Goal: Transaction & Acquisition: Book appointment/travel/reservation

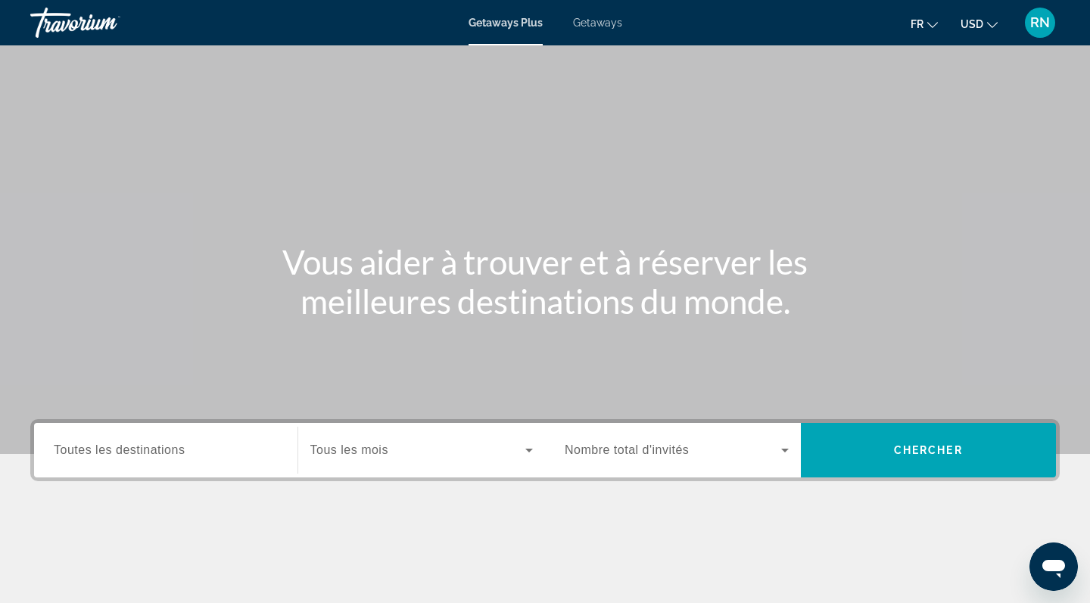
click at [935, 23] on icon "Change language" at bounding box center [932, 25] width 11 height 11
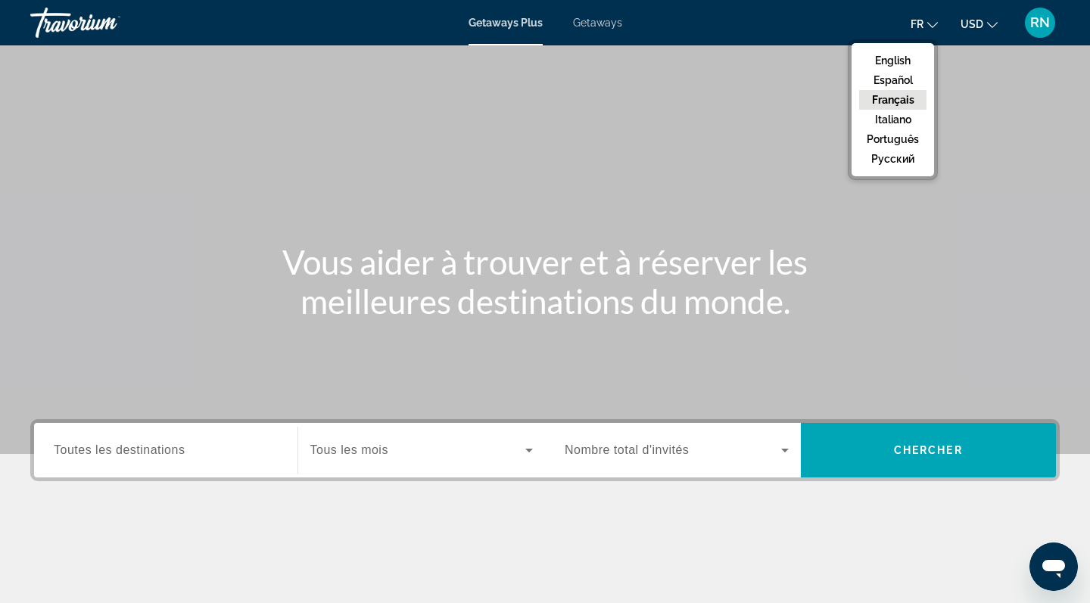
click at [1001, 26] on ul "fr English Español Français Italiano Português русский USD USD ($) MXN (Mex$) C…" at bounding box center [966, 23] width 110 height 24
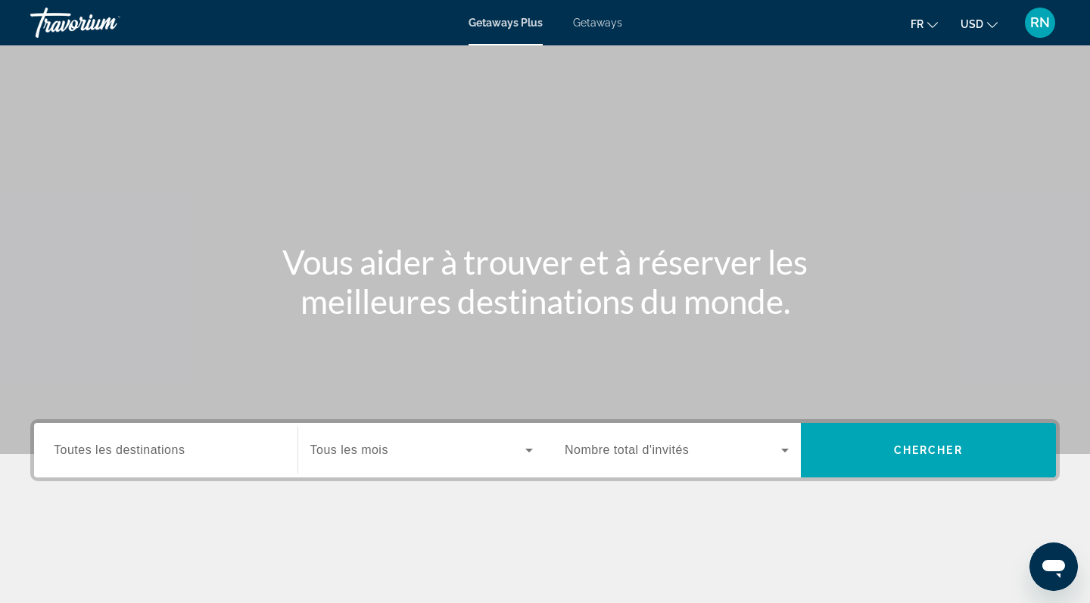
click at [983, 29] on button "USD USD ($) MXN (Mex$) CAD (Can$) GBP (£) EUR (€) AUD (A$) NZD (NZ$) CNY (CN¥)" at bounding box center [979, 24] width 37 height 22
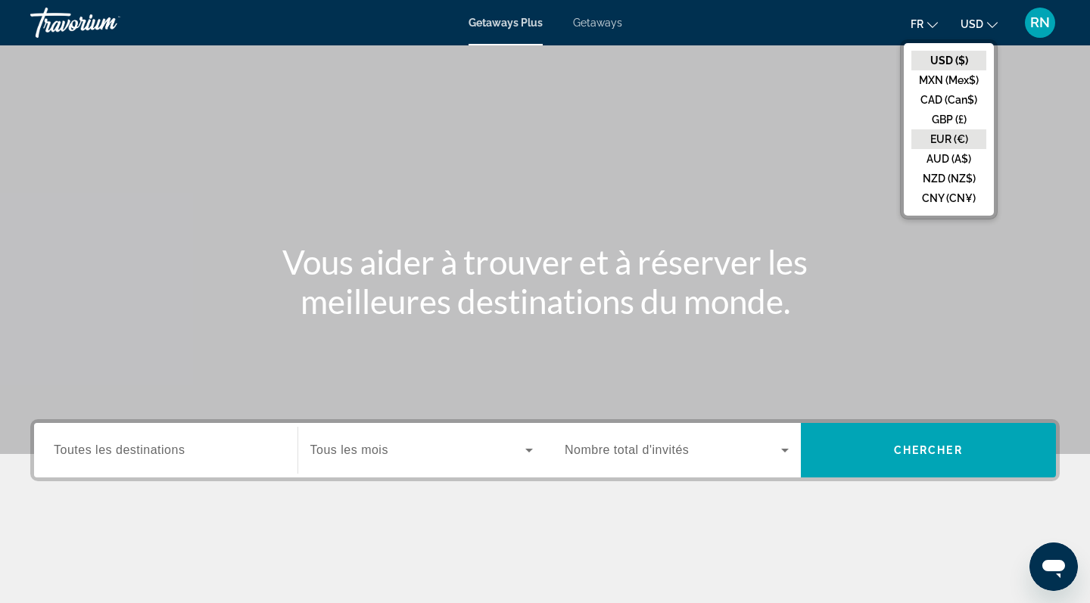
click at [947, 145] on button "EUR (€)" at bounding box center [948, 139] width 75 height 20
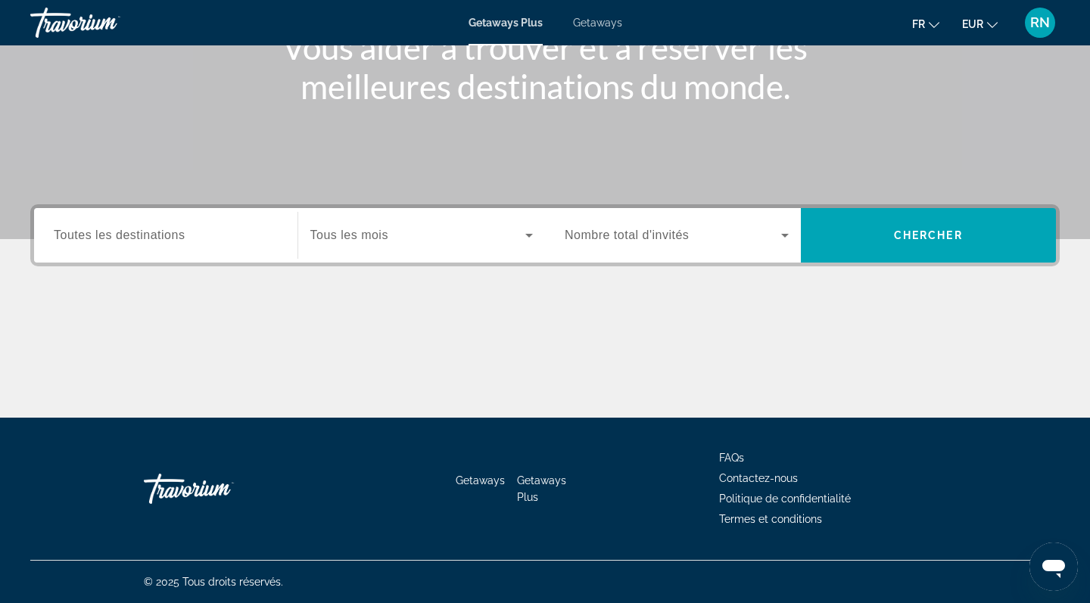
scroll to position [215, 0]
click at [388, 237] on span "Tous les mois" at bounding box center [349, 235] width 78 height 13
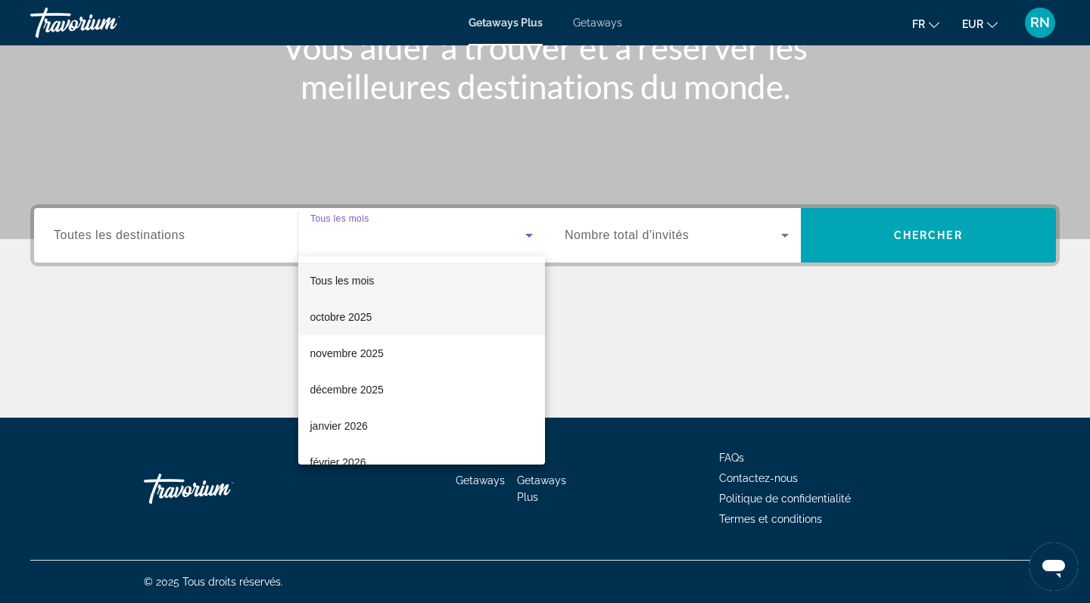
click at [378, 323] on mat-option "octobre 2025" at bounding box center [422, 317] width 248 height 36
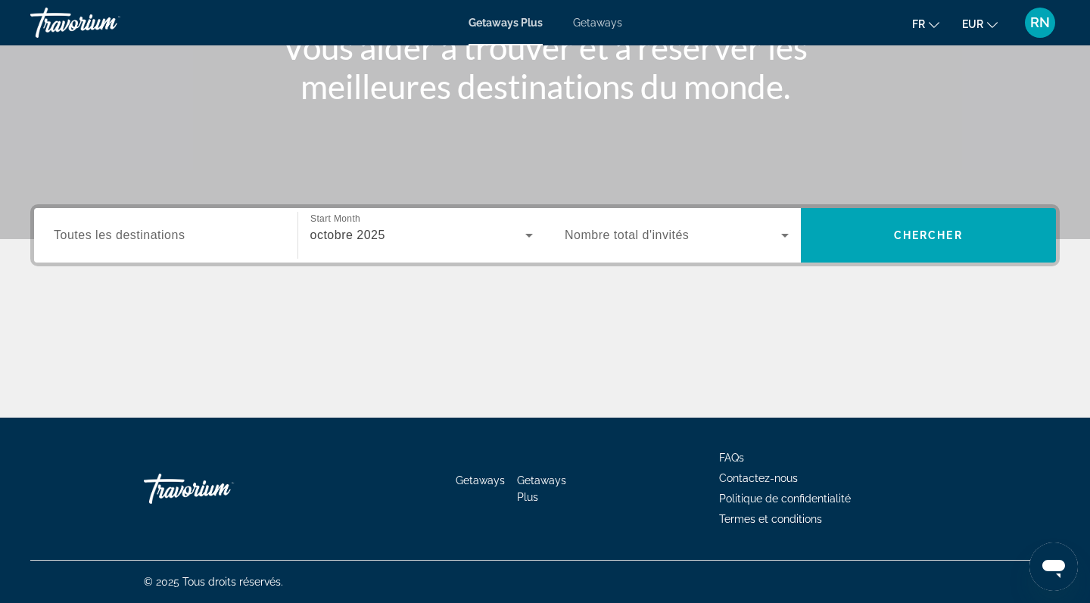
click at [633, 218] on div "Search widget" at bounding box center [677, 235] width 224 height 42
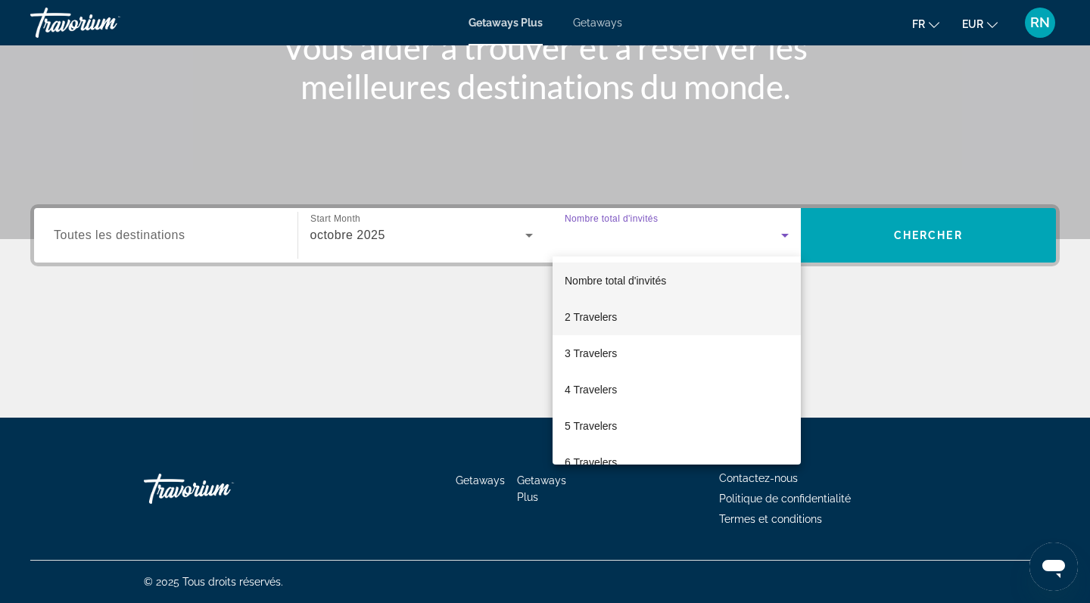
click at [596, 322] on span "2 Travelers" at bounding box center [591, 317] width 52 height 18
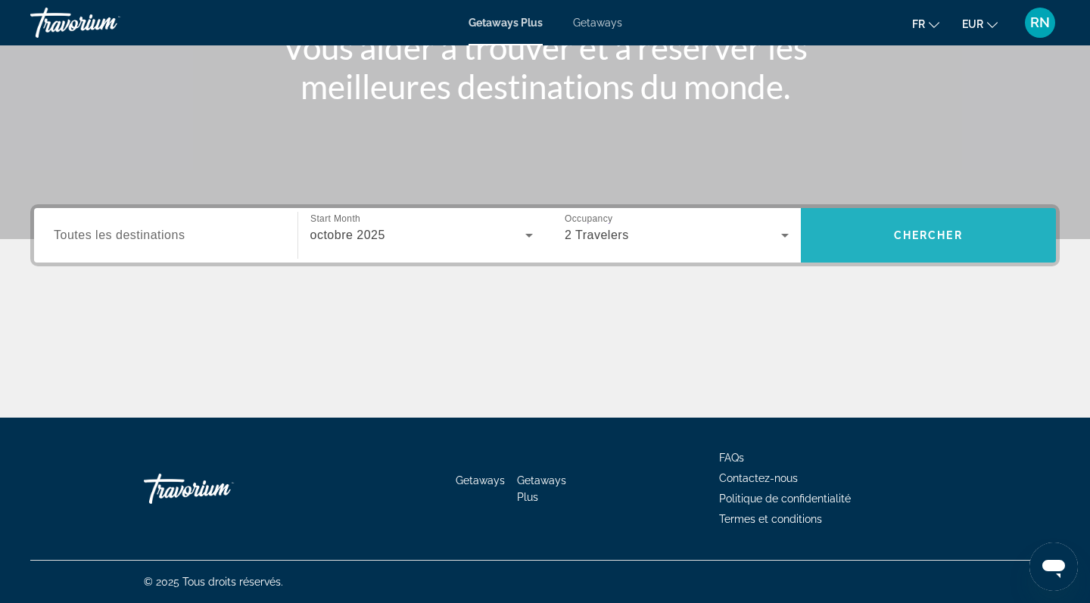
click at [839, 241] on span "Search" at bounding box center [929, 235] width 256 height 36
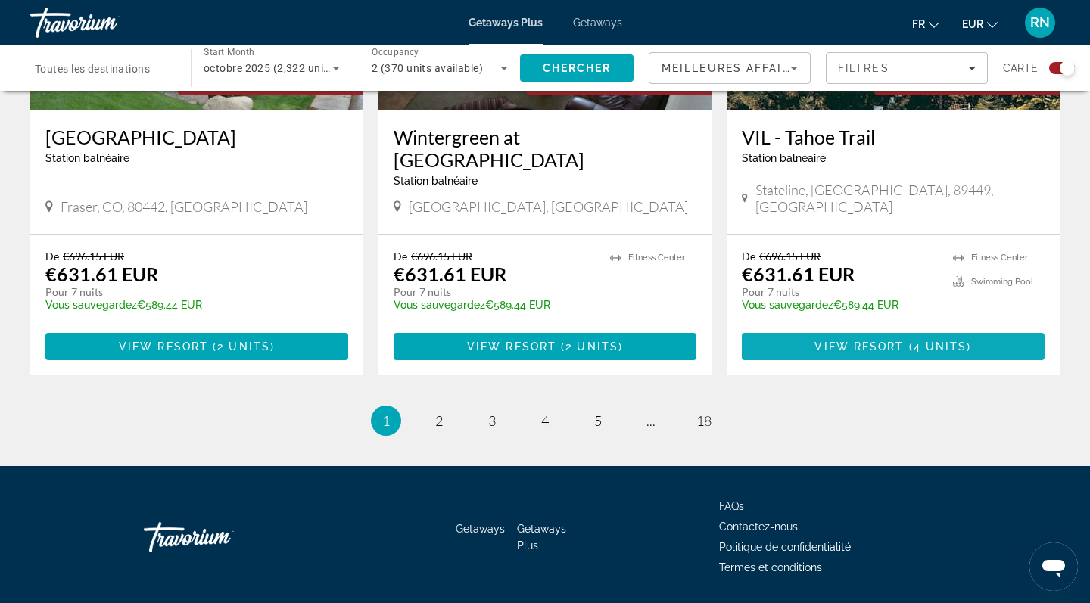
scroll to position [2338, 0]
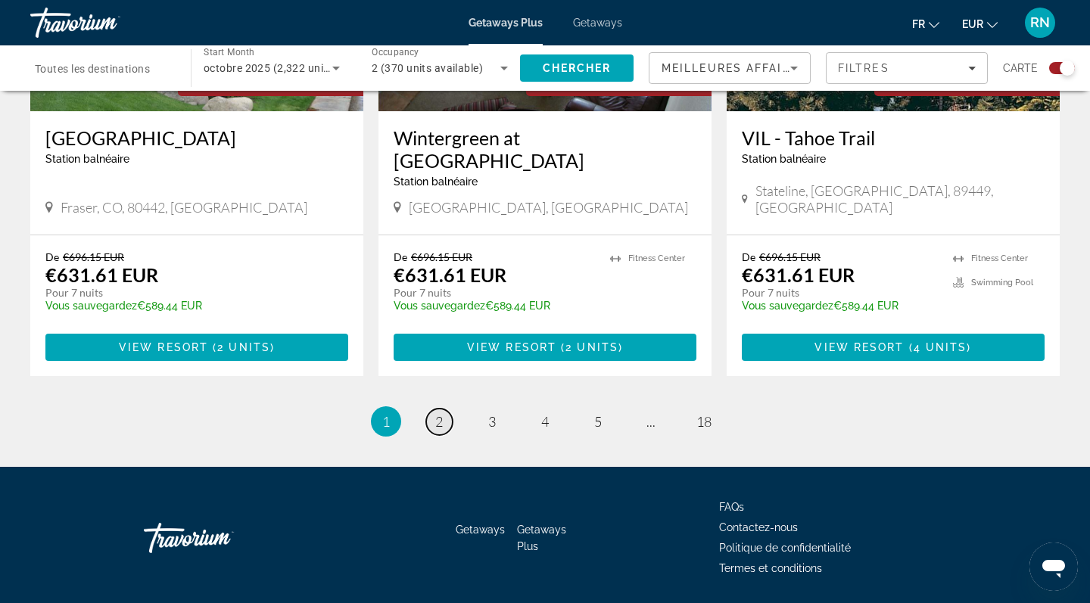
click at [438, 413] on span "2" at bounding box center [439, 421] width 8 height 17
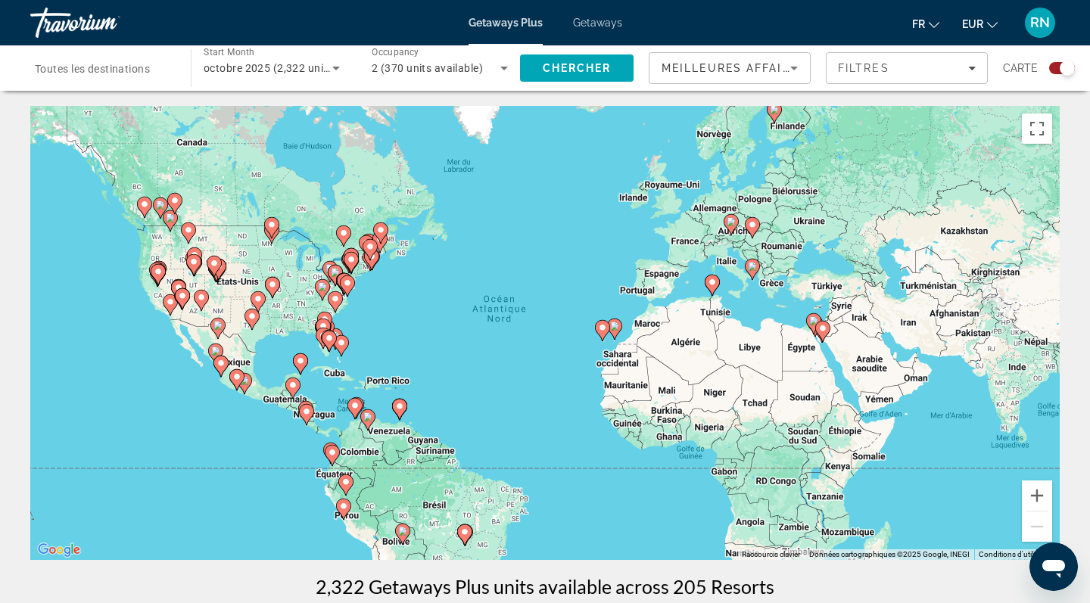
click at [142, 67] on span "Toutes les destinations" at bounding box center [92, 69] width 115 height 12
click at [142, 67] on input "Destination Toutes les destinations" at bounding box center [103, 69] width 136 height 18
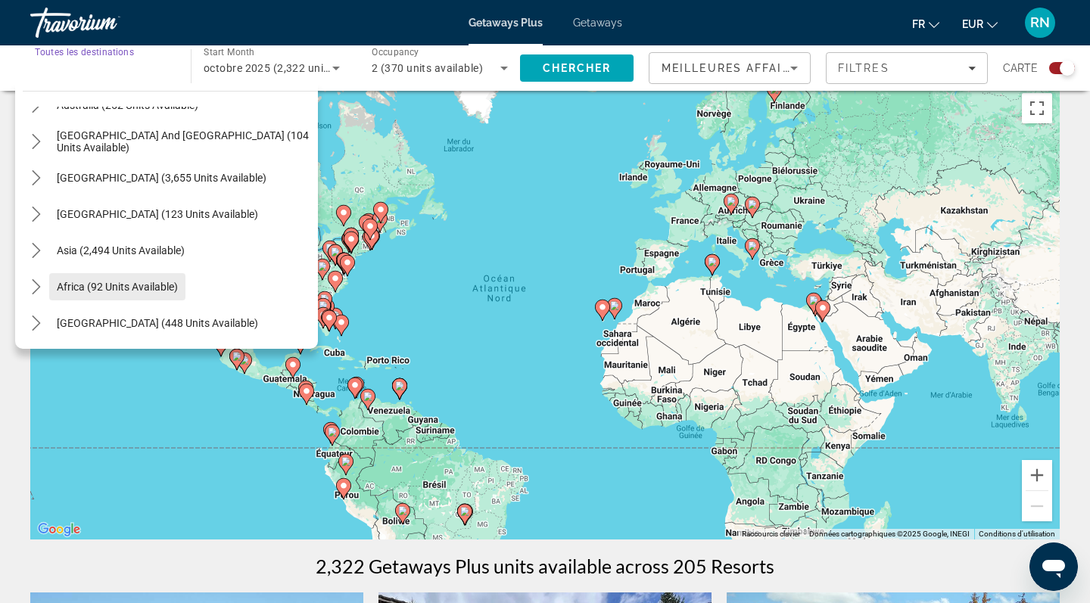
scroll to position [22, 0]
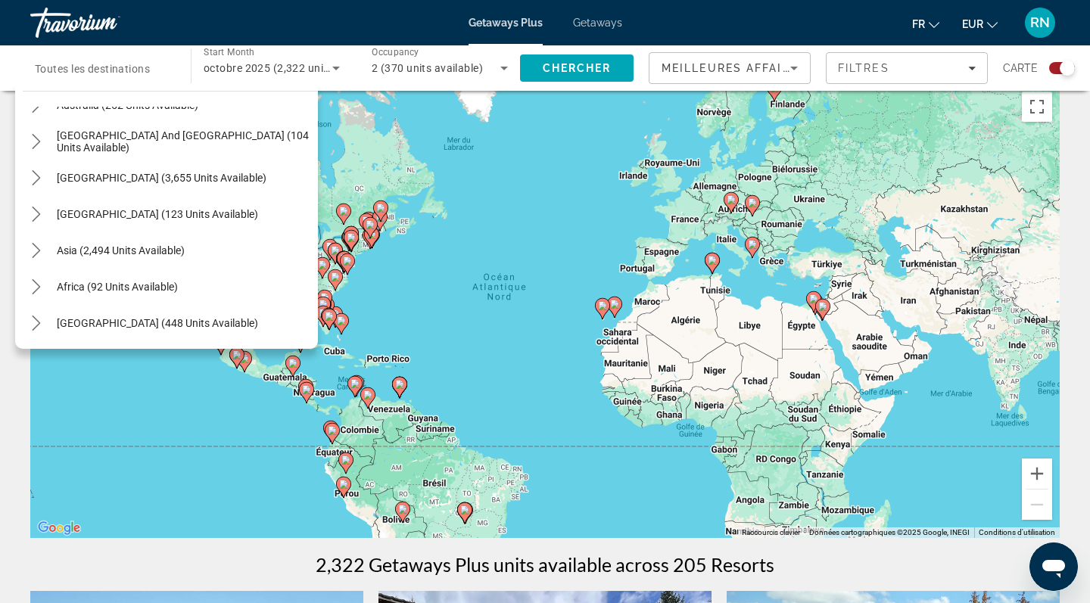
click at [62, 83] on div "All destinations [GEOGRAPHIC_DATA] (42,374 units available) [GEOGRAPHIC_DATA] (…" at bounding box center [166, 216] width 303 height 266
click at [64, 80] on div "Search widget" at bounding box center [103, 68] width 136 height 43
click at [73, 69] on input "Destination Toutes les destinations" at bounding box center [103, 69] width 136 height 18
click at [67, 81] on div "Search widget" at bounding box center [103, 68] width 136 height 43
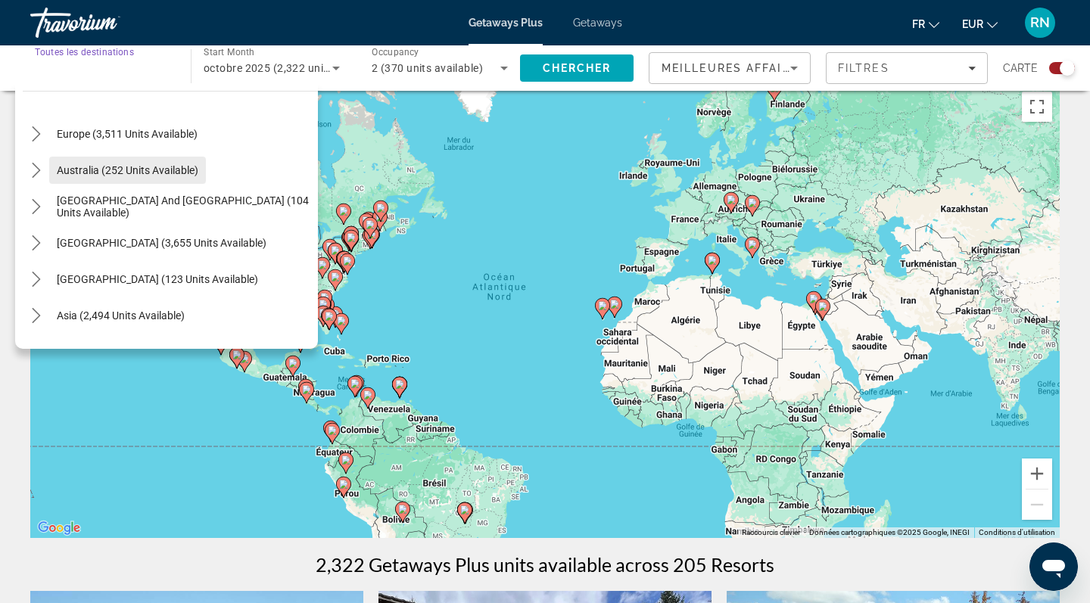
scroll to position [181, 0]
click at [160, 208] on span "[GEOGRAPHIC_DATA] and [GEOGRAPHIC_DATA] (104 units available)" at bounding box center [184, 206] width 254 height 24
type input "**********"
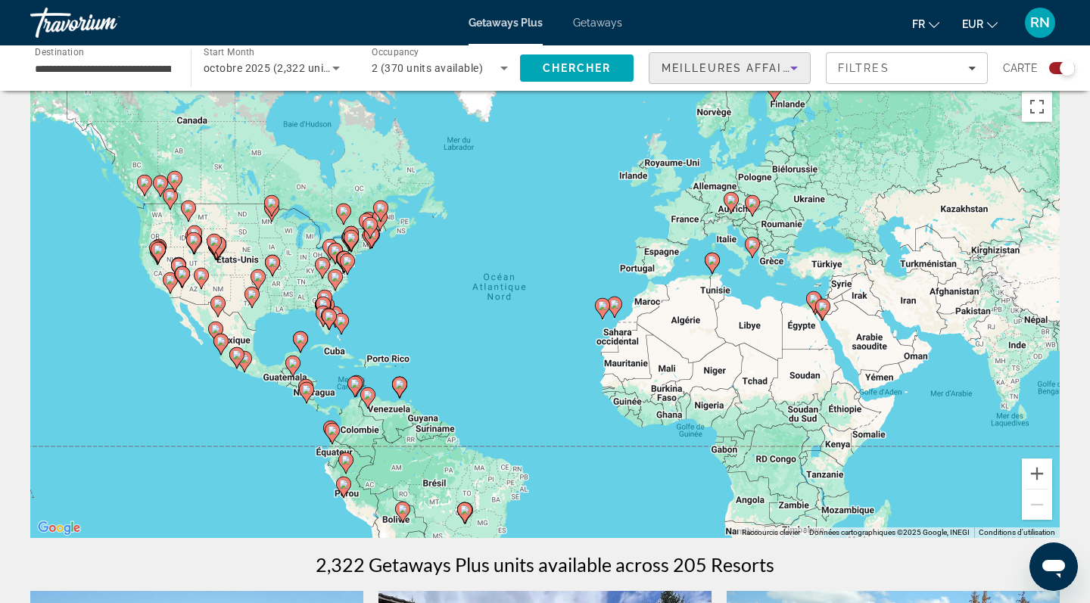
click at [751, 72] on span "Meilleures affaires" at bounding box center [734, 68] width 145 height 12
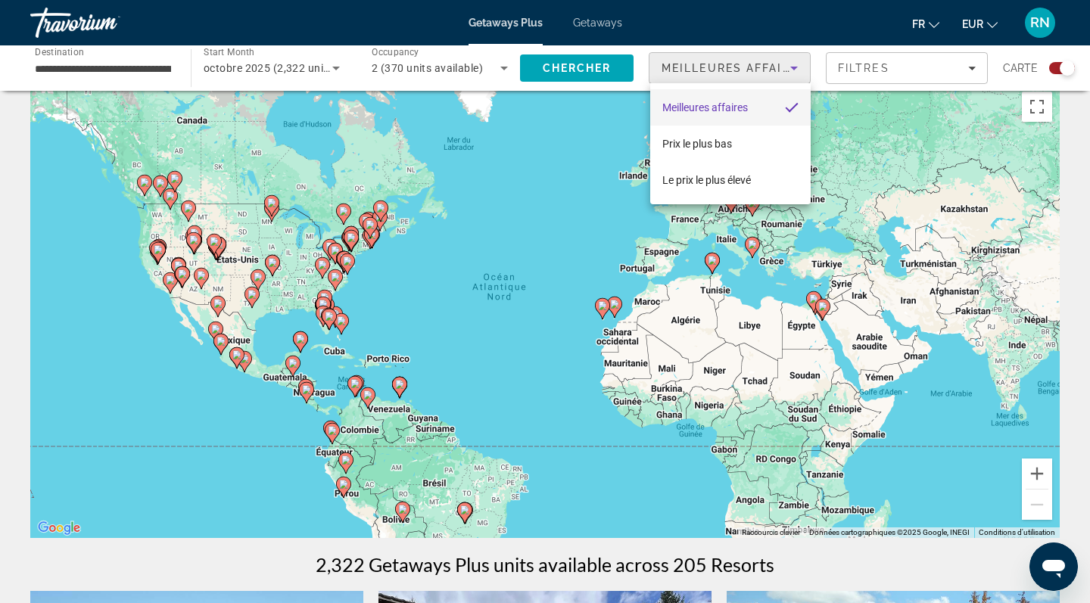
click at [751, 72] on div at bounding box center [545, 301] width 1090 height 603
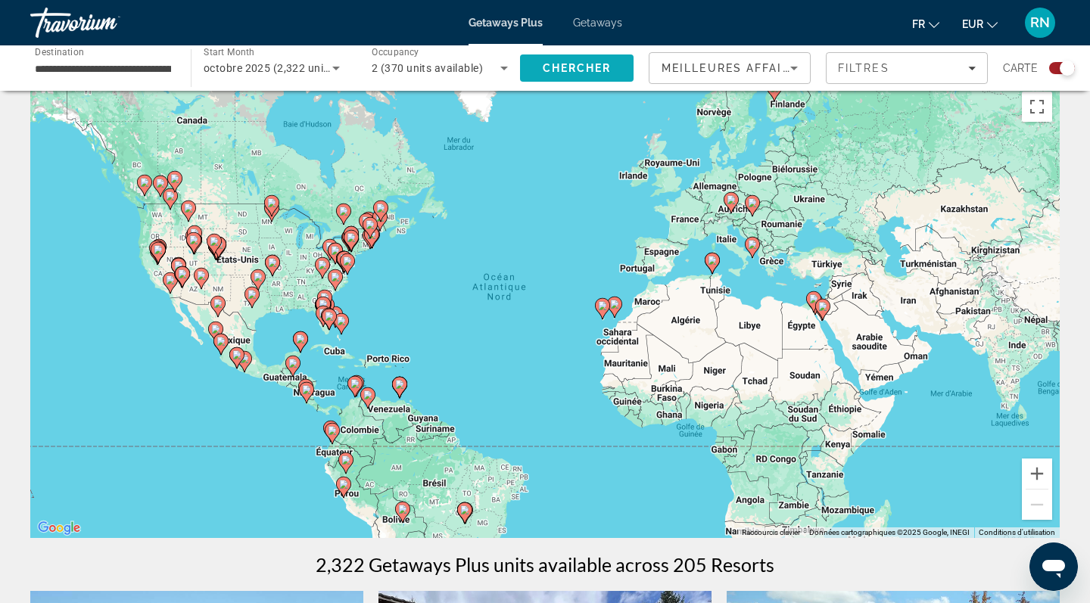
click at [616, 75] on span "Search" at bounding box center [577, 68] width 114 height 36
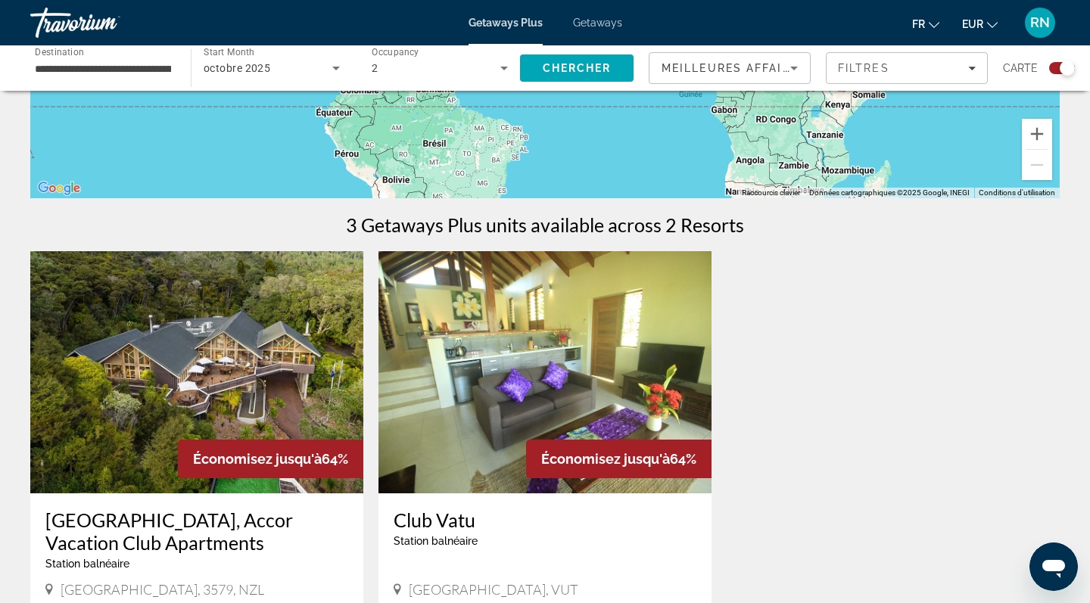
scroll to position [356, 0]
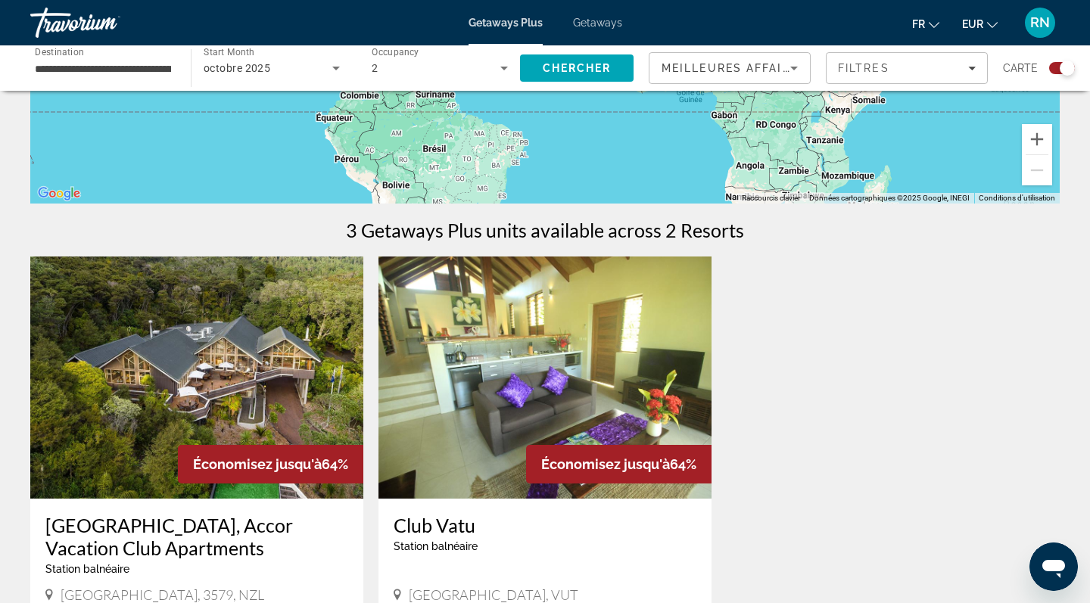
click at [150, 74] on input "**********" at bounding box center [103, 69] width 136 height 18
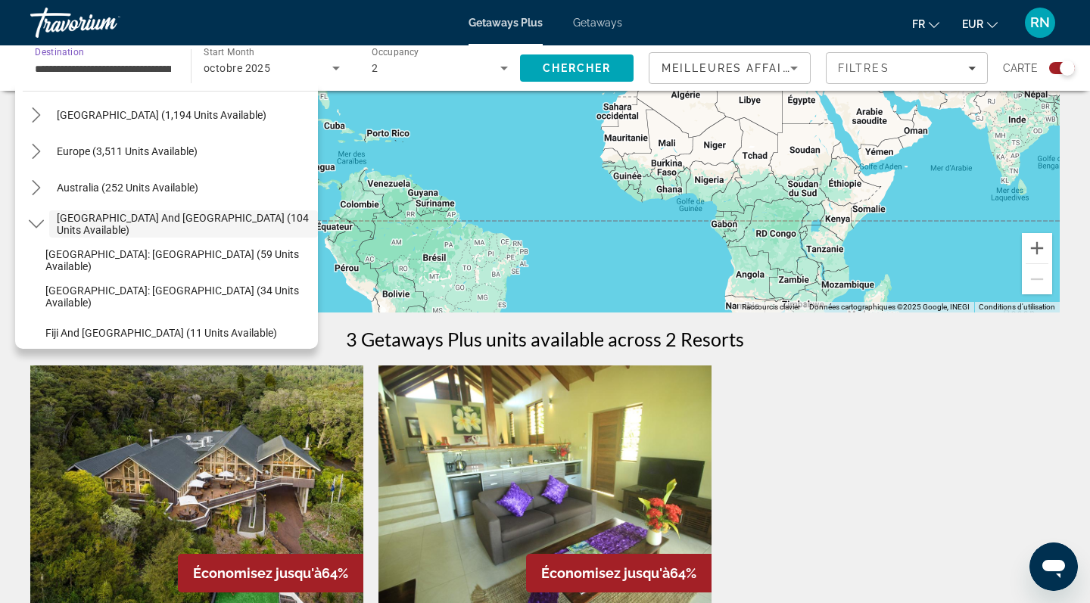
scroll to position [242, 0]
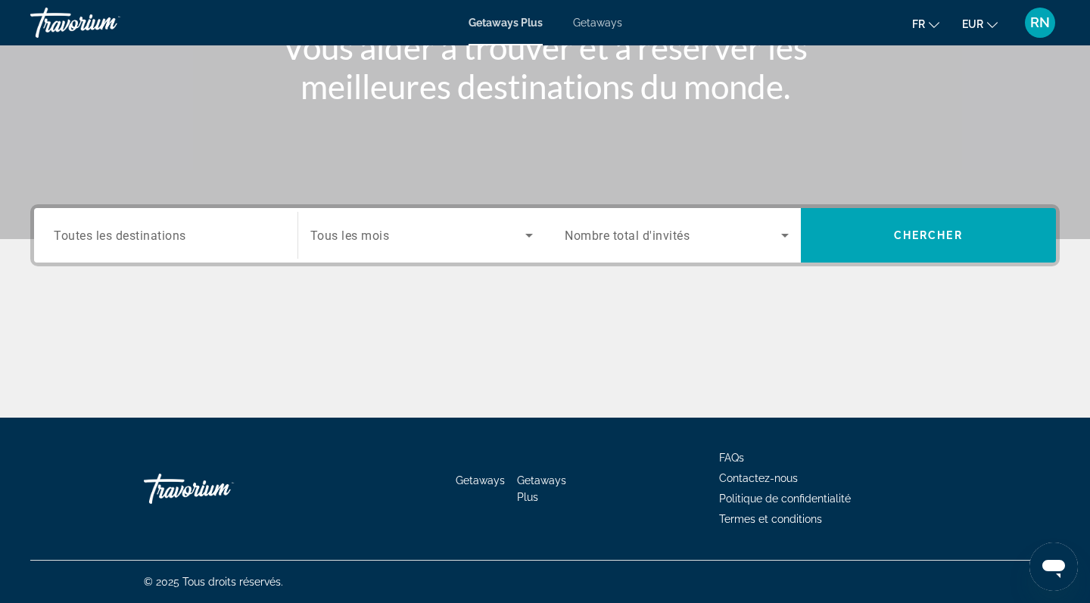
scroll to position [215, 0]
click at [191, 251] on div "Search widget" at bounding box center [166, 235] width 224 height 43
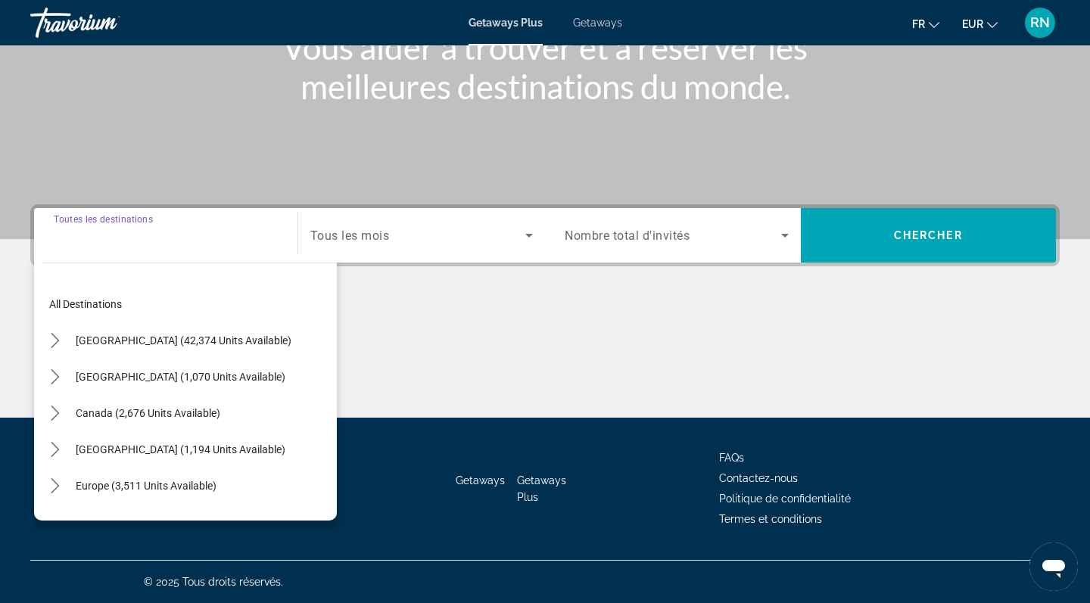
click at [145, 238] on input "Destination Toutes les destinations" at bounding box center [166, 236] width 224 height 18
click at [132, 251] on div "Search widget" at bounding box center [166, 235] width 224 height 43
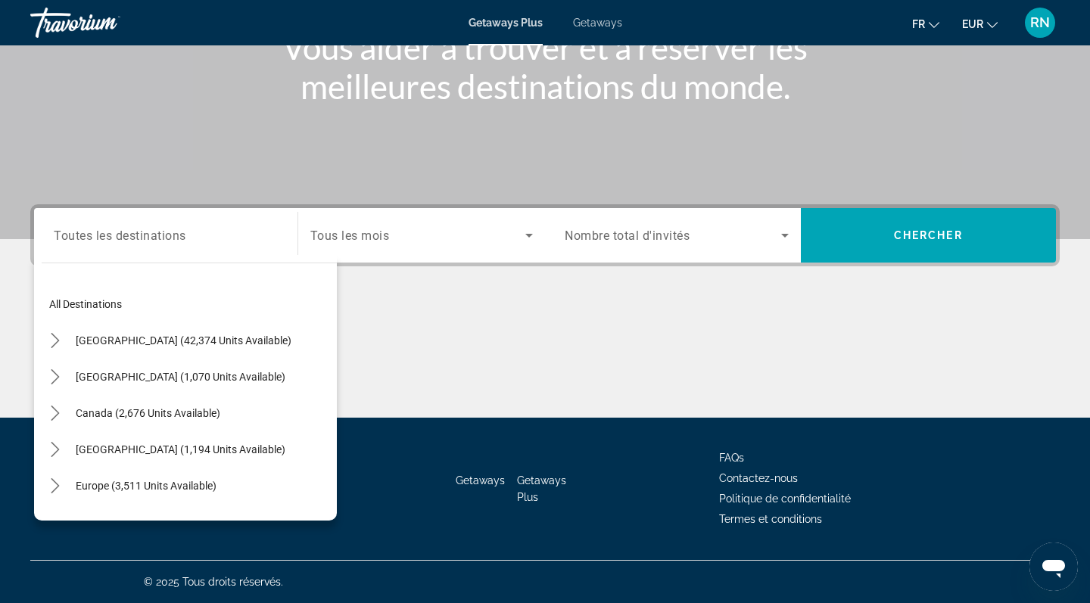
click at [132, 251] on div "Search widget" at bounding box center [166, 235] width 224 height 43
click at [135, 224] on div "Destination Toutes les destinations" at bounding box center [166, 235] width 224 height 43
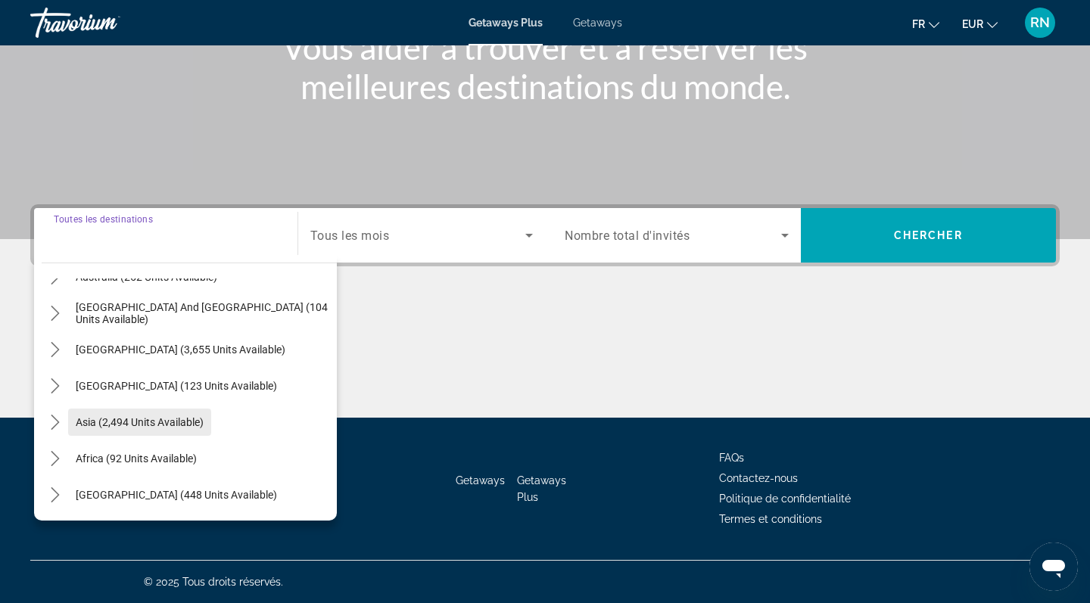
scroll to position [245, 0]
click at [149, 428] on span "Select destination: Asia (2,494 units available)" at bounding box center [139, 422] width 143 height 36
type input "**********"
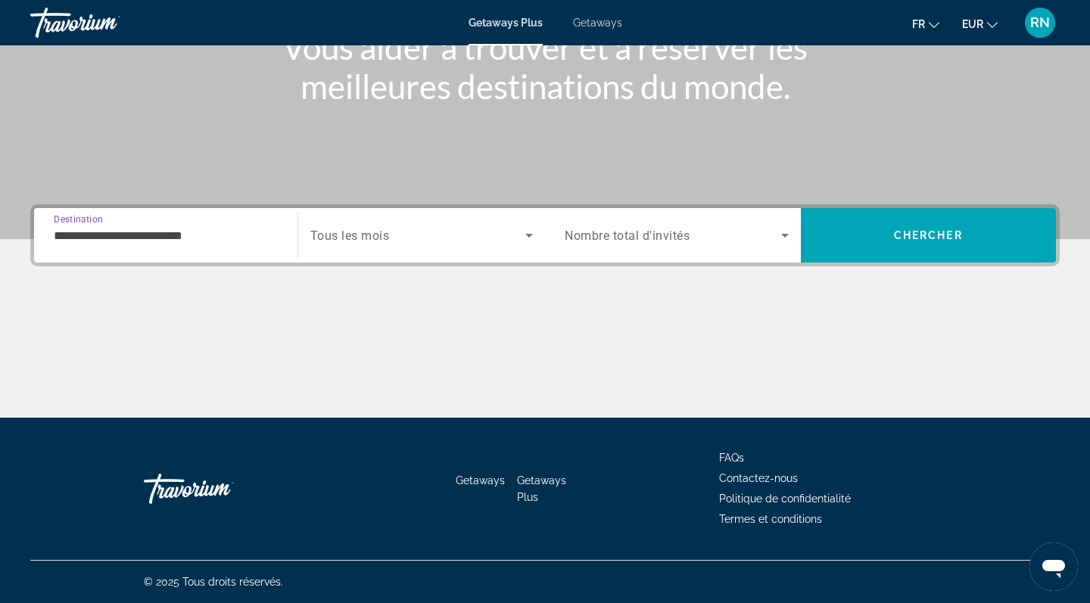
click at [353, 229] on span "Tous les mois" at bounding box center [349, 236] width 79 height 14
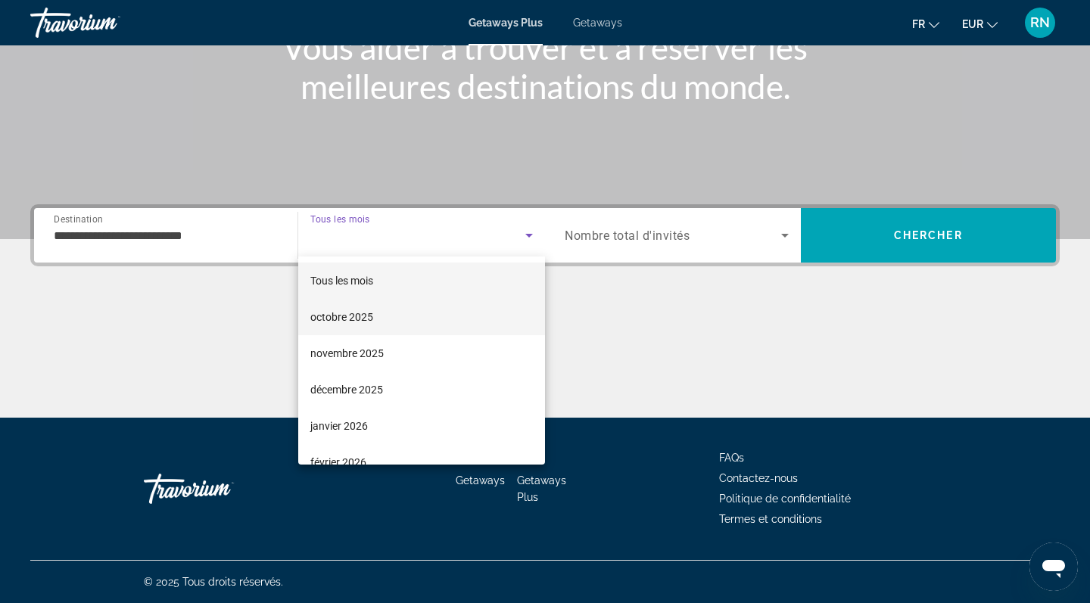
click at [364, 326] on mat-option "octobre 2025" at bounding box center [422, 317] width 248 height 36
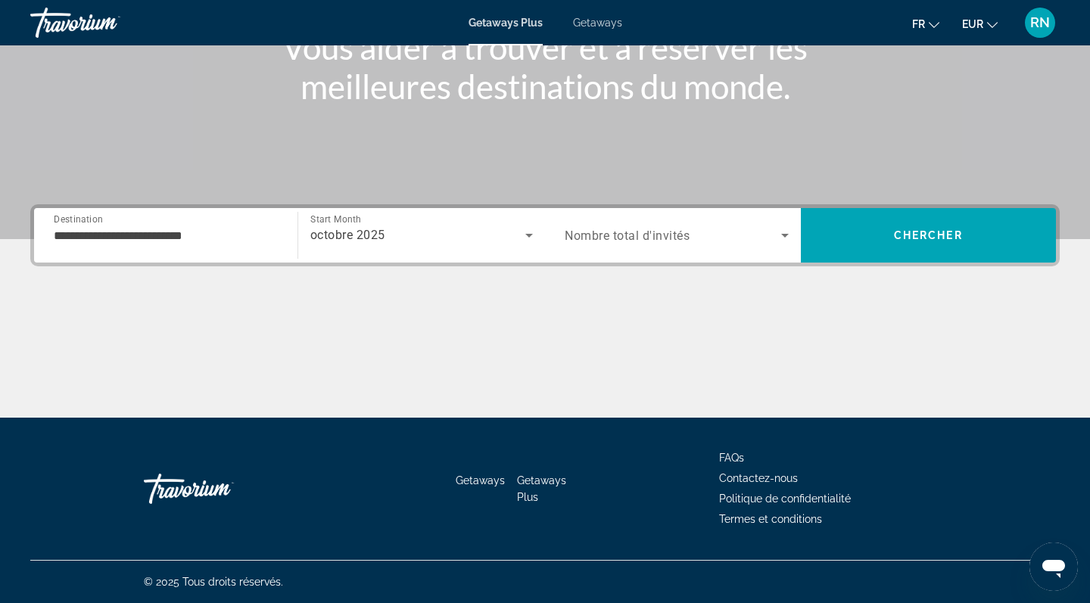
click at [641, 234] on span "Nombre total d'invités" at bounding box center [627, 236] width 125 height 14
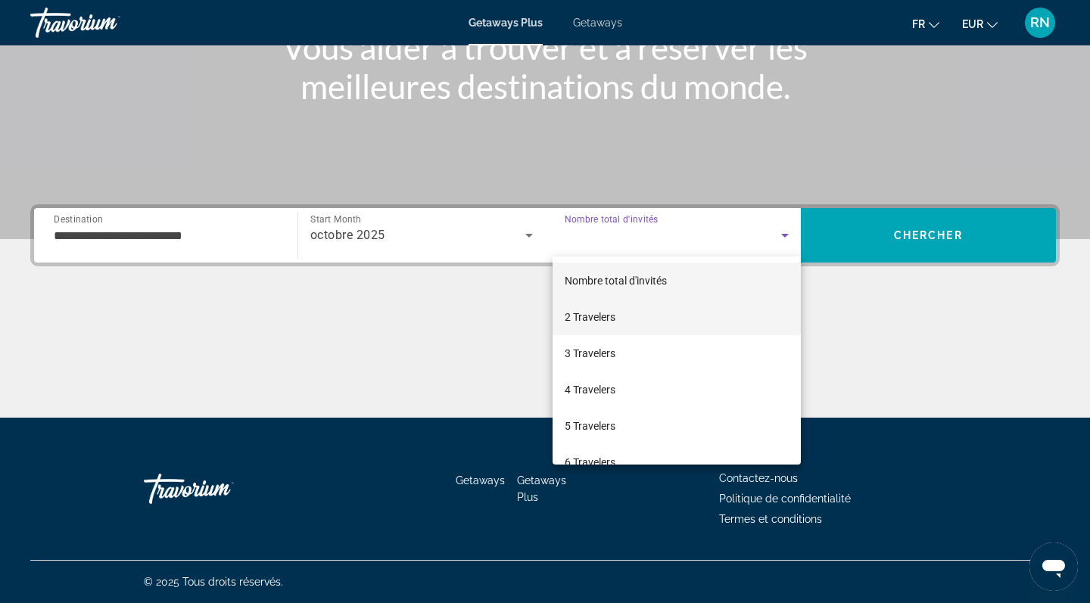
click at [599, 326] on mat-option "2 Travelers" at bounding box center [677, 317] width 248 height 36
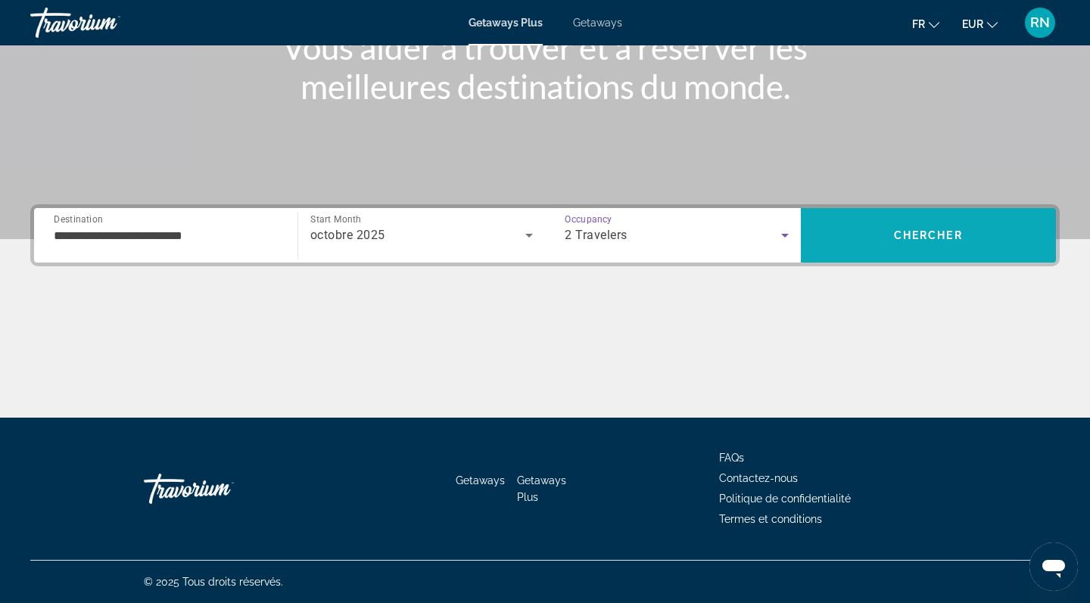
click at [842, 223] on span "Search" at bounding box center [929, 235] width 256 height 36
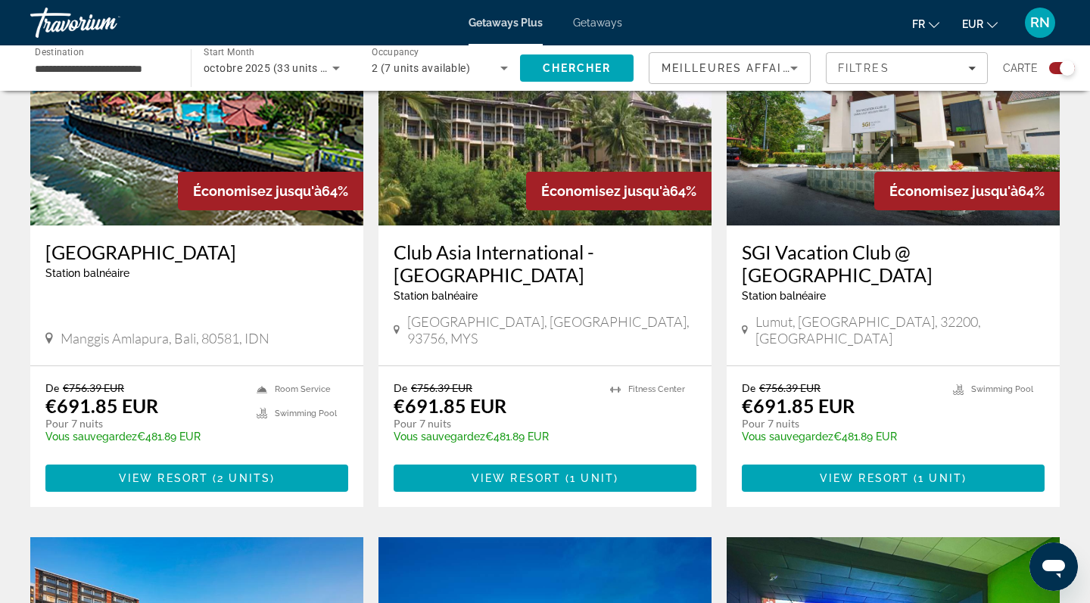
scroll to position [627, 0]
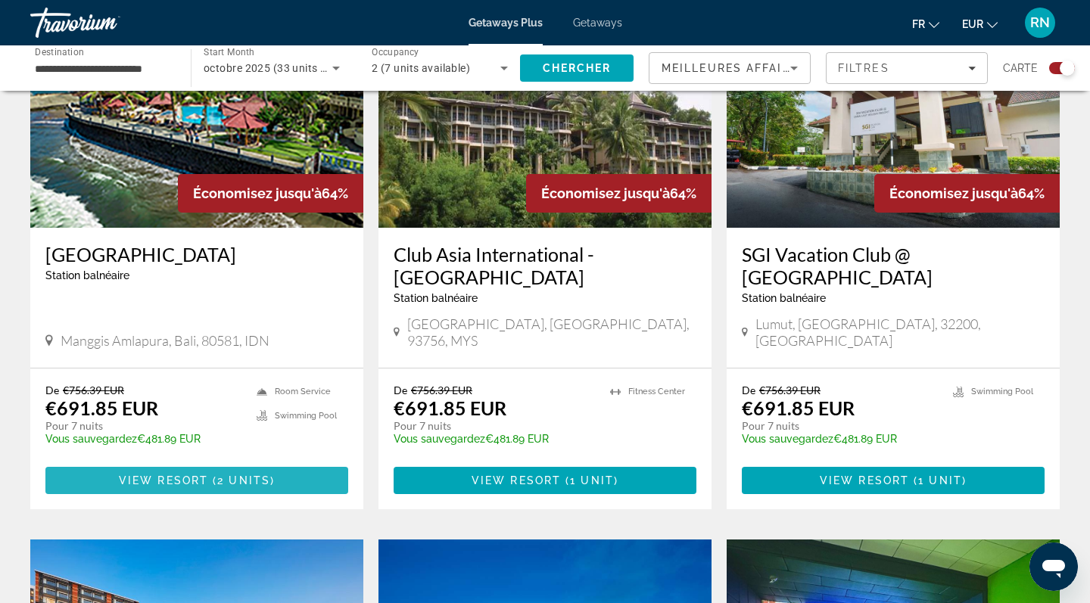
click at [192, 471] on span "Main content" at bounding box center [196, 480] width 303 height 36
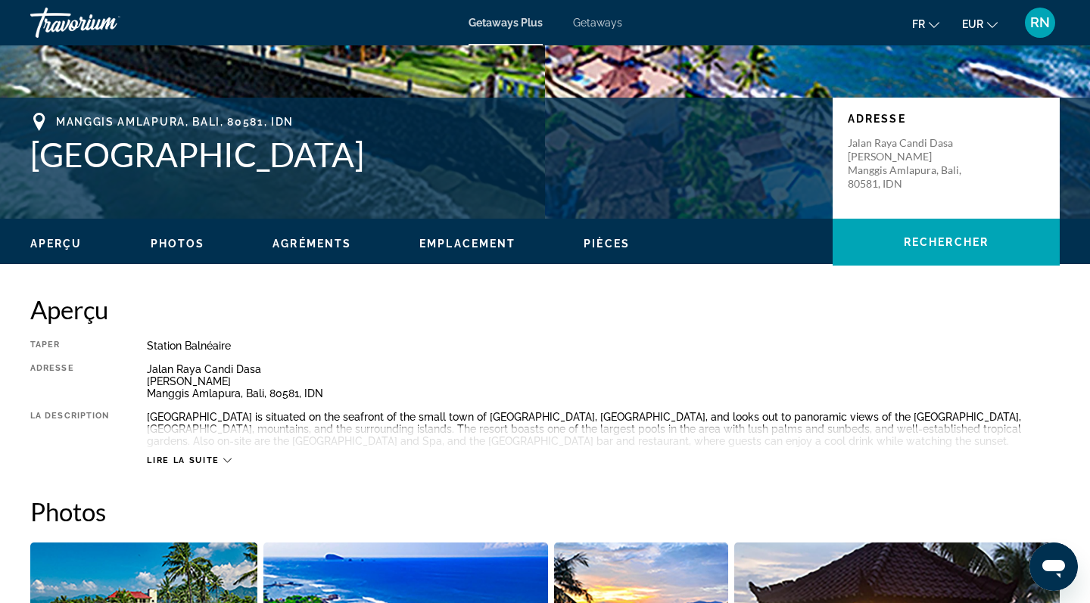
scroll to position [284, 0]
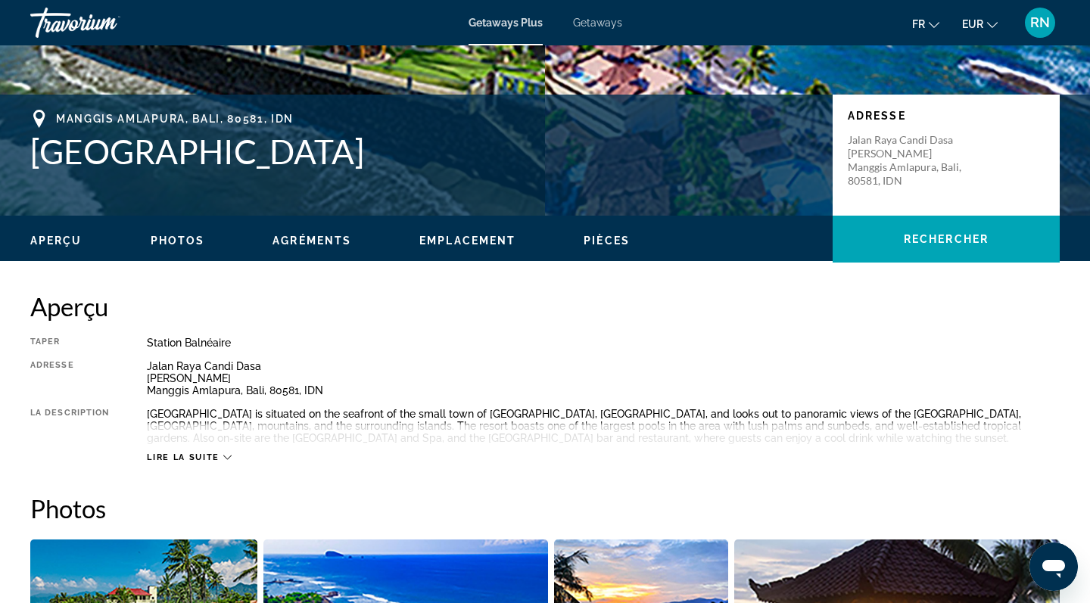
click at [225, 460] on div "Lire la suite" at bounding box center [189, 458] width 84 height 10
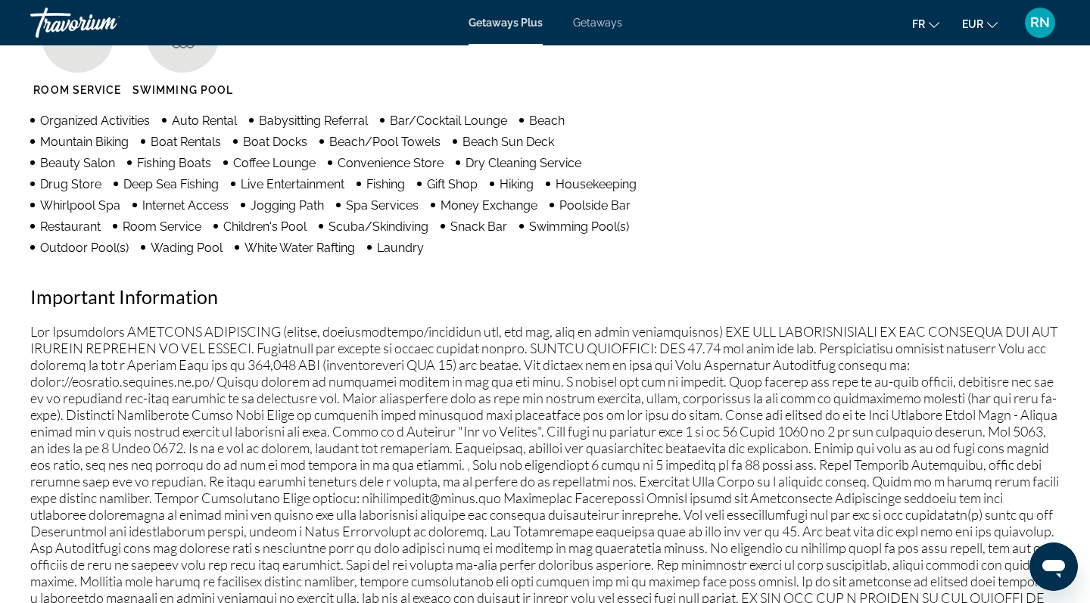
scroll to position [1291, 0]
click at [929, 24] on icon "Change language" at bounding box center [934, 25] width 11 height 11
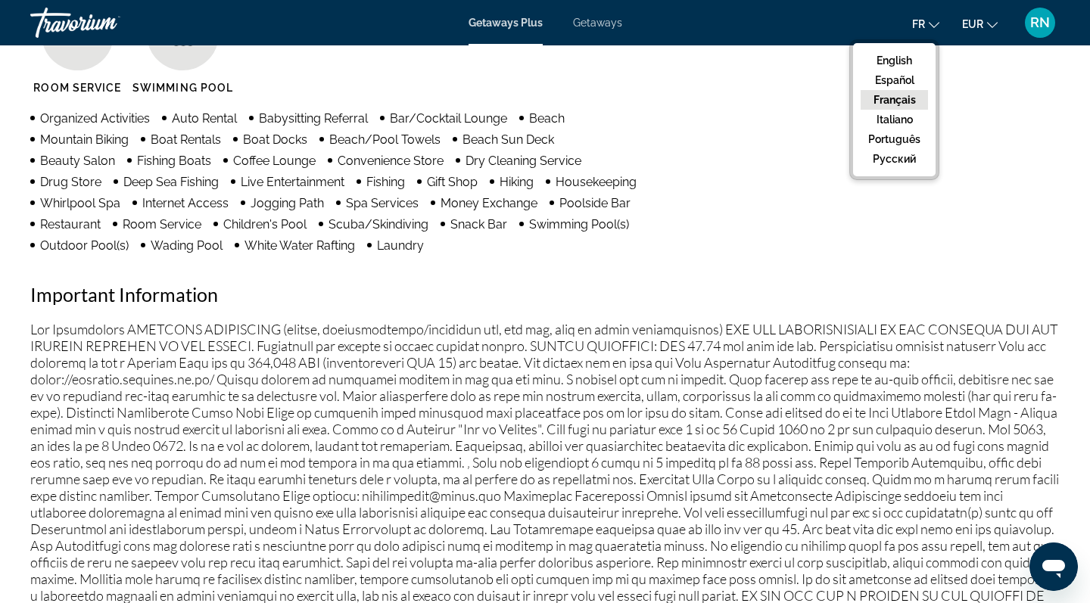
click at [882, 104] on button "Français" at bounding box center [894, 100] width 67 height 20
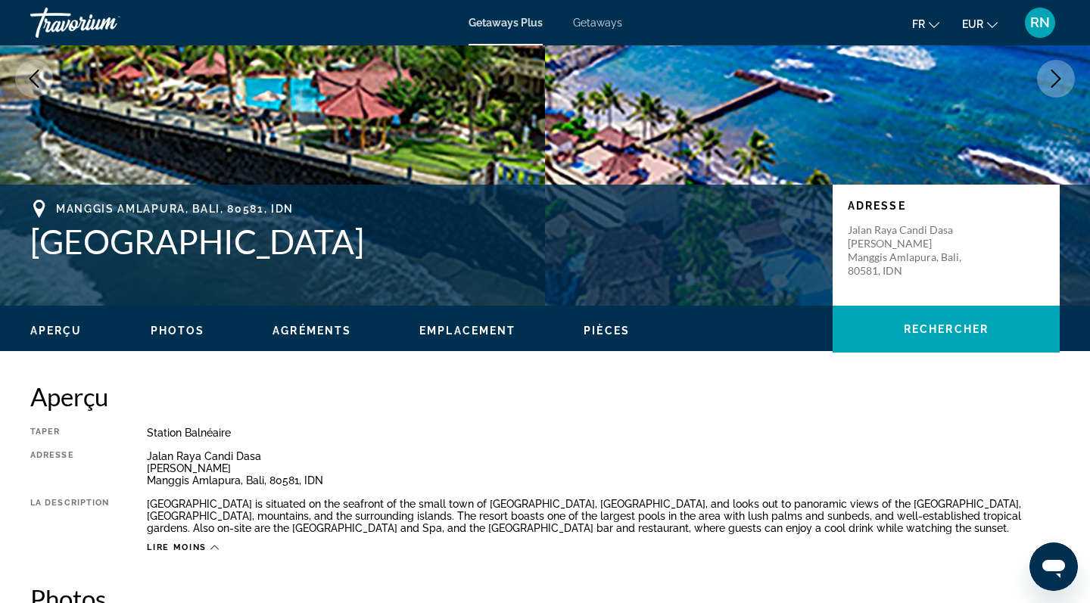
scroll to position [201, 0]
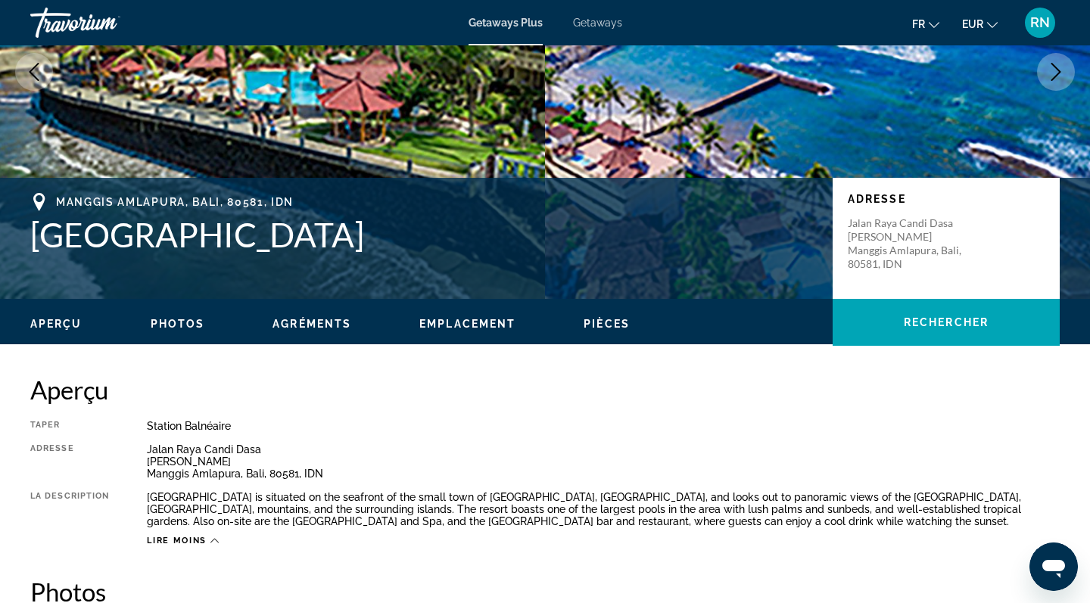
click at [71, 324] on span "Aperçu" at bounding box center [56, 324] width 52 height 12
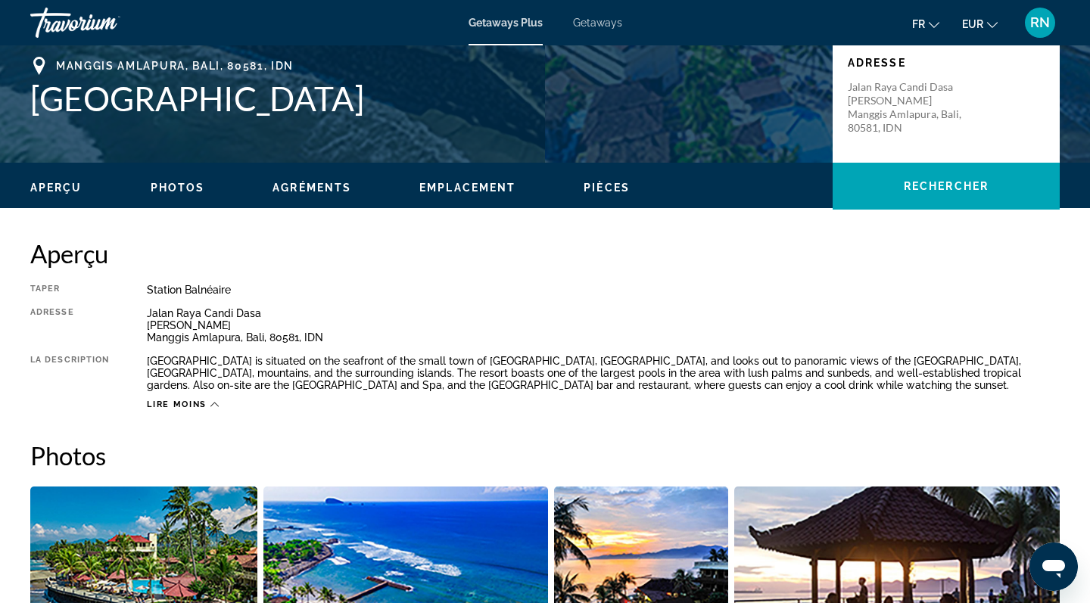
scroll to position [336, 0]
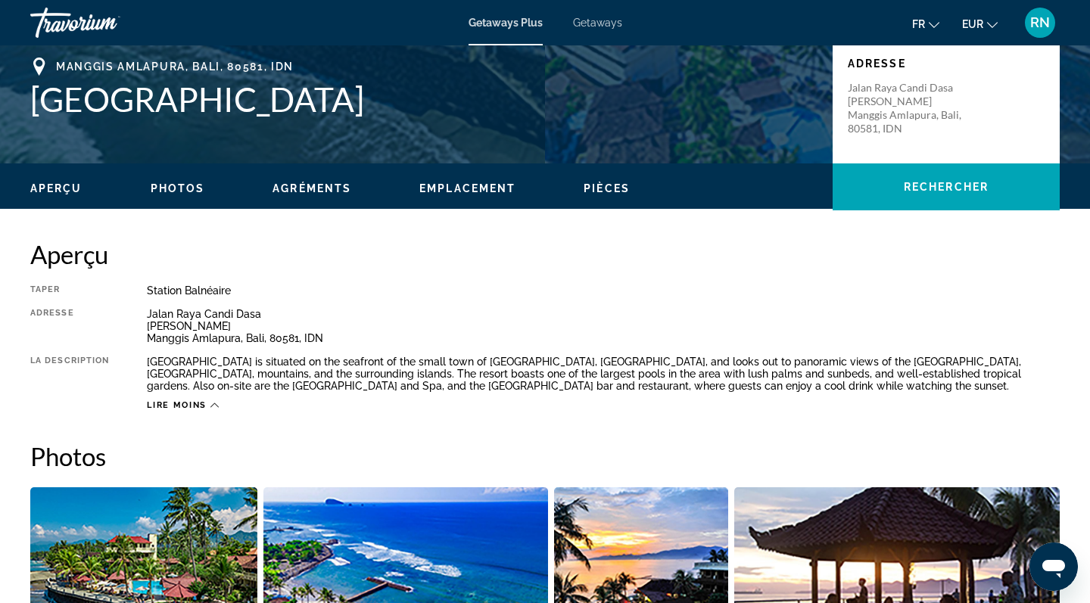
click at [610, 185] on span "Pièces" at bounding box center [607, 188] width 46 height 12
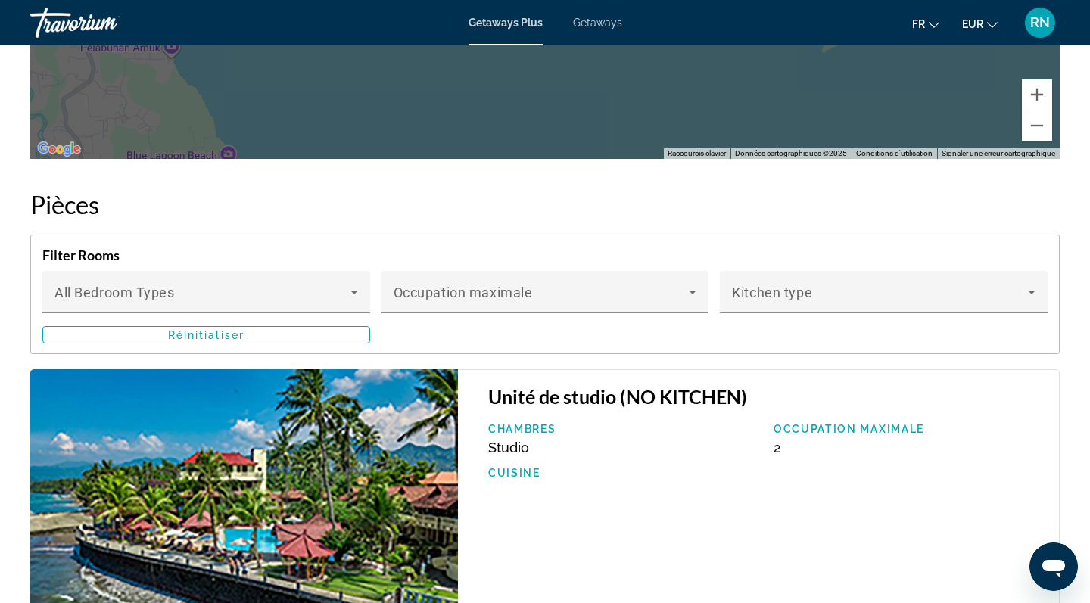
scroll to position [2335, 0]
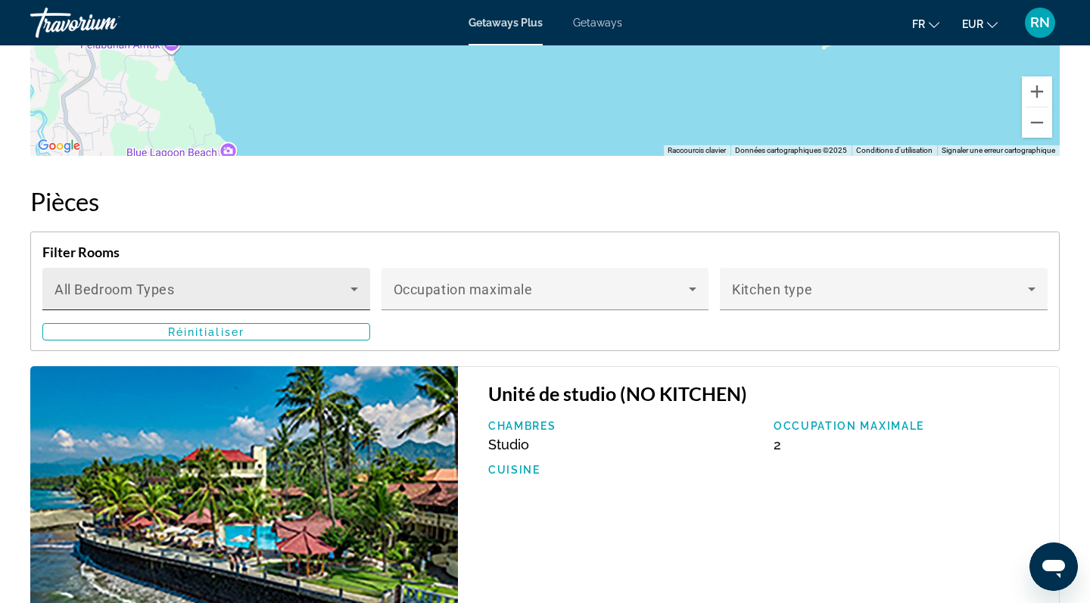
click at [325, 292] on span "Main content" at bounding box center [202, 295] width 296 height 18
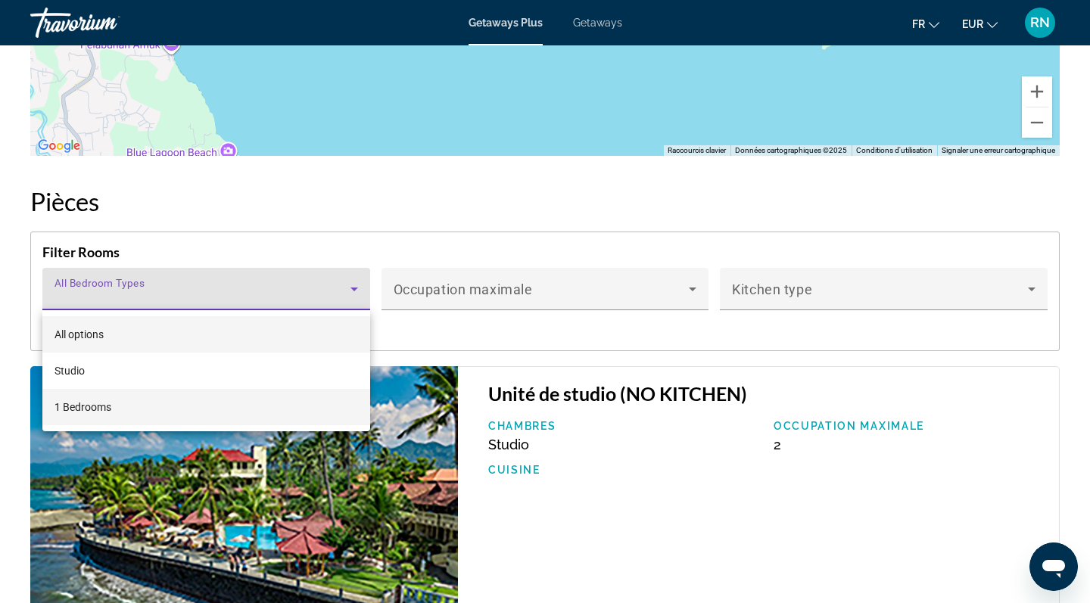
click at [170, 409] on mat-option "1 Bedrooms" at bounding box center [206, 407] width 328 height 36
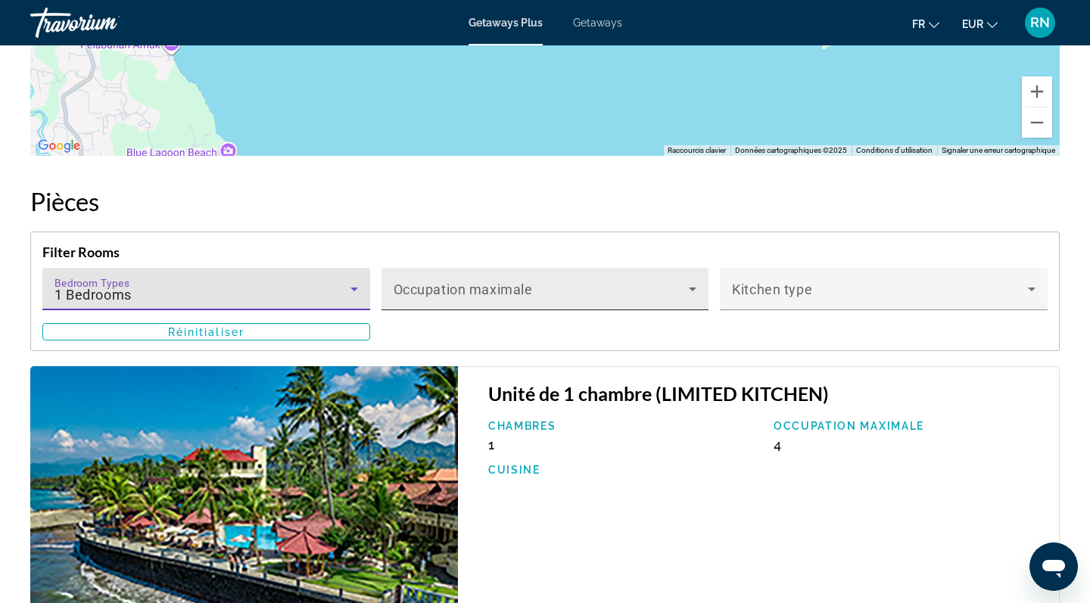
click at [422, 289] on span "Main content" at bounding box center [542, 295] width 296 height 18
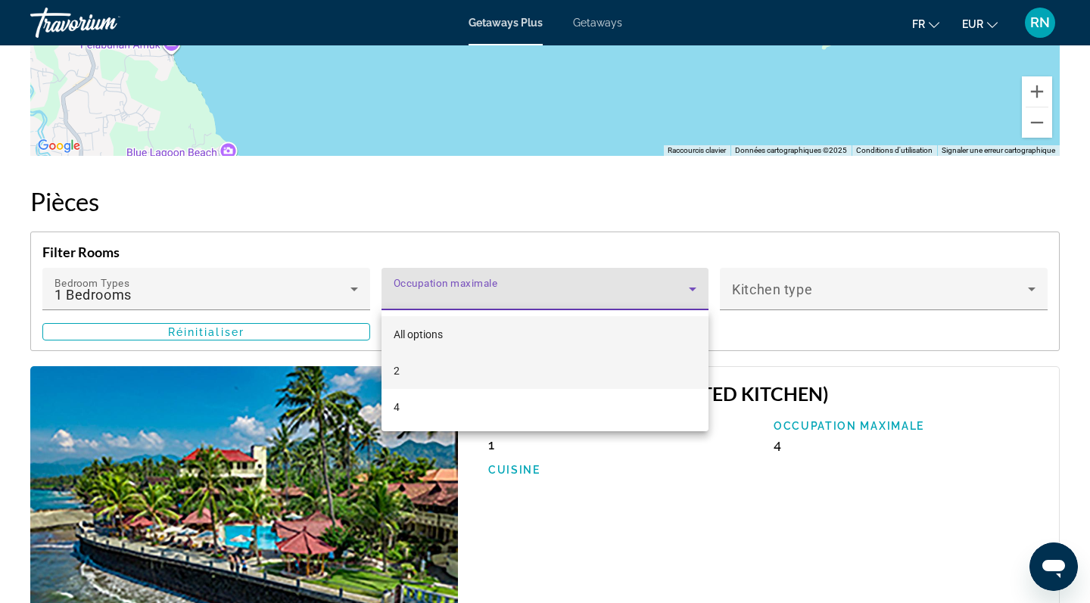
click at [409, 372] on mat-option "2" at bounding box center [545, 371] width 328 height 36
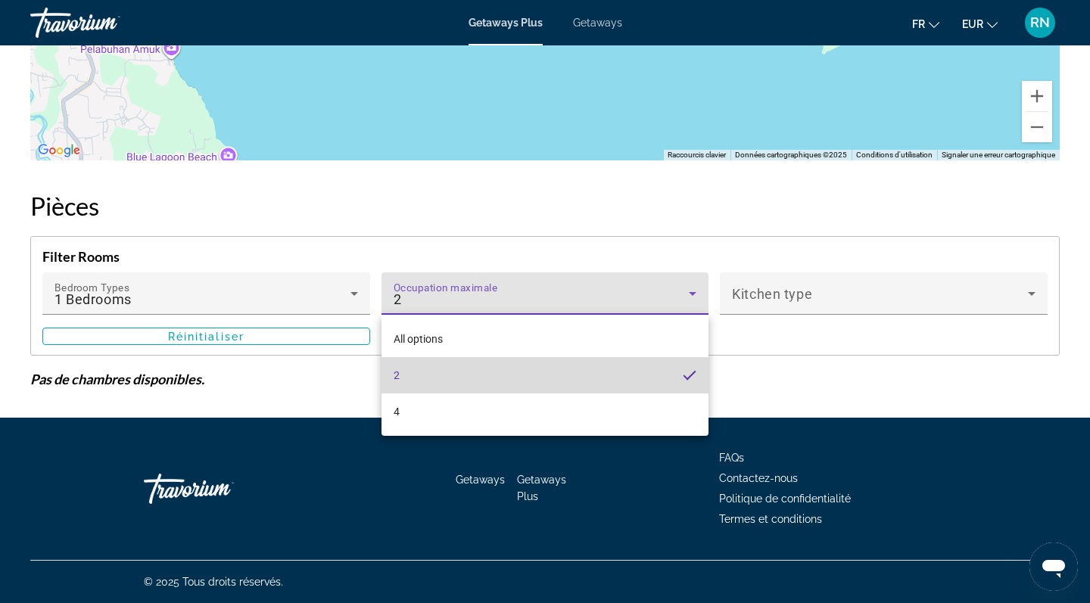
scroll to position [2330, 0]
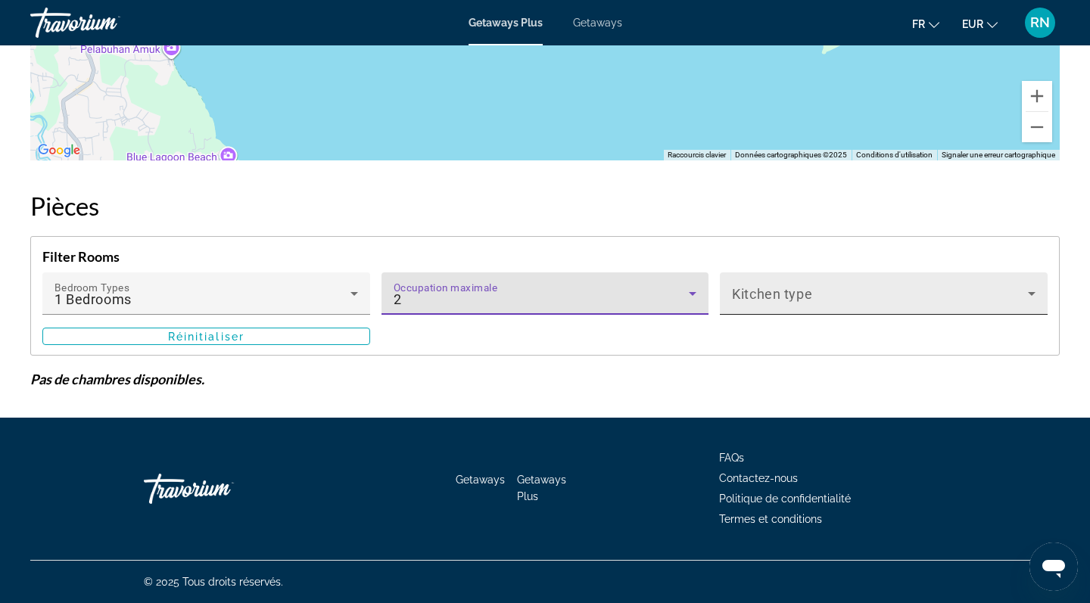
click at [771, 284] on div "Kitchen type" at bounding box center [884, 293] width 304 height 42
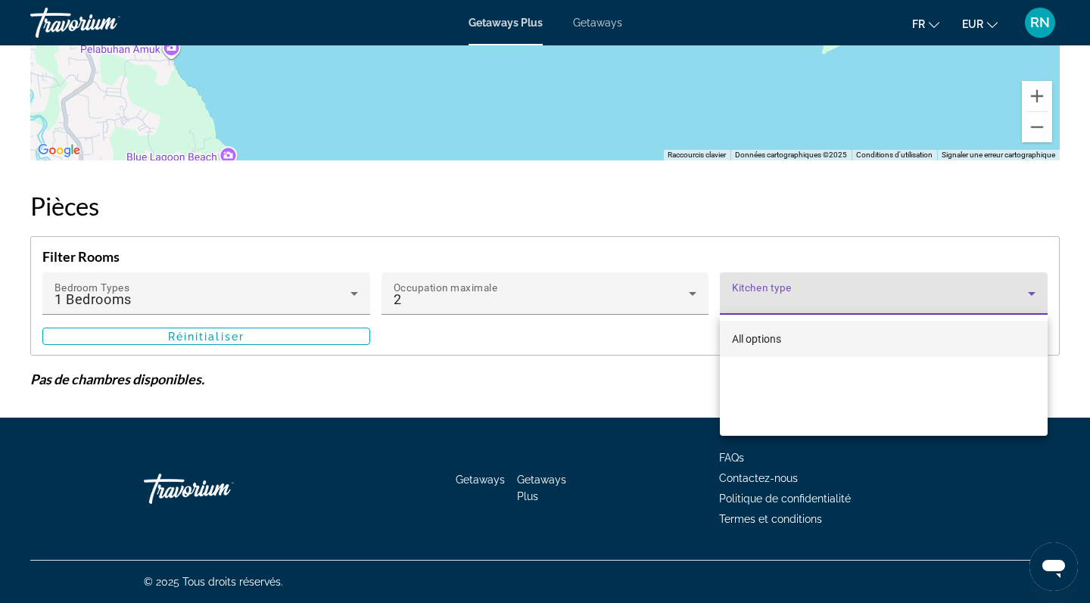
click at [771, 300] on div at bounding box center [545, 301] width 1090 height 603
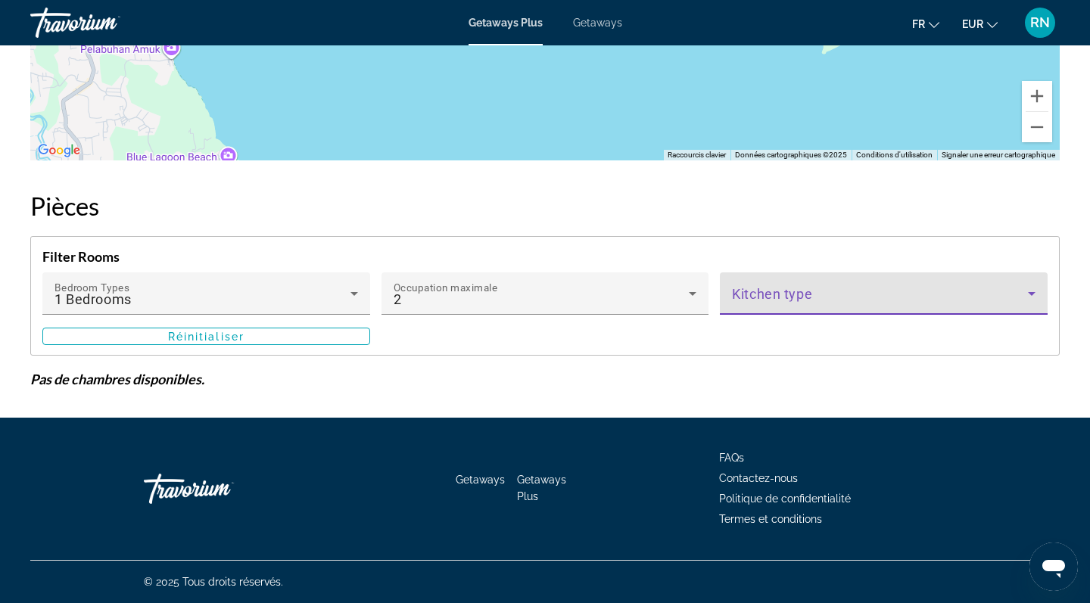
click at [800, 297] on span "Main content" at bounding box center [880, 300] width 296 height 18
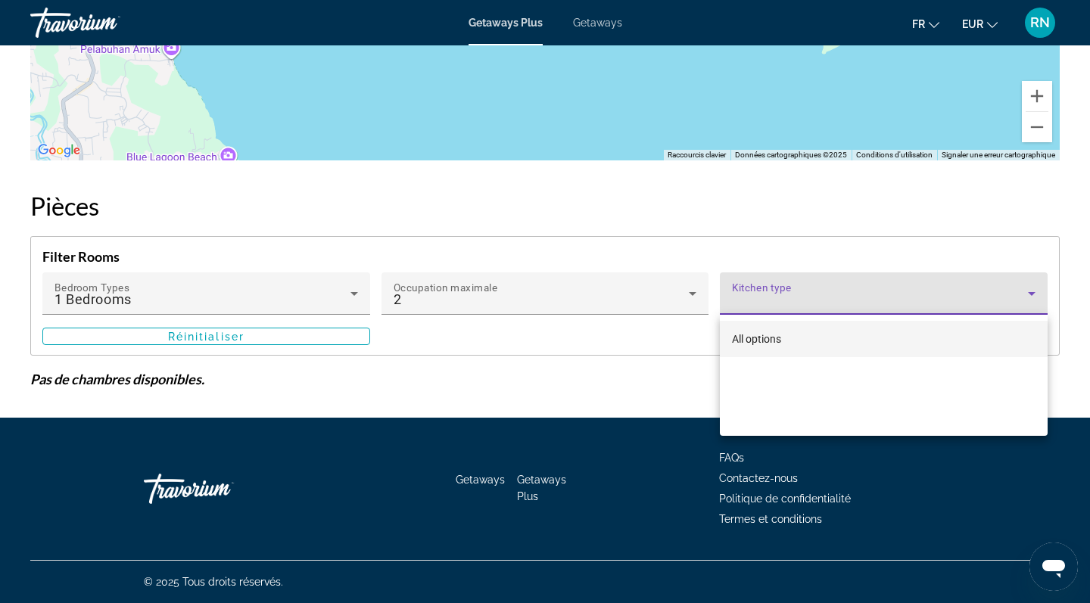
click at [769, 343] on span "All options" at bounding box center [756, 339] width 49 height 12
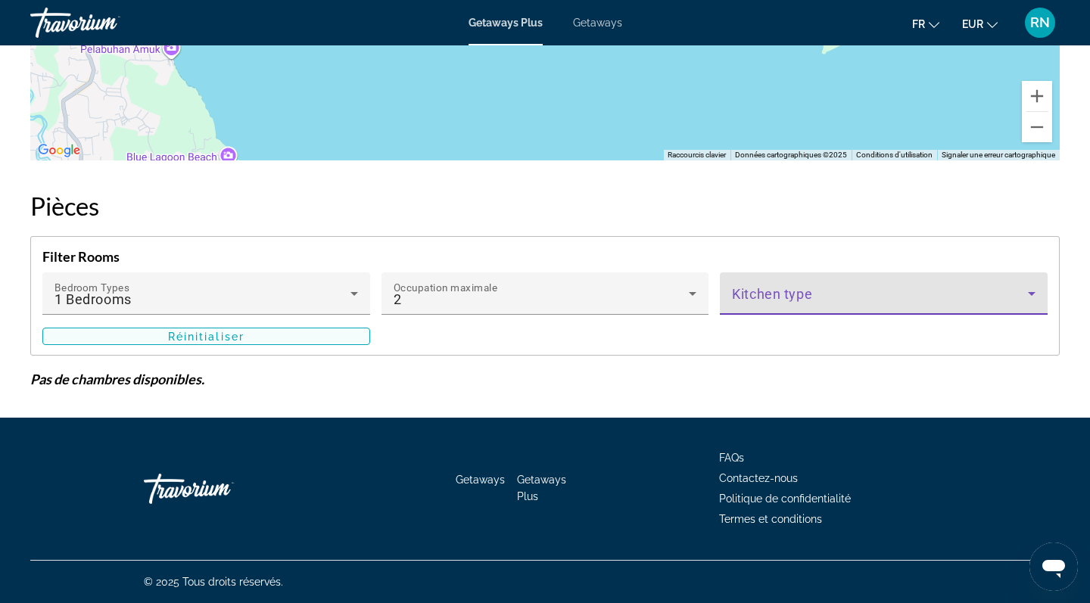
click at [315, 338] on span "Main content" at bounding box center [206, 337] width 326 height 36
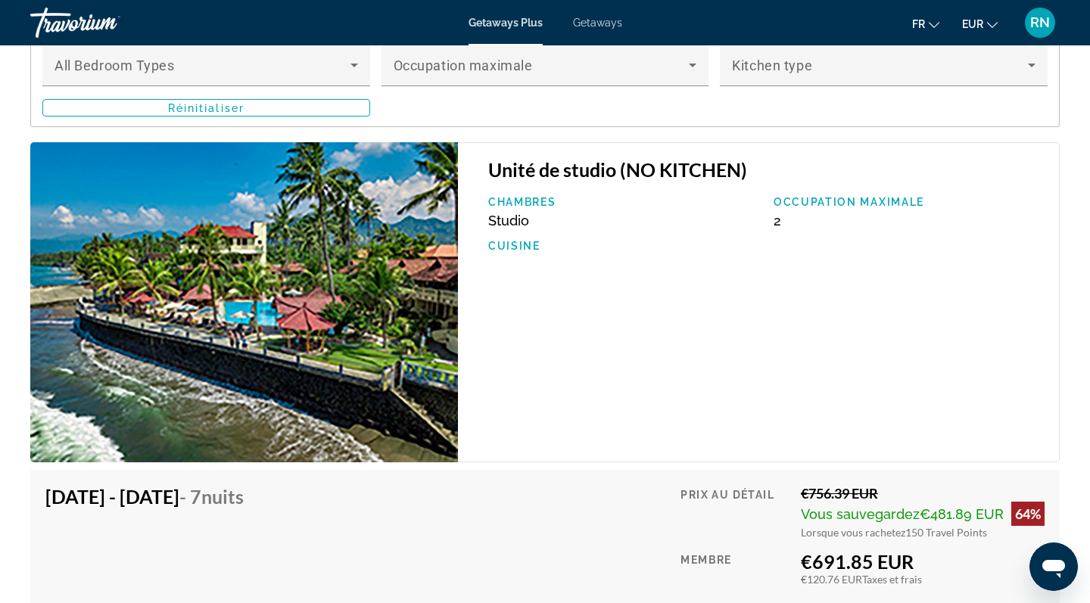
scroll to position [2561, 0]
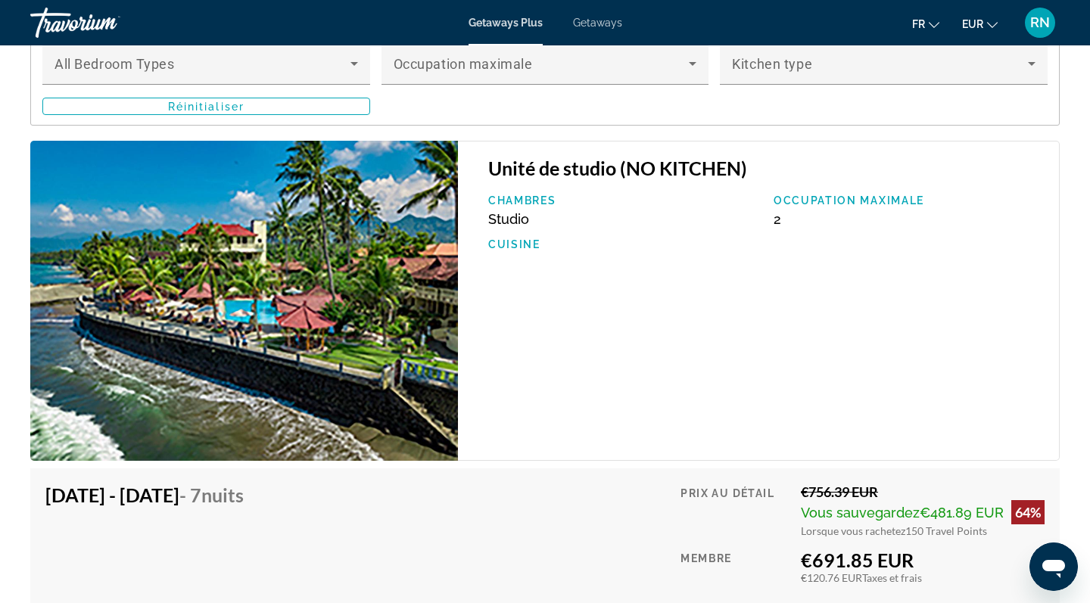
click at [335, 426] on img "Main content" at bounding box center [244, 301] width 428 height 321
click at [314, 273] on img "Main content" at bounding box center [244, 301] width 428 height 321
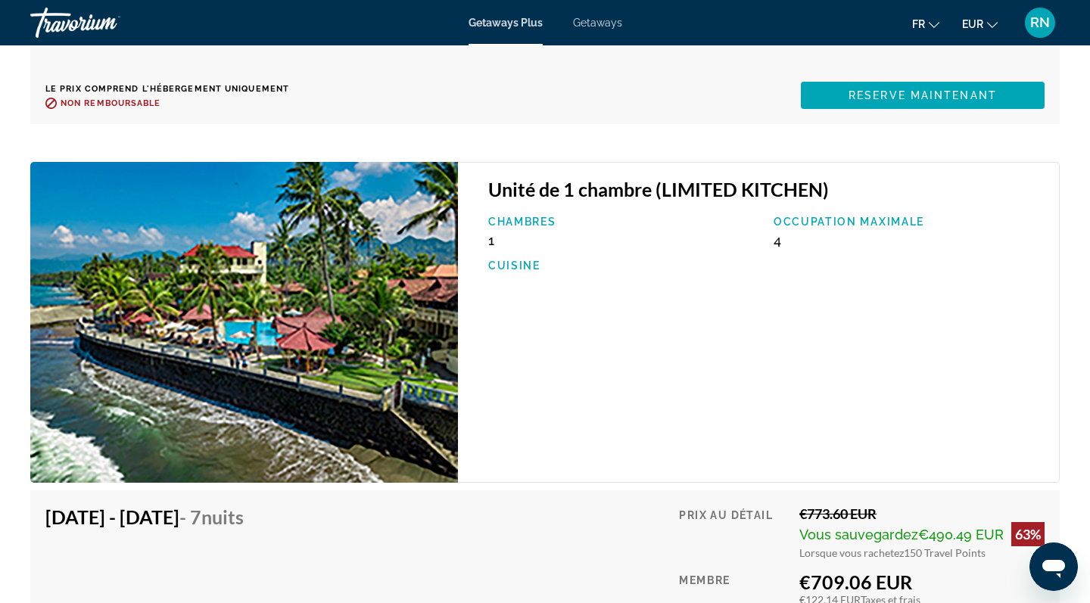
scroll to position [3104, 0]
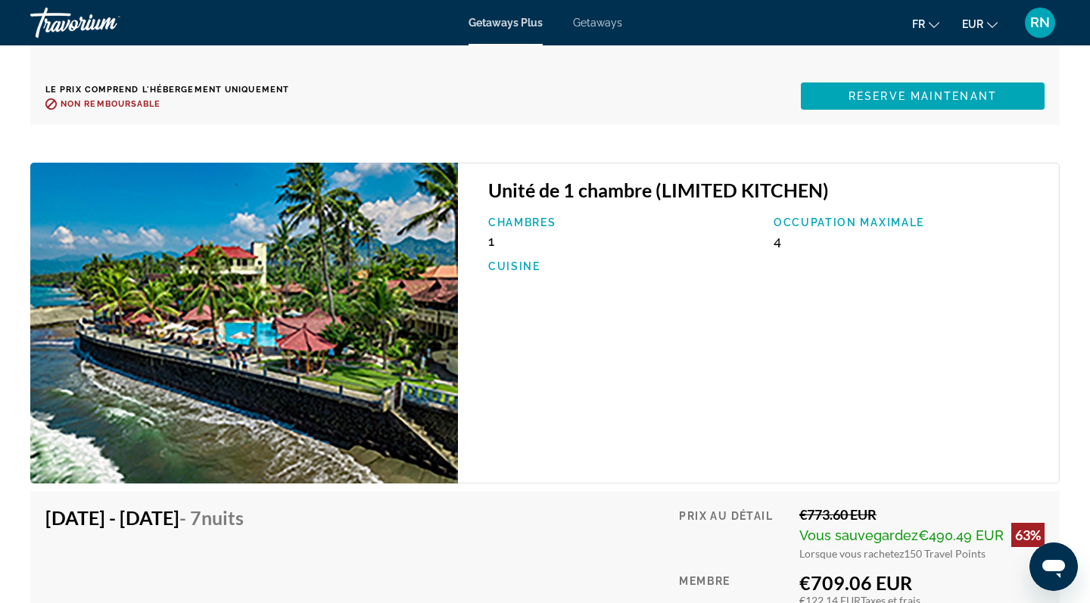
click at [571, 199] on h3 "Unité de 1 chambre (LIMITED KITCHEN)" at bounding box center [766, 190] width 556 height 23
click at [328, 229] on img "Main content" at bounding box center [244, 323] width 428 height 321
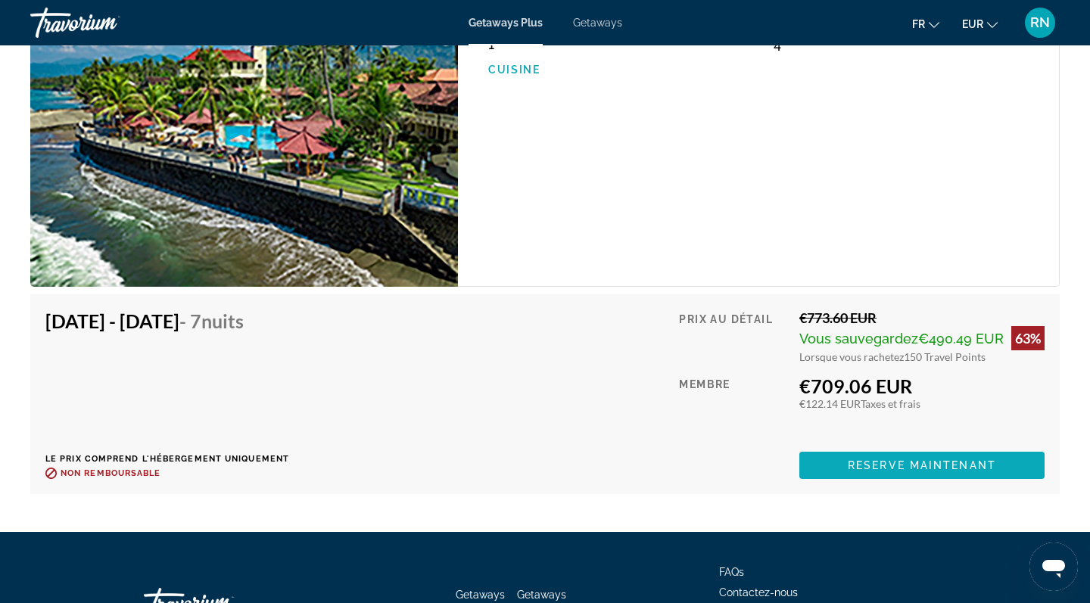
click at [852, 469] on span "Reserve maintenant" at bounding box center [922, 465] width 148 height 12
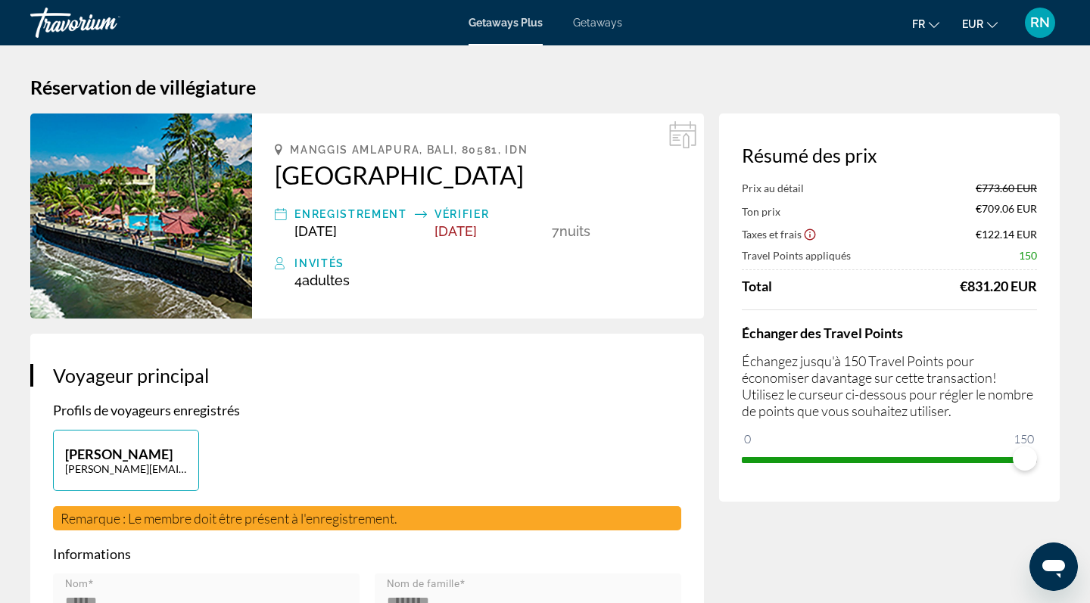
click at [157, 199] on img "Main content" at bounding box center [141, 216] width 222 height 205
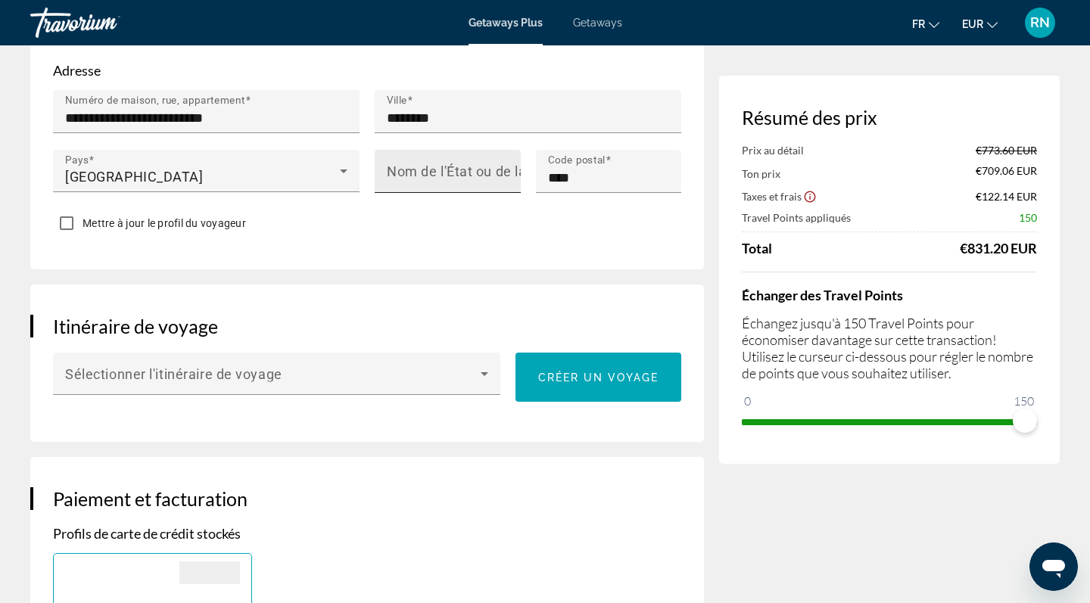
scroll to position [631, 0]
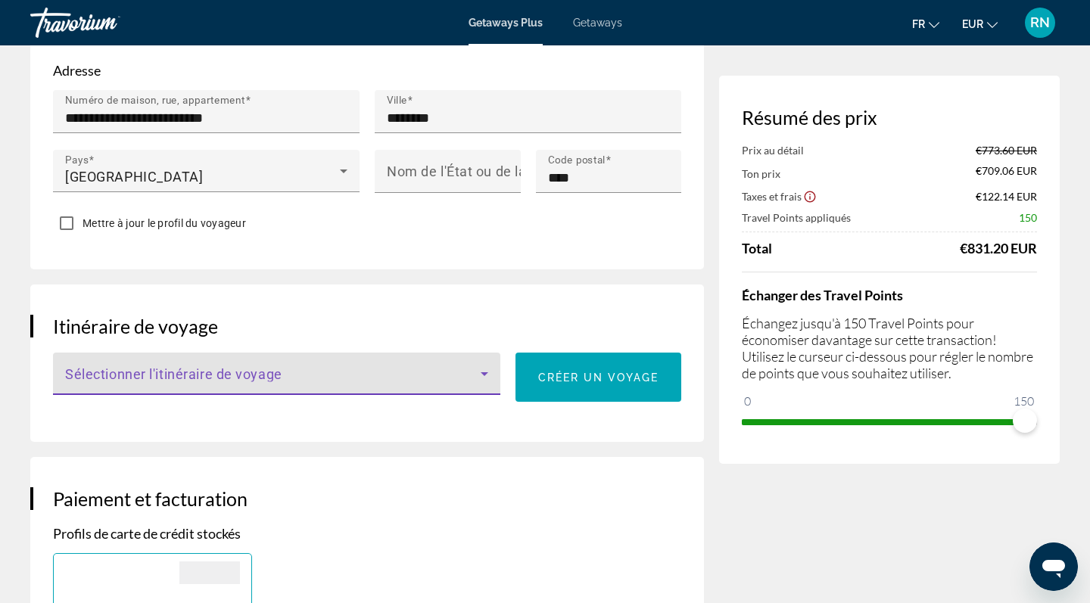
click at [238, 375] on span "Main content" at bounding box center [273, 380] width 416 height 18
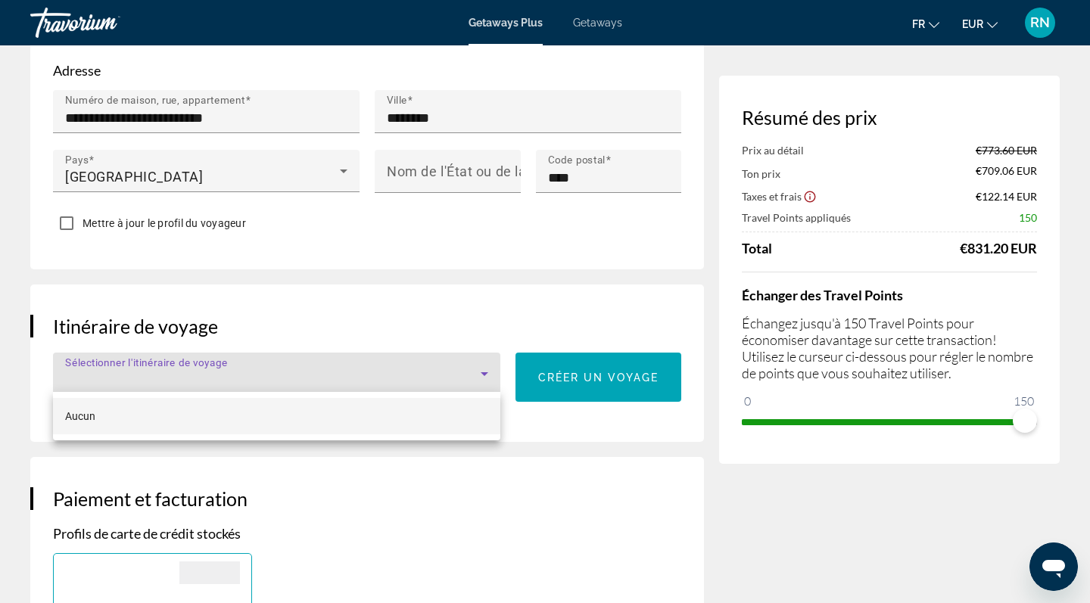
click at [238, 375] on div at bounding box center [545, 301] width 1090 height 603
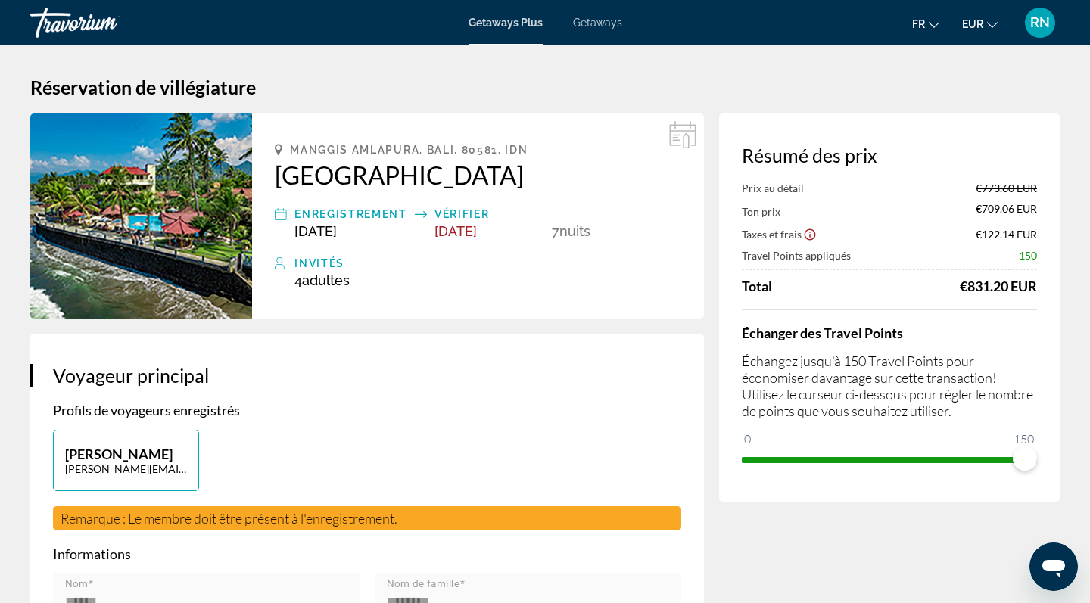
scroll to position [0, 0]
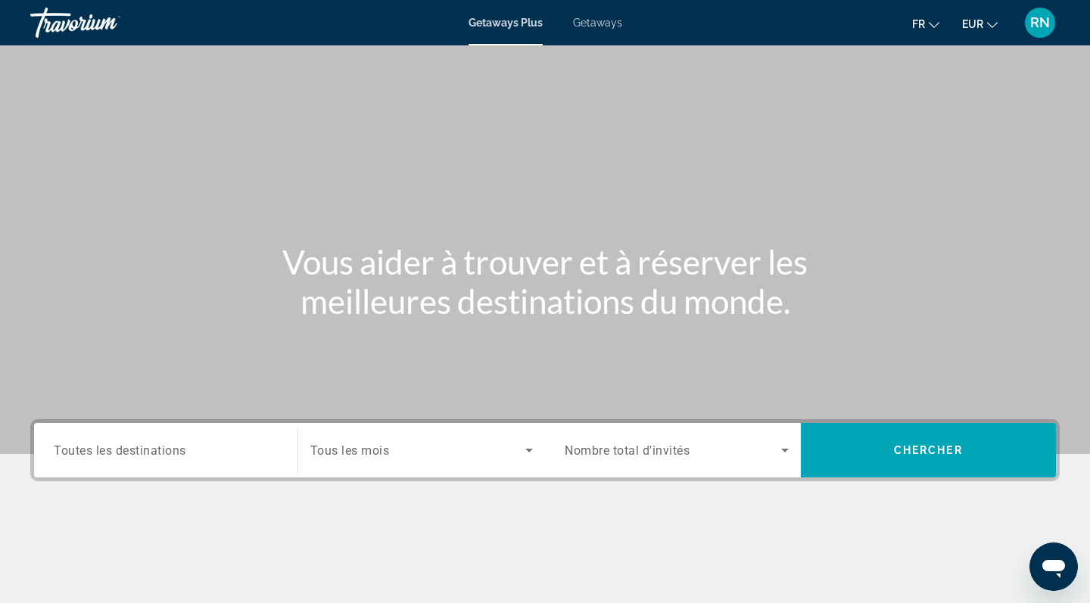
click at [134, 461] on div "Search widget" at bounding box center [166, 450] width 224 height 43
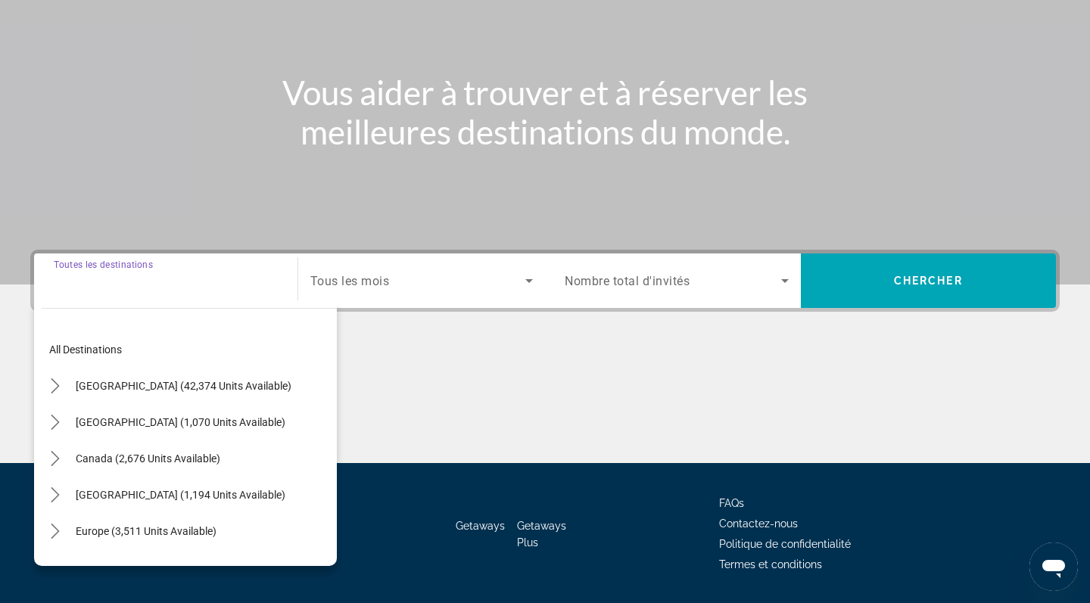
scroll to position [215, 0]
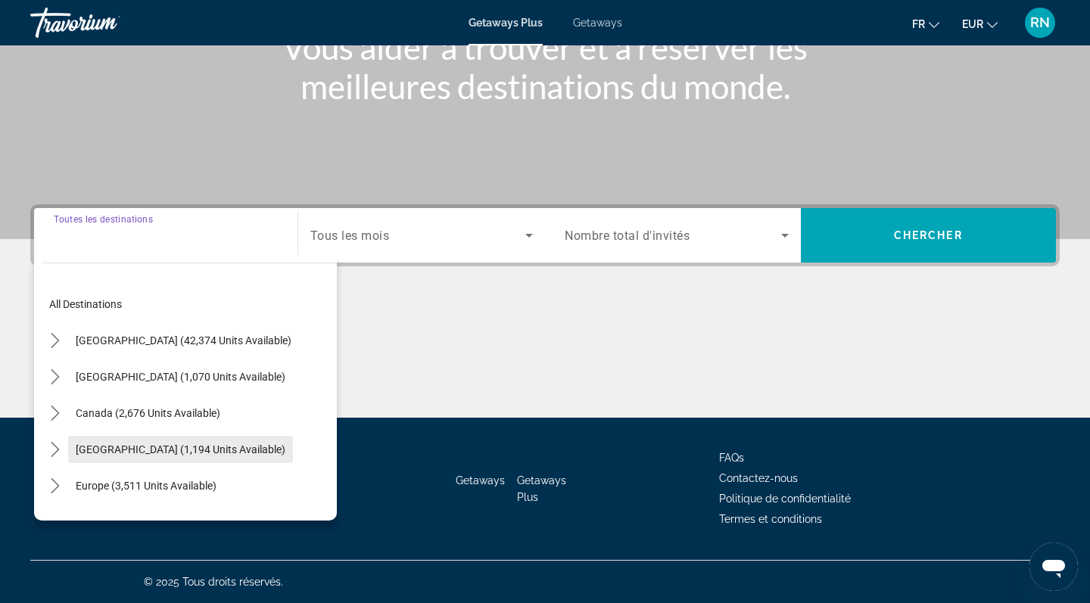
click at [134, 461] on span "Select destination: Caribbean & Atlantic Islands (1,194 units available)" at bounding box center [180, 449] width 225 height 36
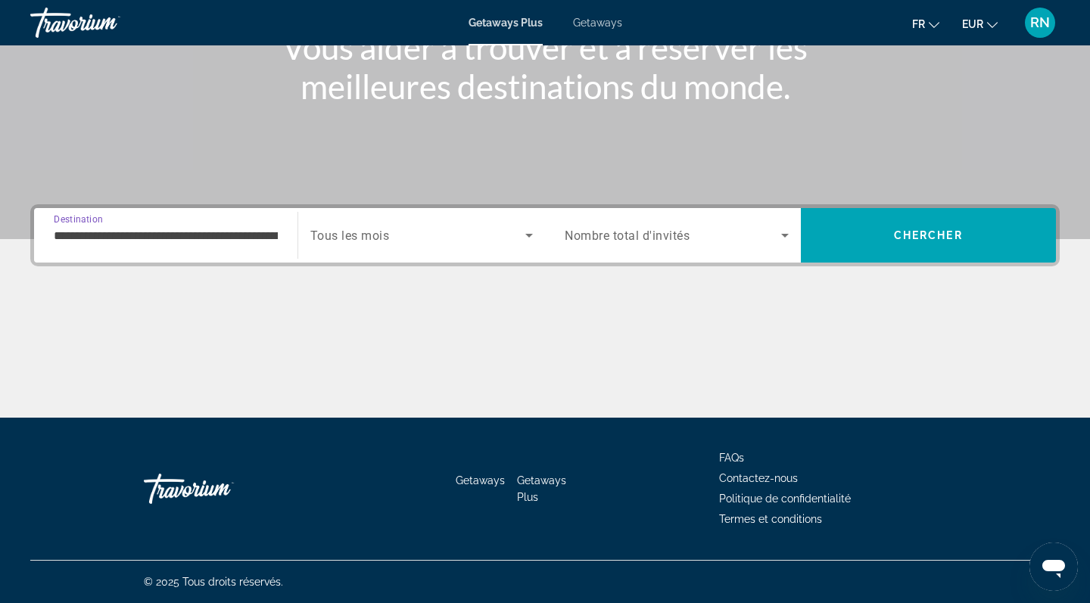
click at [167, 242] on input "**********" at bounding box center [166, 236] width 224 height 18
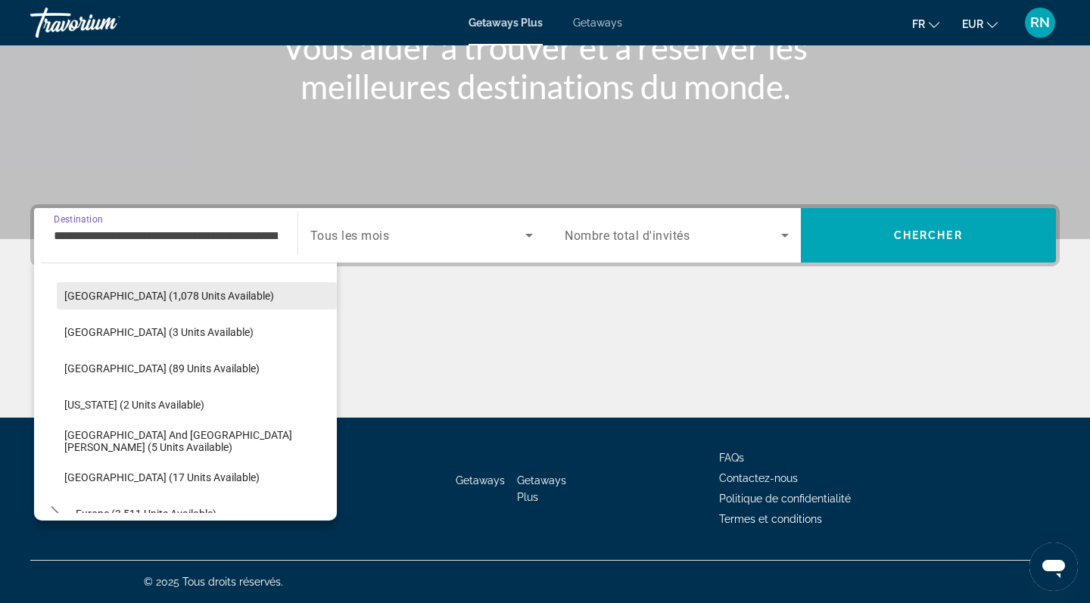
scroll to position [191, 0]
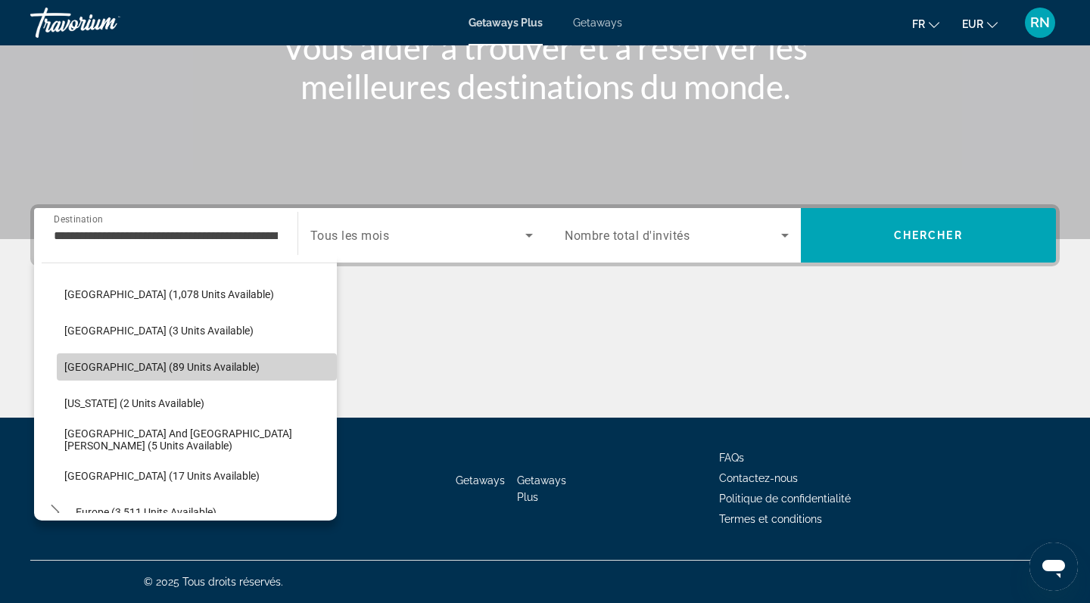
click at [169, 372] on span "[GEOGRAPHIC_DATA] (89 units available)" at bounding box center [161, 367] width 195 height 12
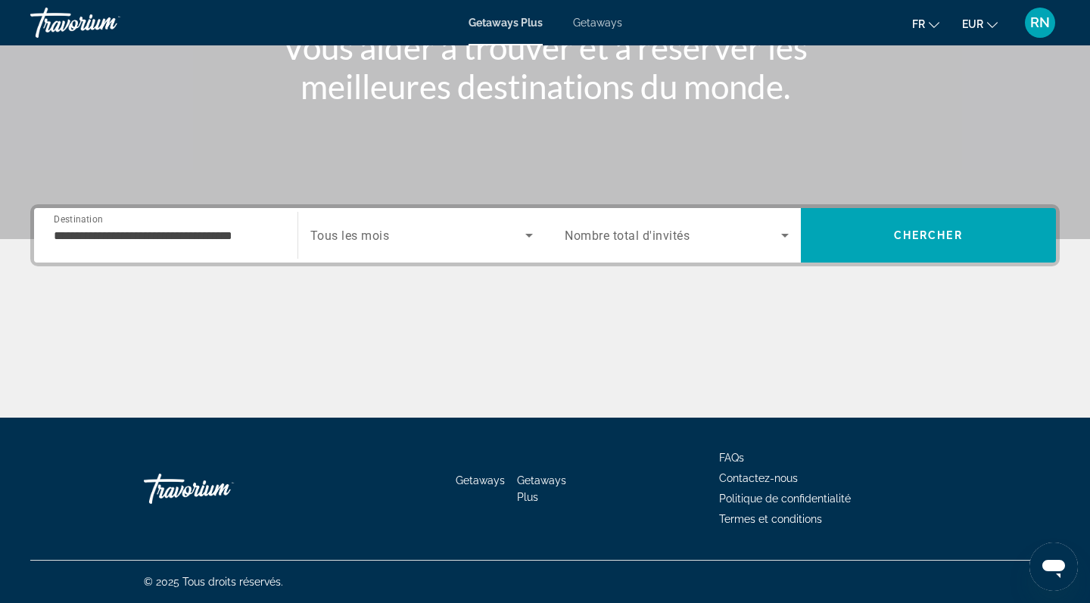
click at [345, 254] on div "Search widget" at bounding box center [421, 235] width 223 height 42
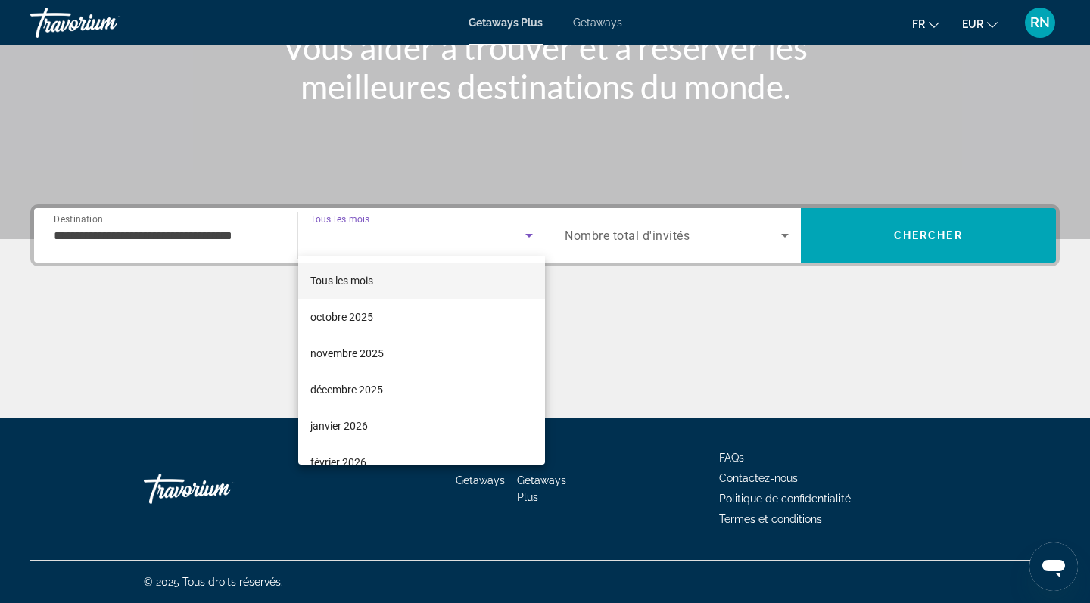
click at [263, 255] on div at bounding box center [545, 301] width 1090 height 603
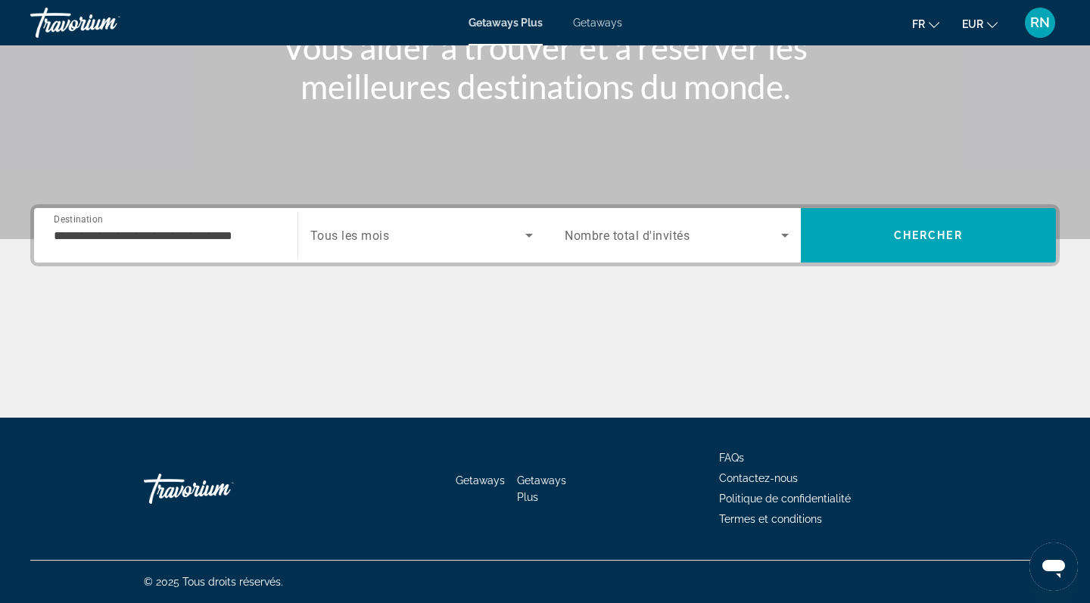
click at [265, 235] on input "**********" at bounding box center [166, 236] width 224 height 18
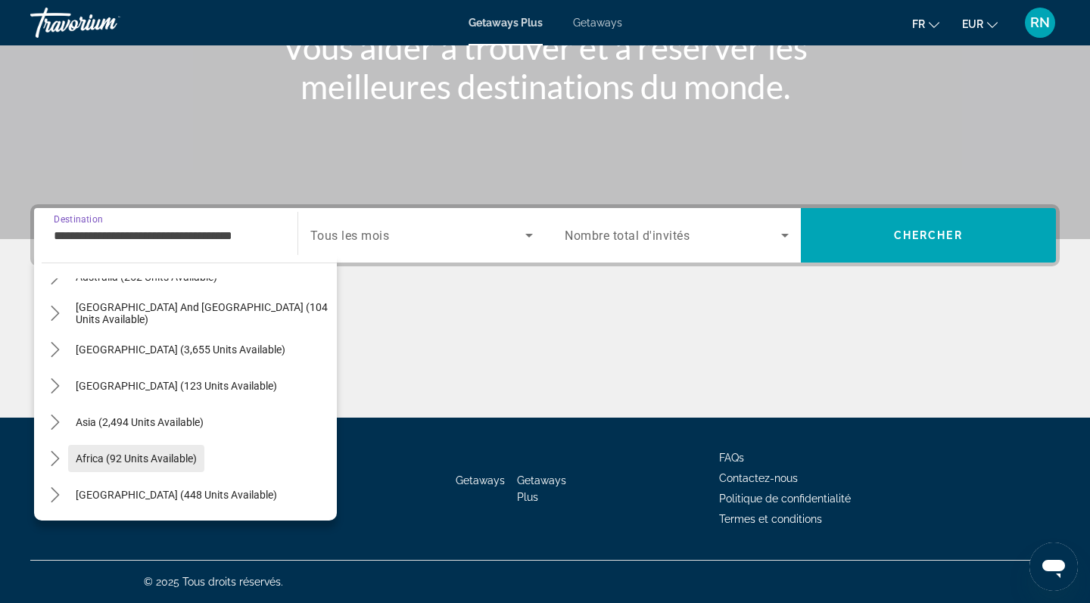
scroll to position [463, 0]
click at [161, 427] on span "Asia (2,494 units available)" at bounding box center [140, 422] width 128 height 12
type input "**********"
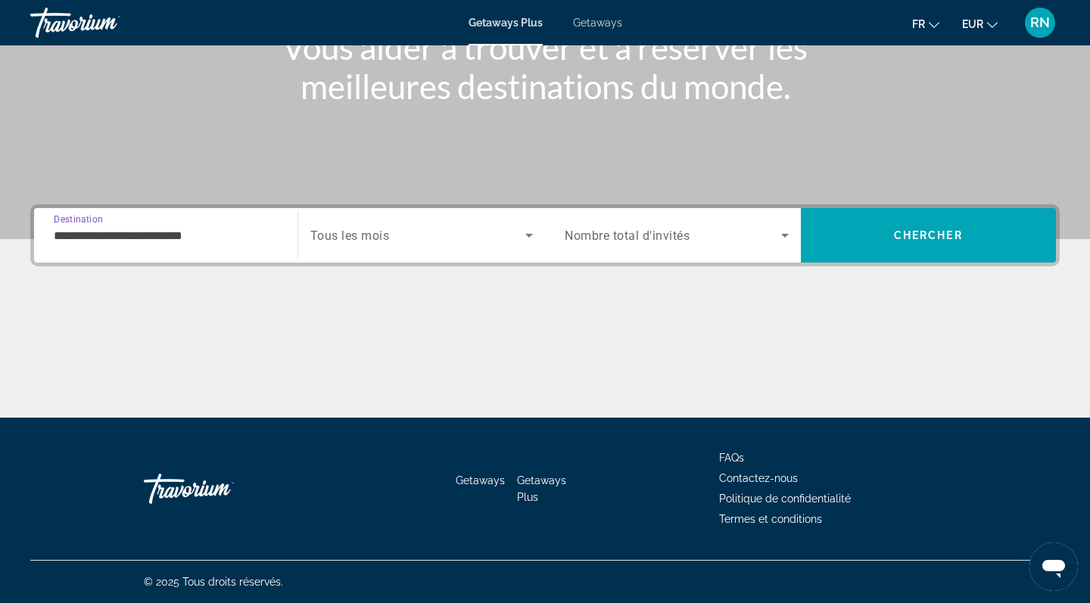
click at [374, 226] on div "Search widget" at bounding box center [421, 235] width 223 height 42
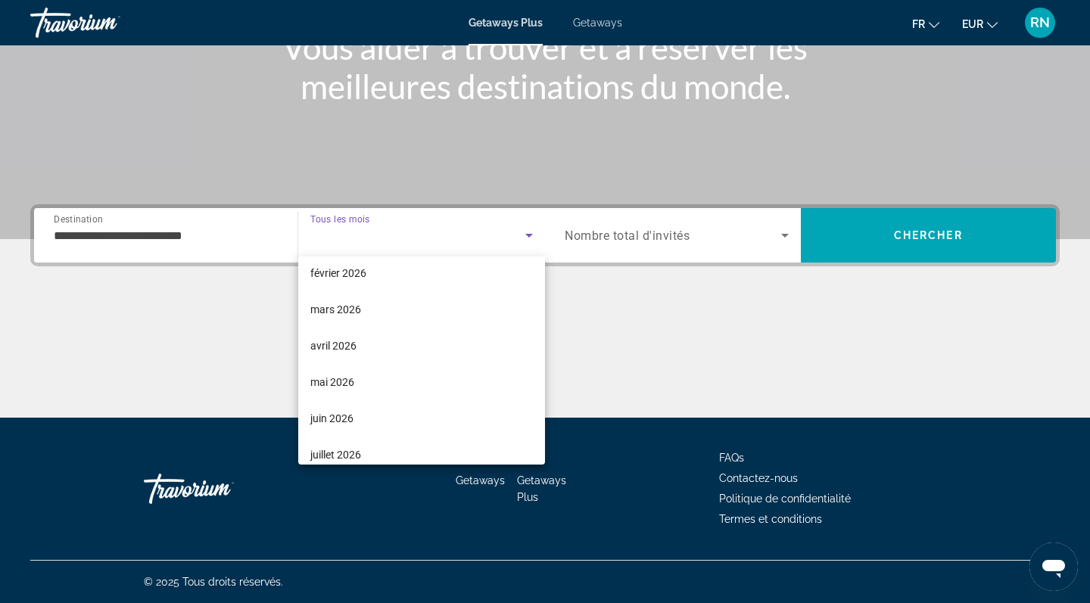
scroll to position [190, 0]
click at [342, 420] on span "juin 2026" at bounding box center [331, 418] width 43 height 18
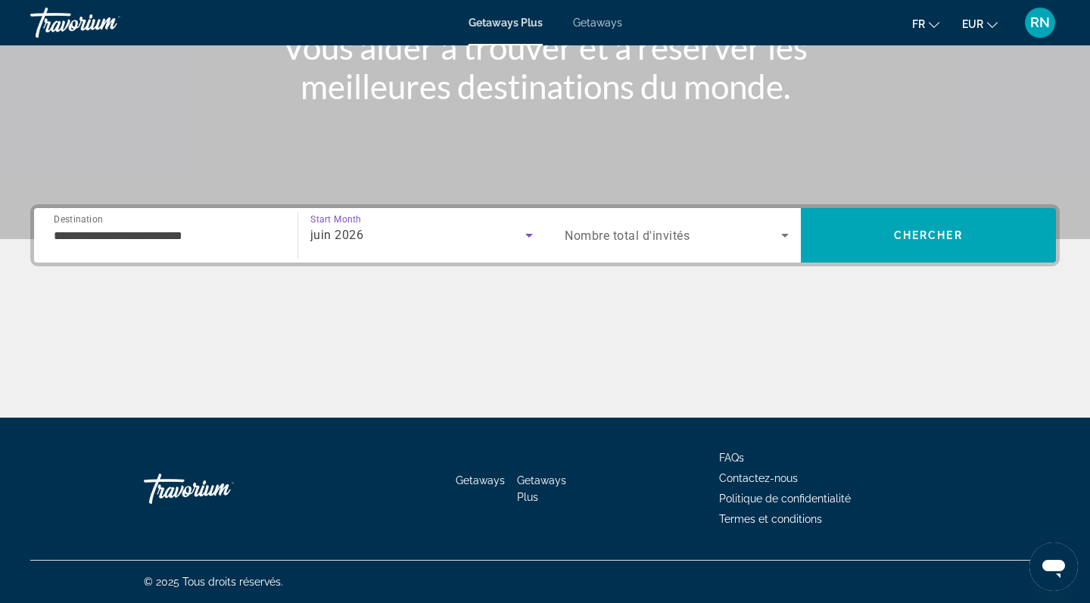
click at [650, 248] on div "Search widget" at bounding box center [677, 235] width 224 height 42
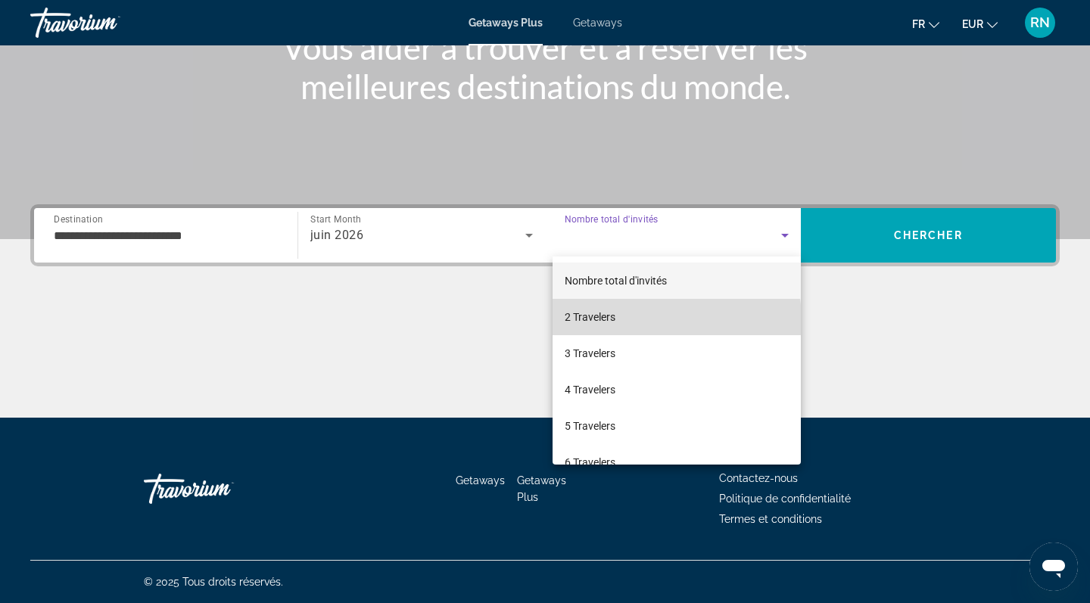
click at [596, 322] on span "2 Travelers" at bounding box center [590, 317] width 51 height 18
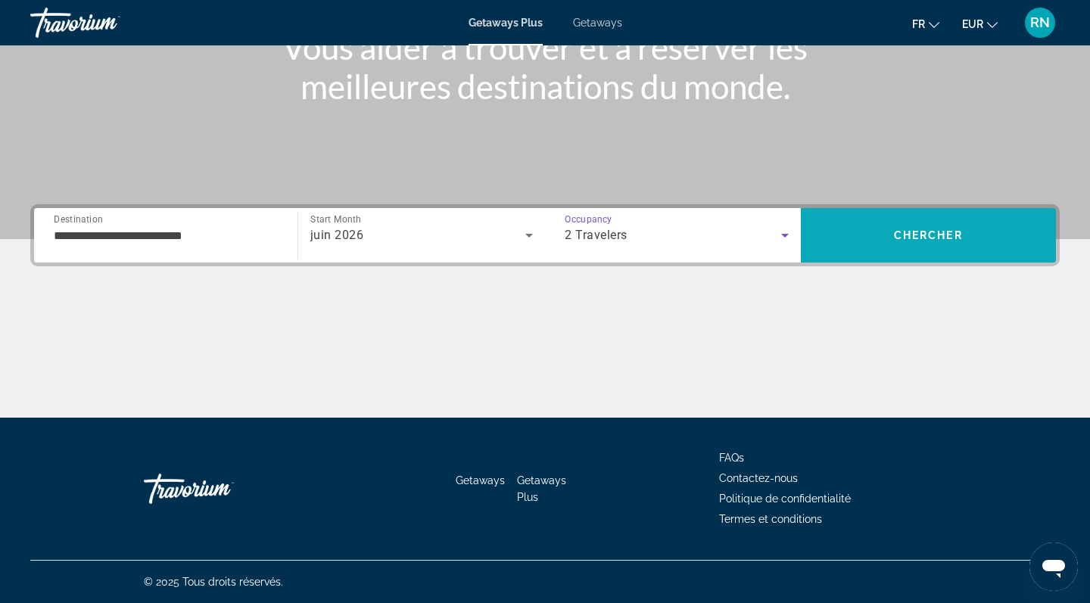
click at [918, 235] on span "Chercher" at bounding box center [928, 235] width 69 height 12
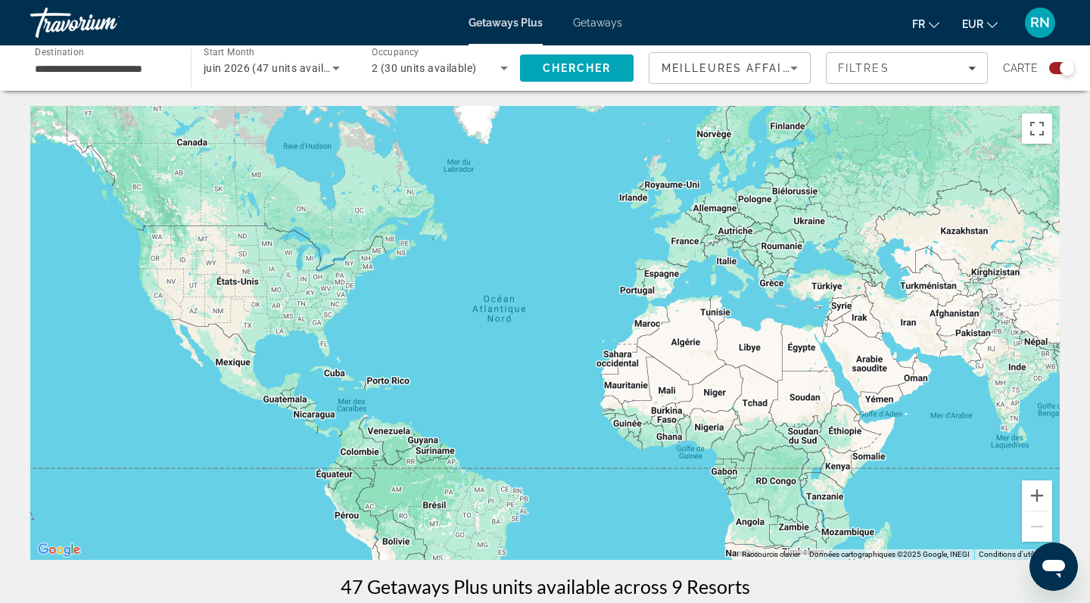
click at [143, 61] on input "**********" at bounding box center [103, 69] width 136 height 18
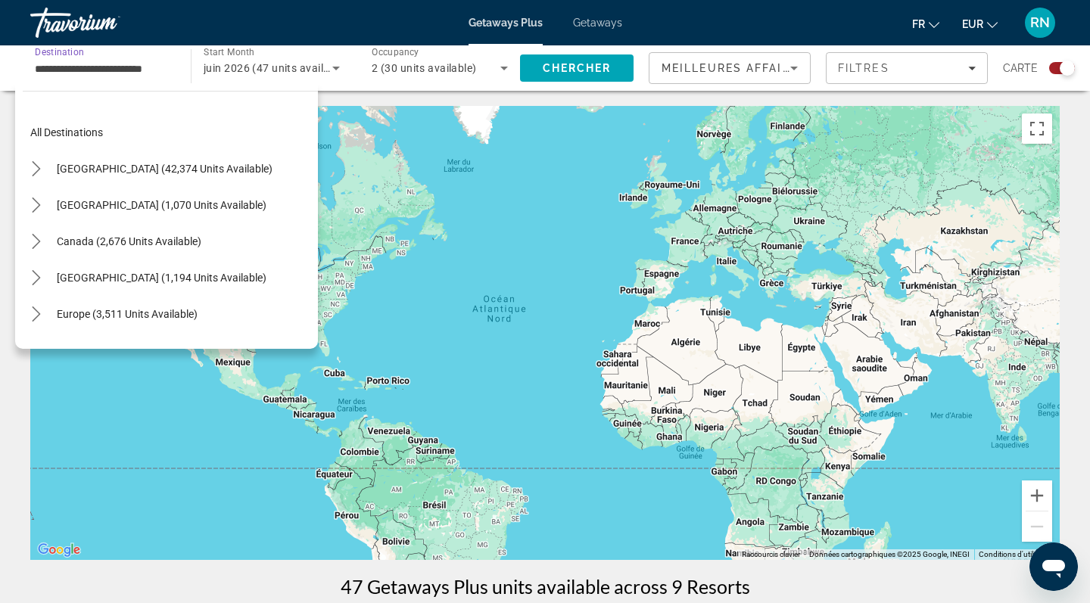
scroll to position [272, 0]
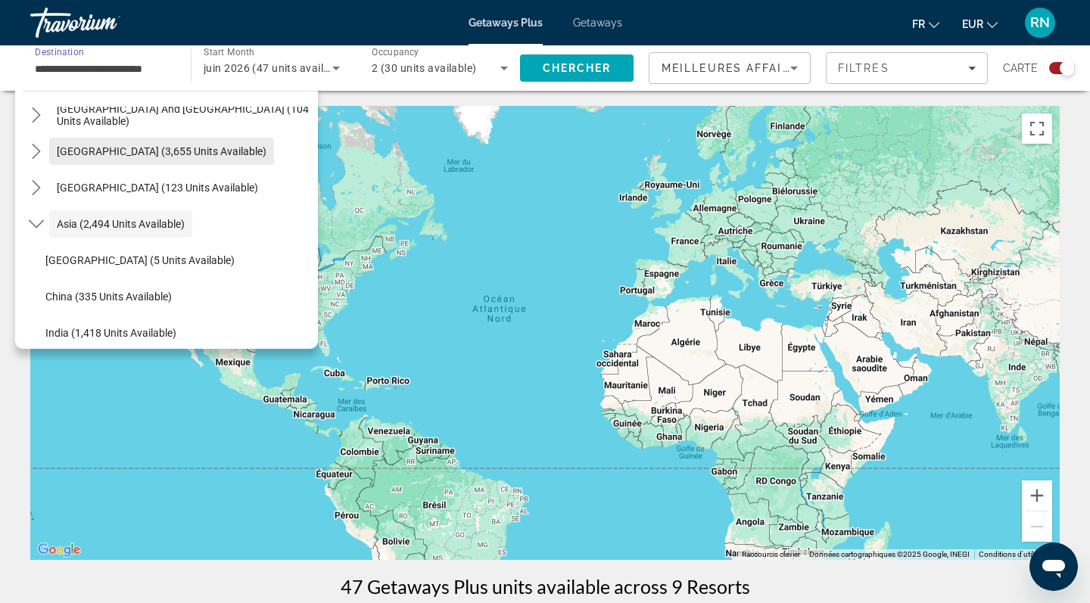
click at [123, 157] on span "Select destination: South America (3,655 units available)" at bounding box center [161, 151] width 225 height 36
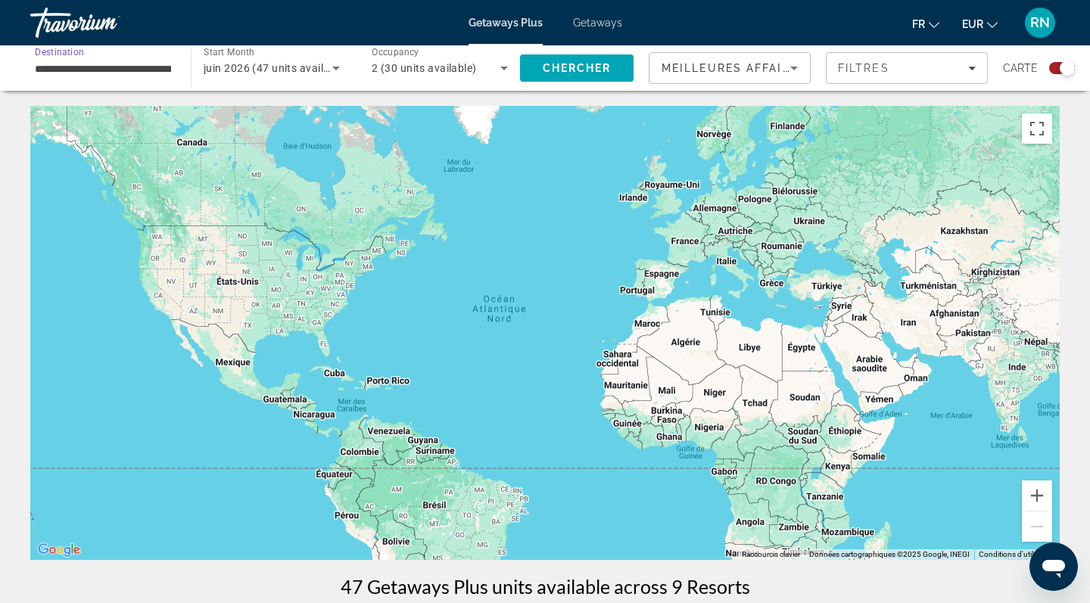
click at [137, 69] on input "**********" at bounding box center [103, 69] width 136 height 18
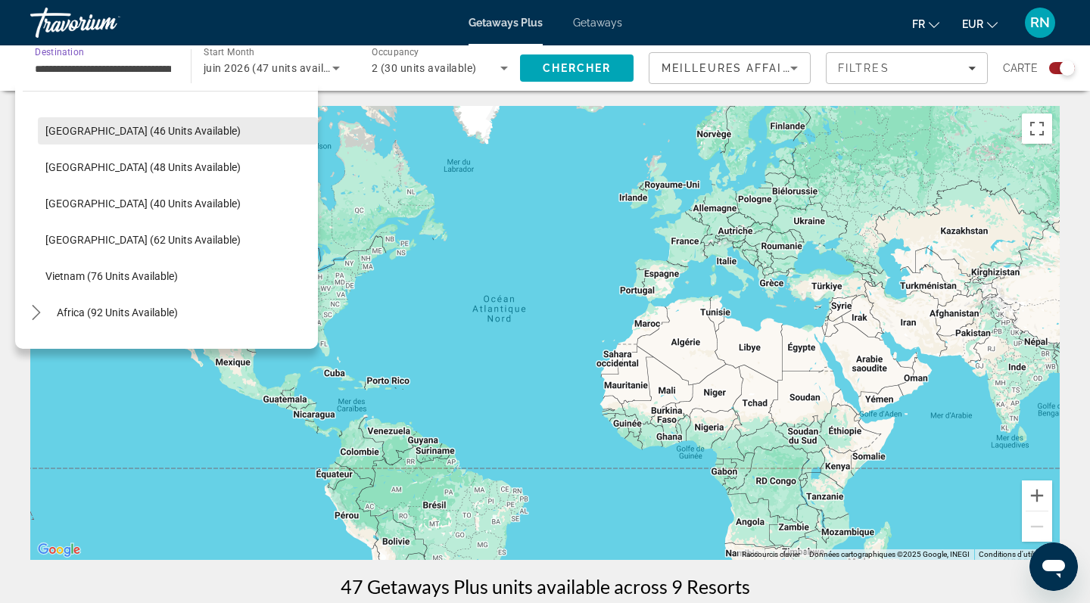
scroll to position [876, 0]
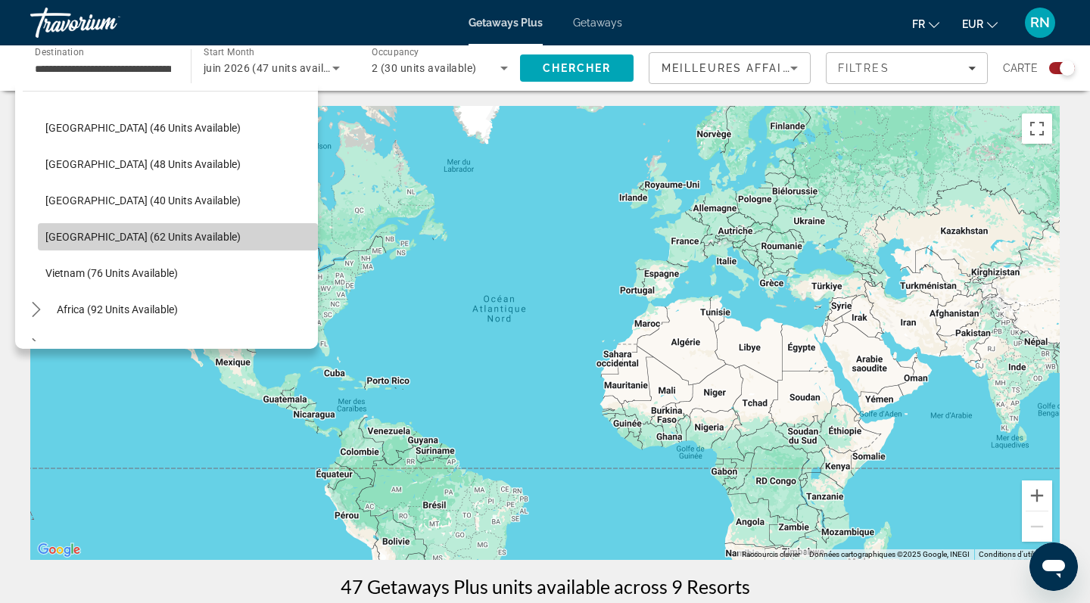
click at [111, 239] on span "[GEOGRAPHIC_DATA] (62 units available)" at bounding box center [142, 237] width 195 height 12
type input "**********"
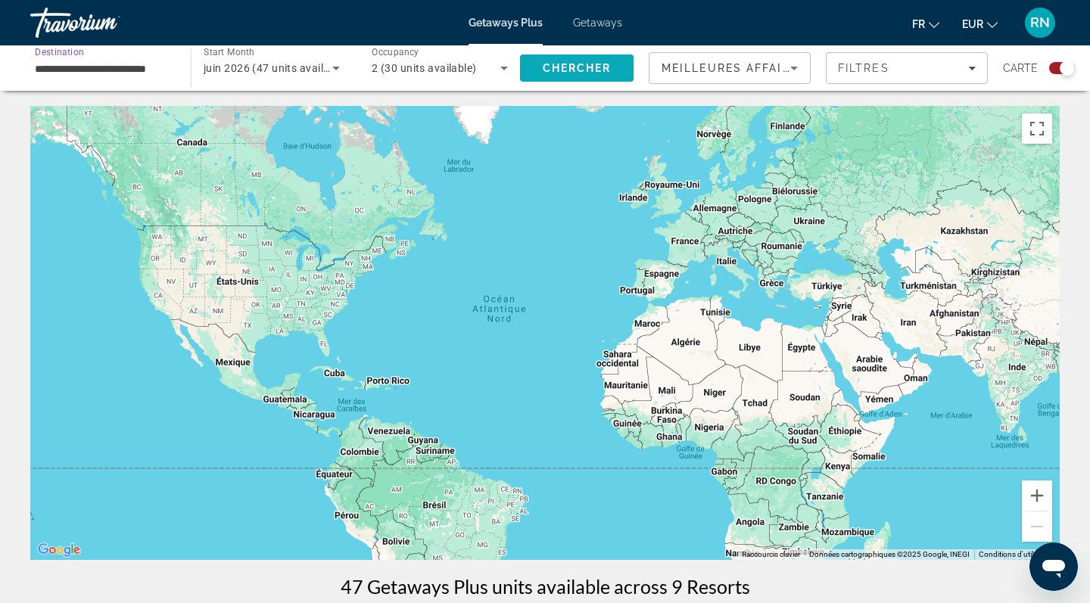
click at [525, 69] on span "Search" at bounding box center [577, 68] width 114 height 36
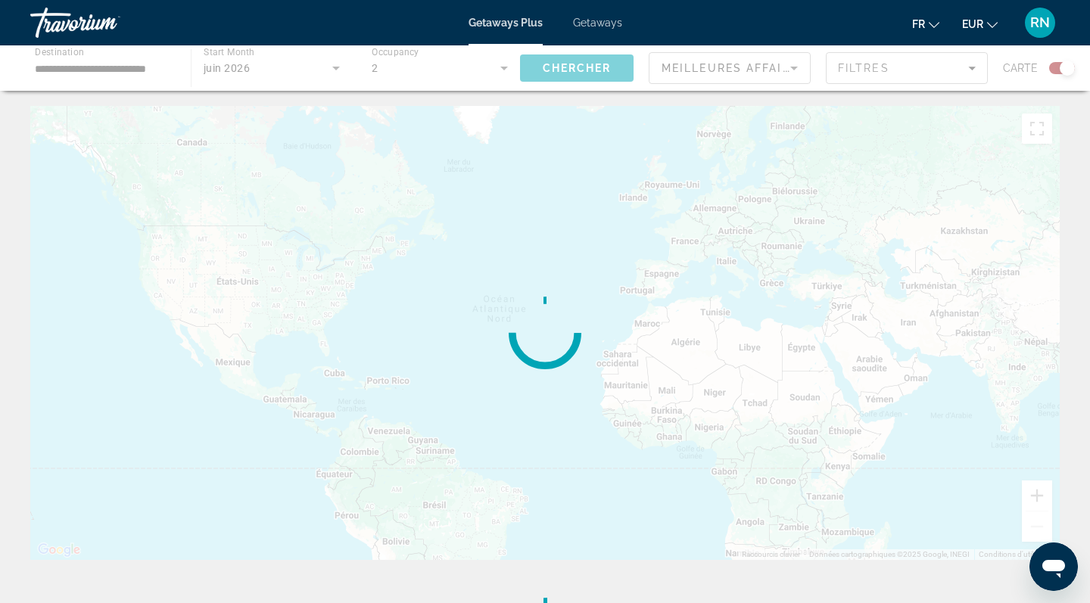
click at [311, 68] on div "Main content" at bounding box center [545, 67] width 1090 height 45
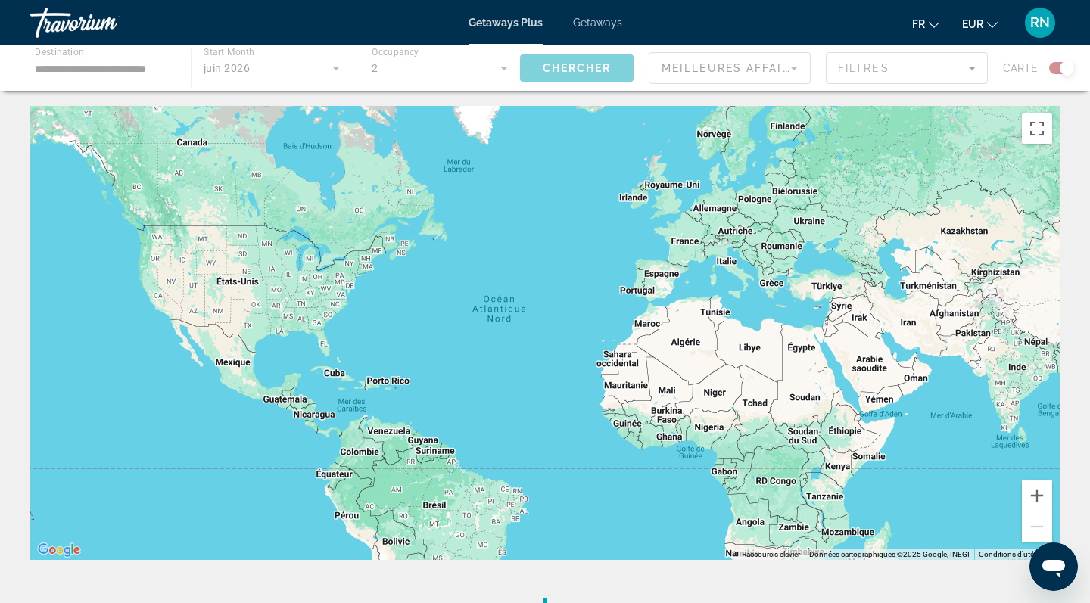
click at [339, 68] on div "Main content" at bounding box center [545, 67] width 1090 height 45
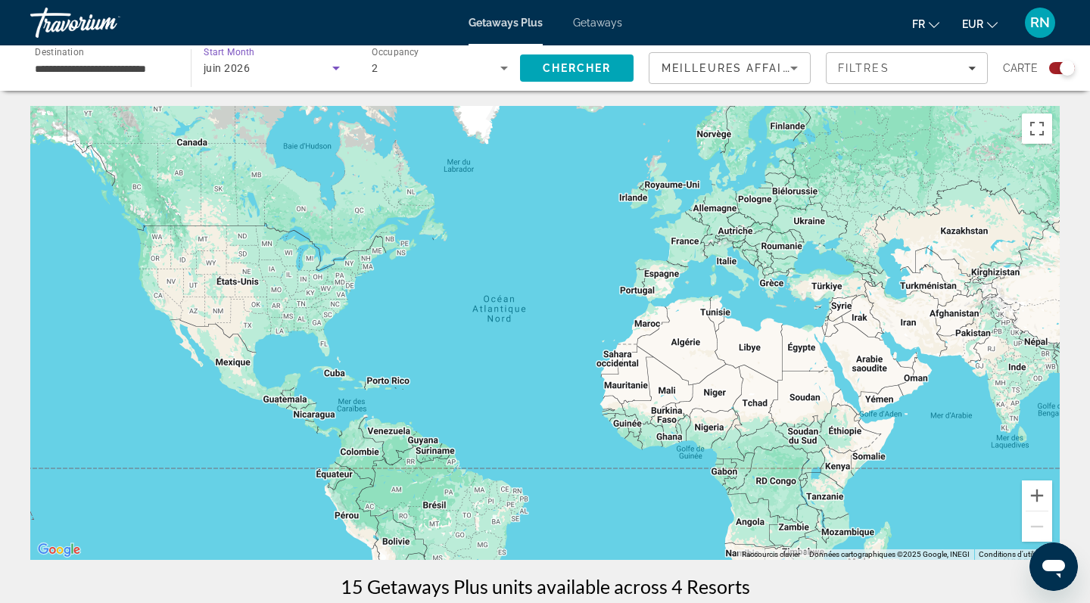
click at [324, 68] on div "juin 2026" at bounding box center [268, 68] width 129 height 18
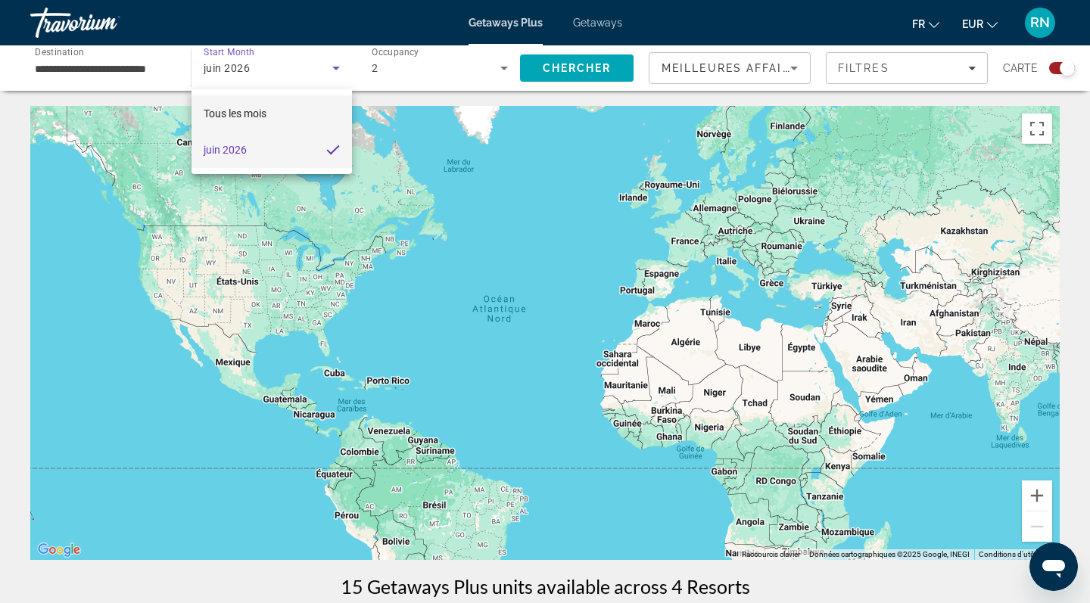
click at [276, 114] on mat-option "Tous les mois" at bounding box center [271, 113] width 160 height 36
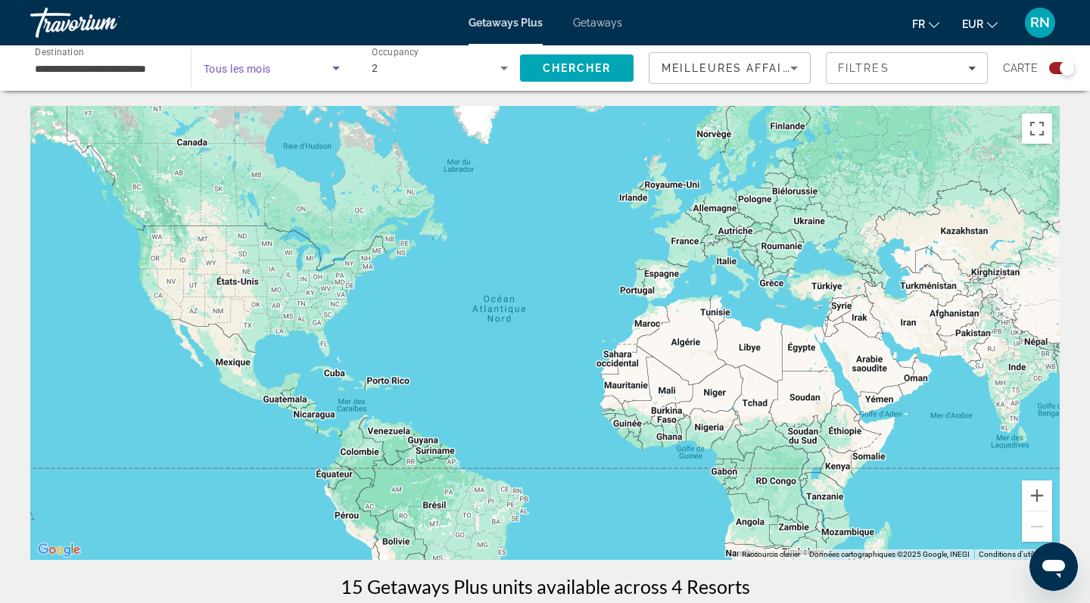
click at [294, 78] on div "Search widget" at bounding box center [272, 68] width 136 height 42
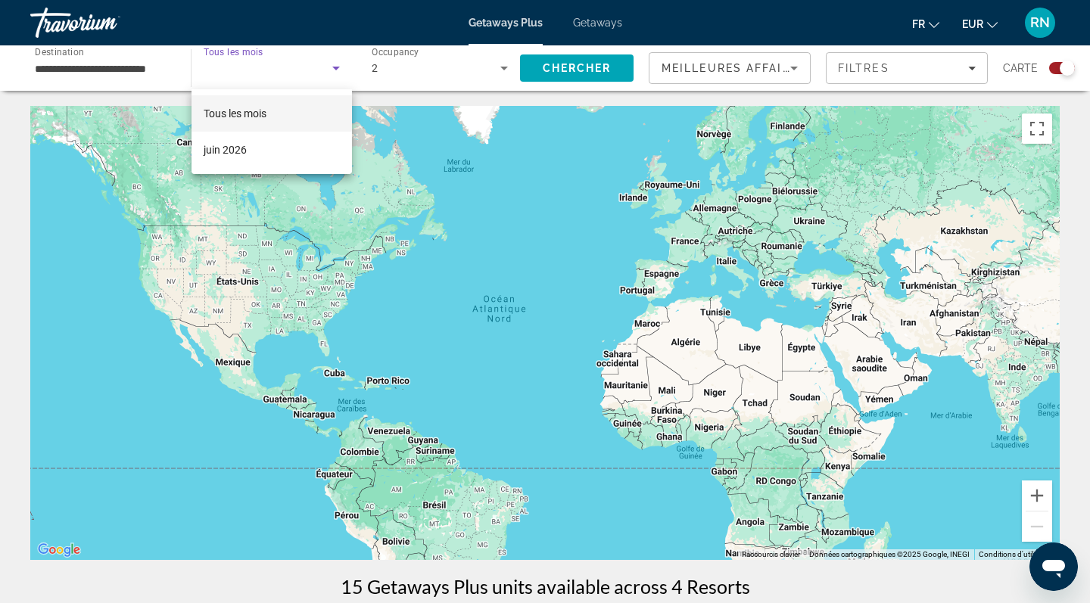
click at [263, 70] on div at bounding box center [545, 301] width 1090 height 603
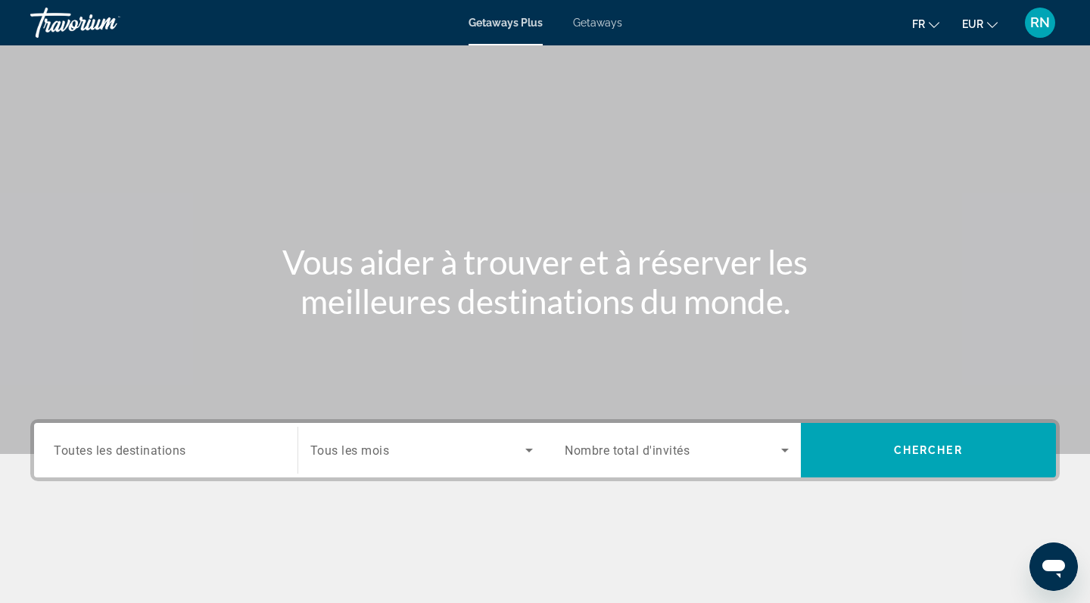
click at [350, 450] on span "Tous les mois" at bounding box center [349, 451] width 79 height 14
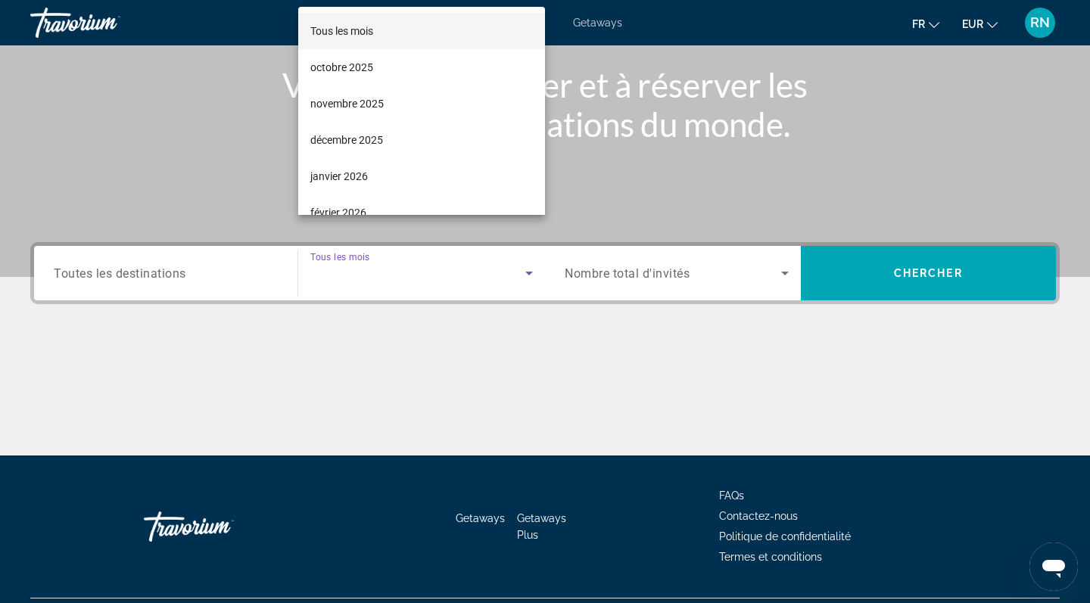
scroll to position [215, 0]
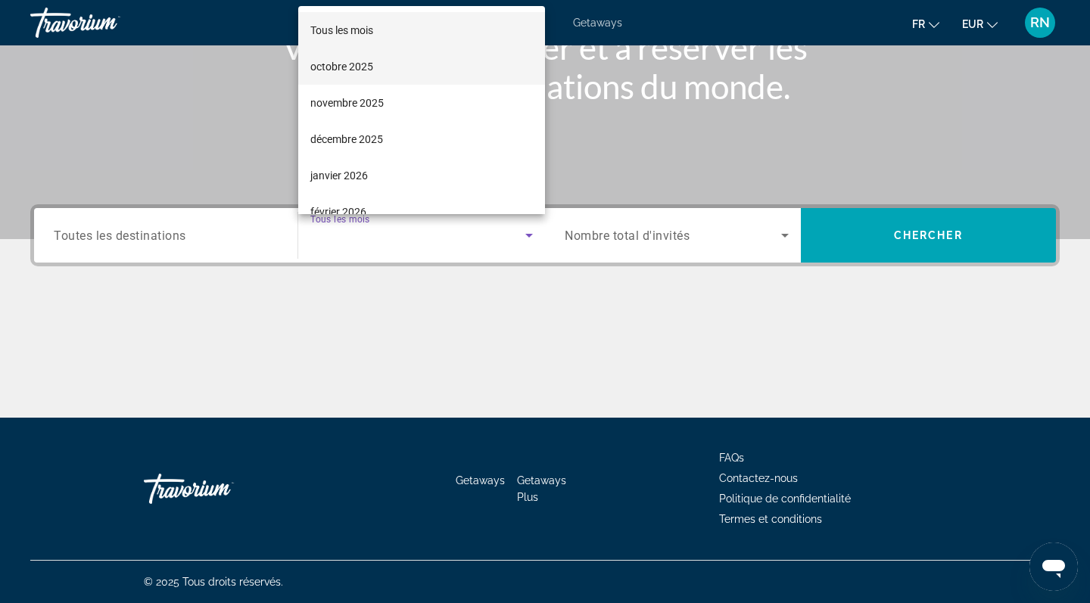
click at [375, 70] on mat-option "octobre 2025" at bounding box center [422, 66] width 248 height 36
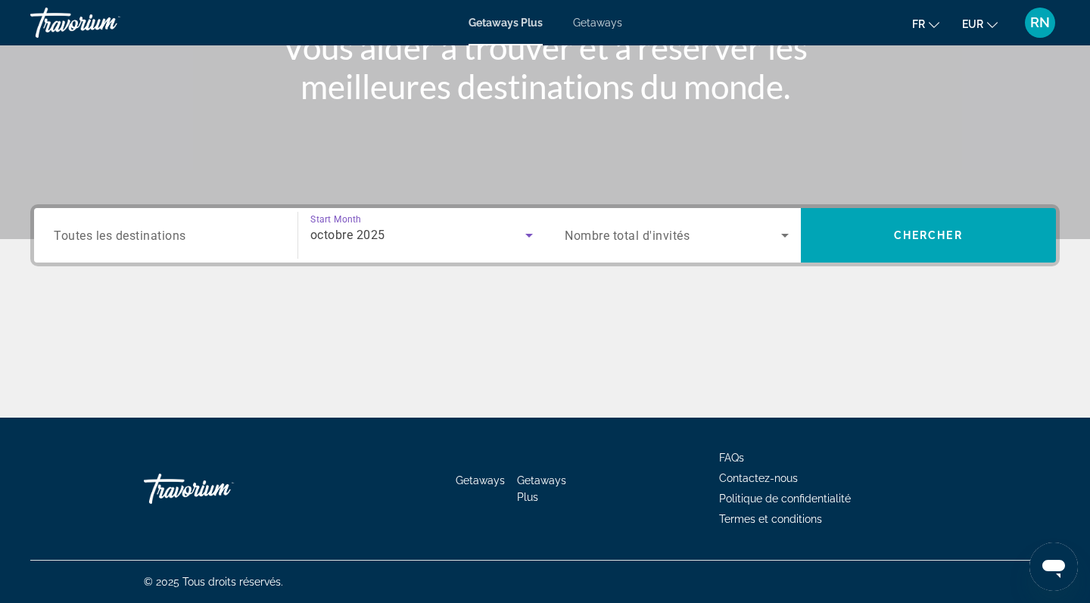
click at [590, 229] on span "Nombre total d'invités" at bounding box center [627, 236] width 125 height 14
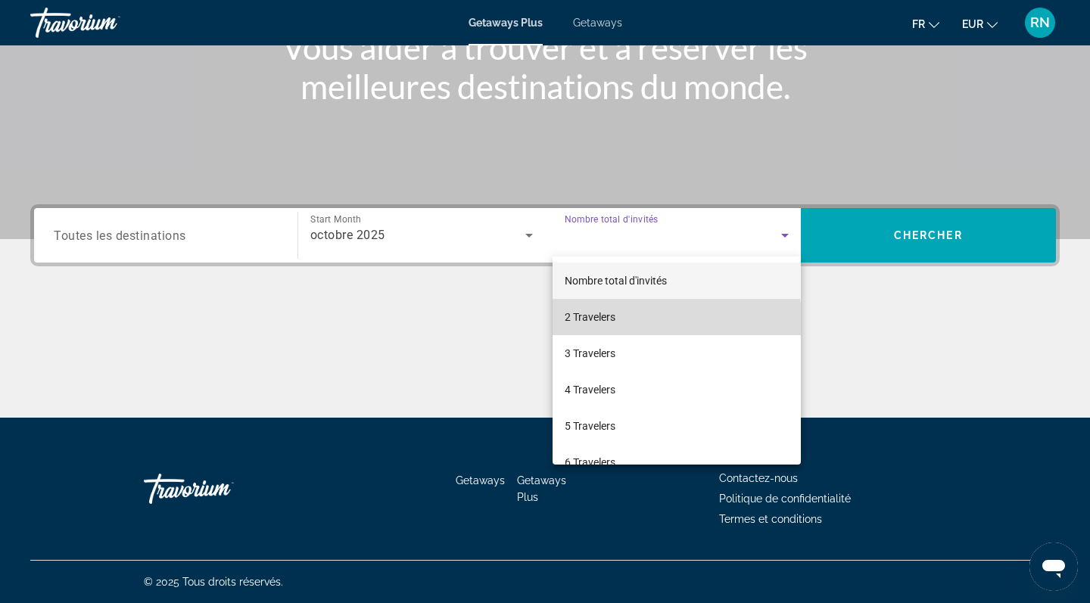
click at [605, 328] on mat-option "2 Travelers" at bounding box center [677, 317] width 248 height 36
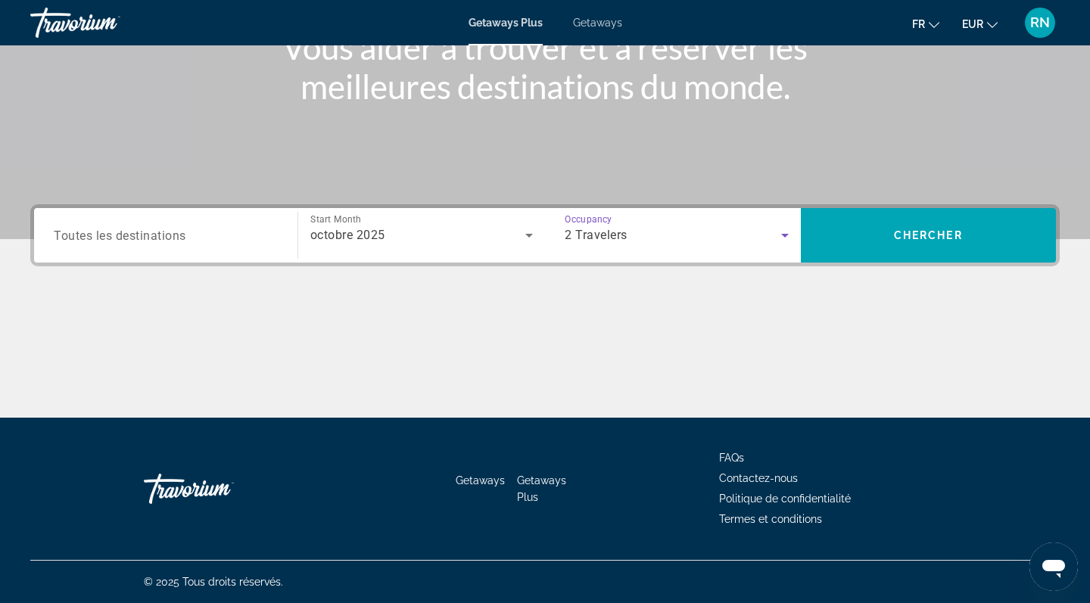
click at [263, 244] on div "Search widget" at bounding box center [166, 235] width 224 height 43
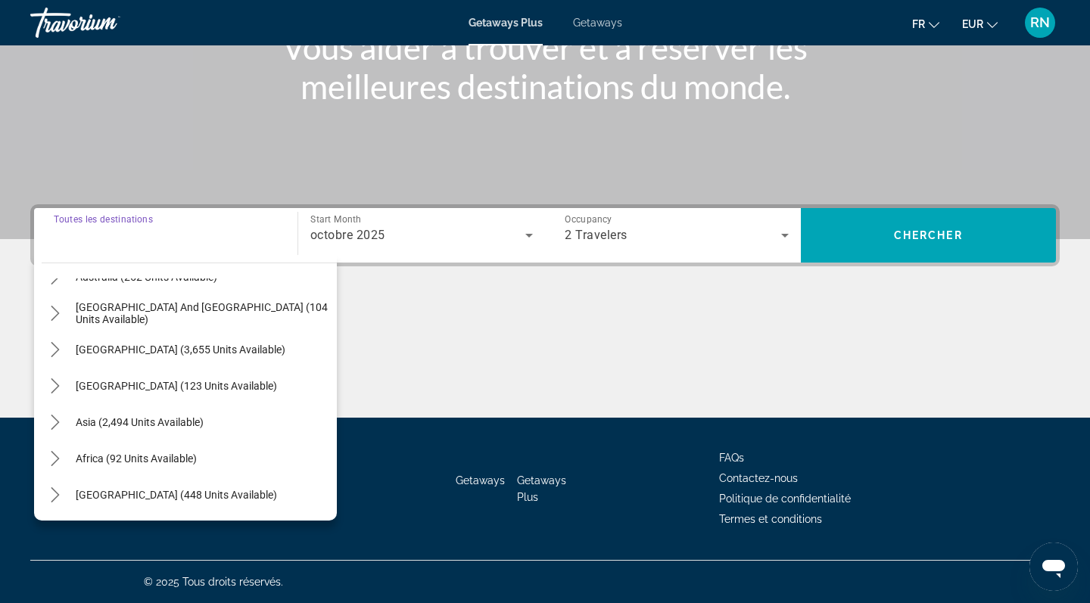
scroll to position [245, 0]
click at [53, 422] on icon "Toggle Asia (2,494 units available) submenu" at bounding box center [55, 422] width 15 height 15
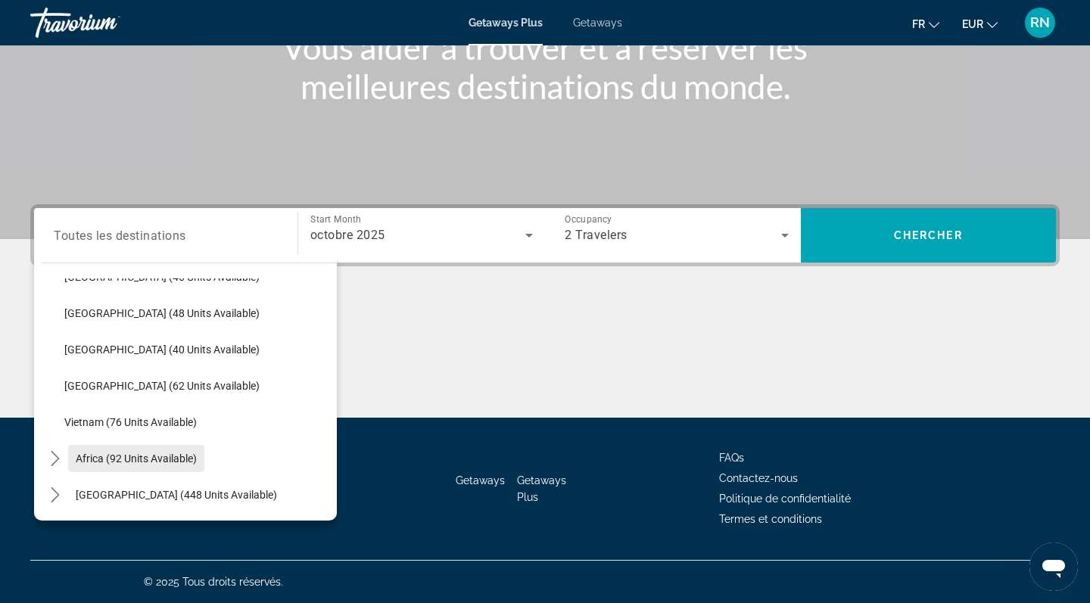
scroll to position [609, 0]
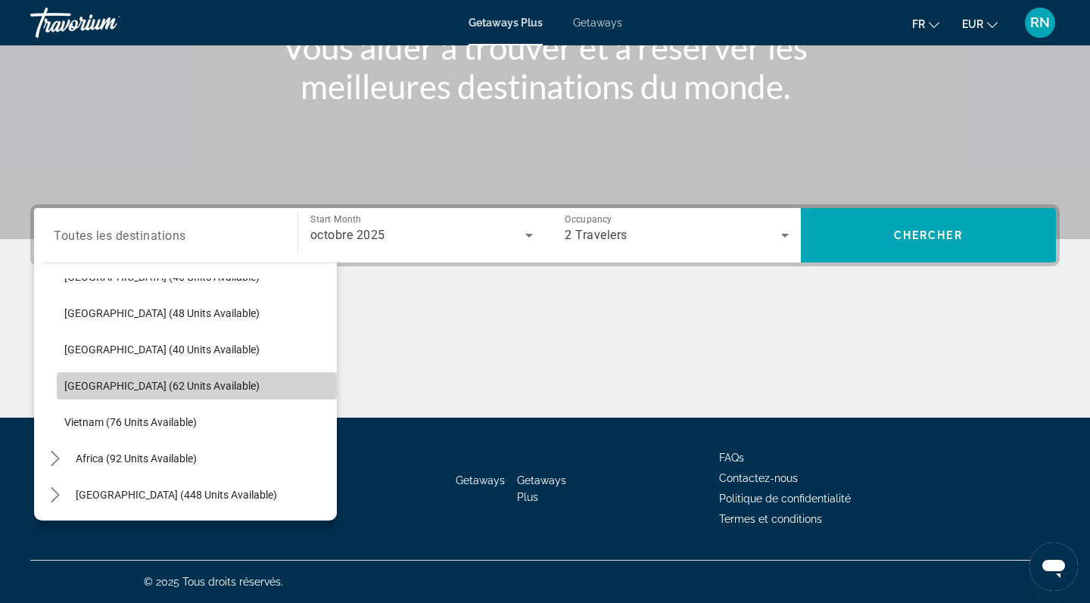
click at [118, 394] on span "Select destination: Thailand (62 units available)" at bounding box center [197, 386] width 280 height 36
type input "**********"
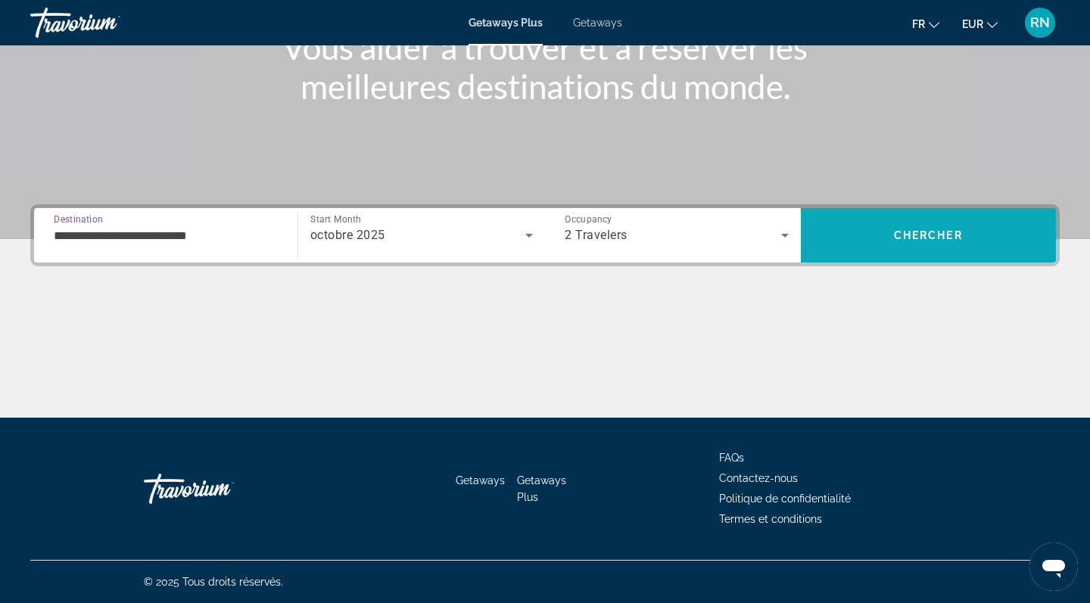
click at [855, 241] on span "Search" at bounding box center [929, 235] width 256 height 36
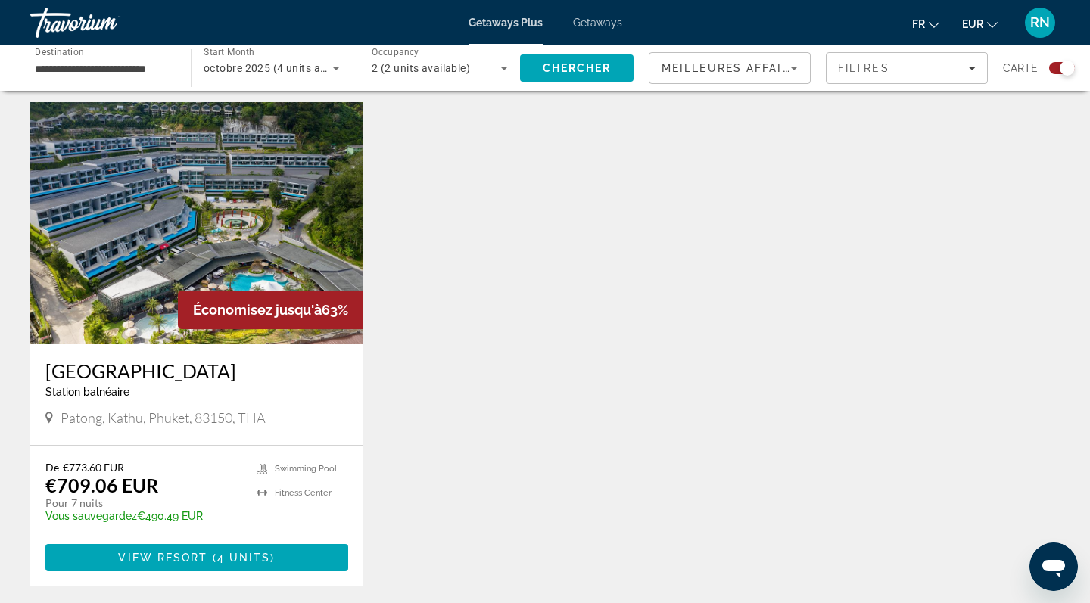
scroll to position [512, 0]
click at [270, 233] on img "Main content" at bounding box center [196, 222] width 333 height 242
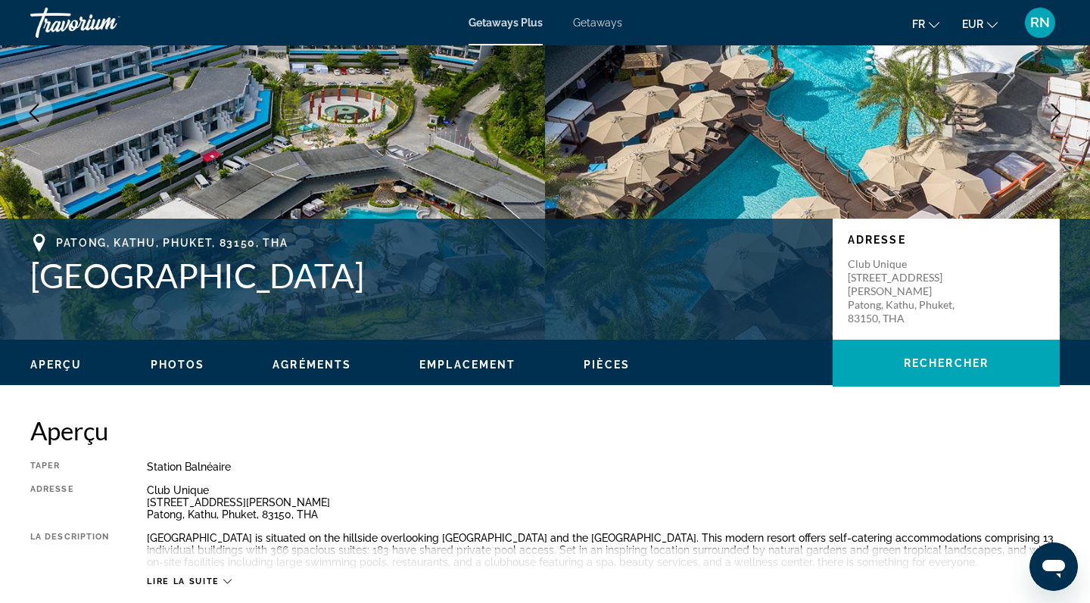
scroll to position [162, 0]
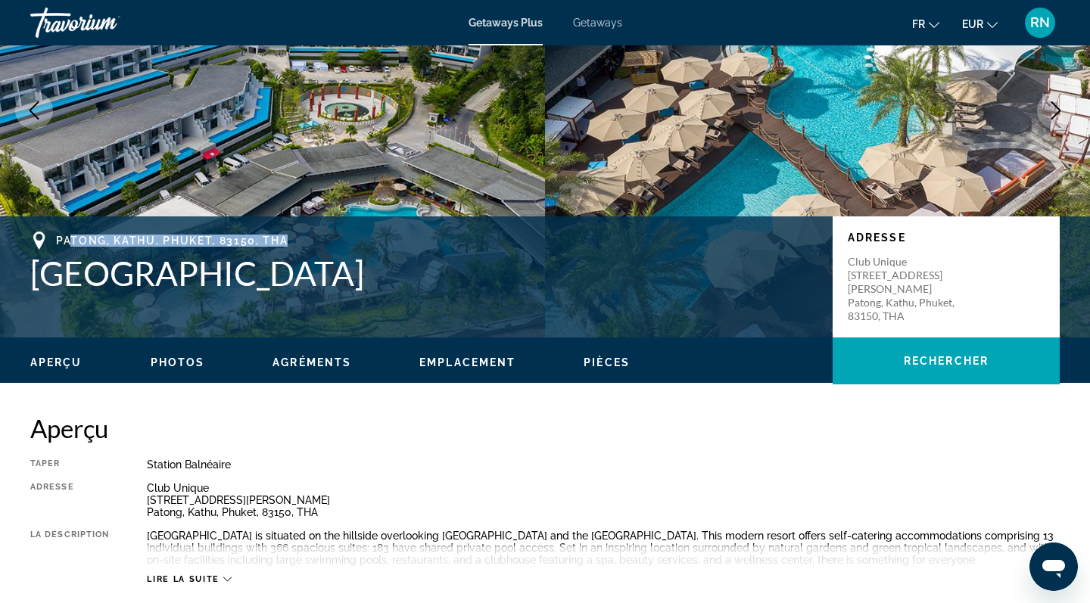
drag, startPoint x: 294, startPoint y: 230, endPoint x: 74, endPoint y: 238, distance: 219.6
click at [74, 238] on div "Patong, Kathu, Phuket, 83150, THA" at bounding box center [423, 241] width 787 height 18
drag, startPoint x: 58, startPoint y: 233, endPoint x: 409, endPoint y: 261, distance: 352.3
click at [409, 261] on div "Patong, Kathu, [GEOGRAPHIC_DATA], 83150, [GEOGRAPHIC_DATA]" at bounding box center [423, 262] width 787 height 61
copy div "Patong, Kathu, [GEOGRAPHIC_DATA], 83150, [GEOGRAPHIC_DATA]"
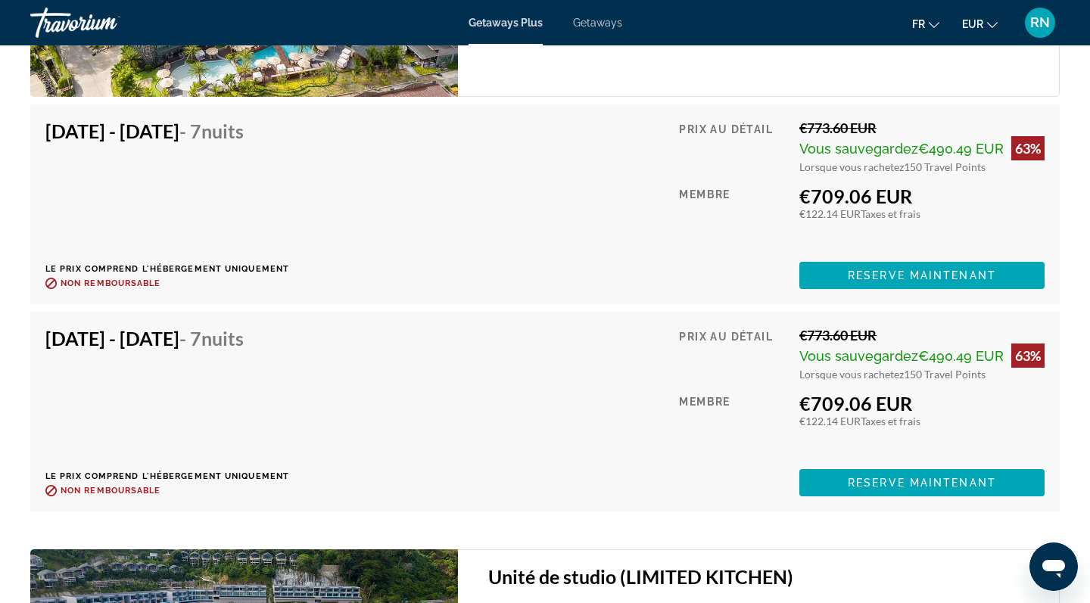
scroll to position [2791, 0]
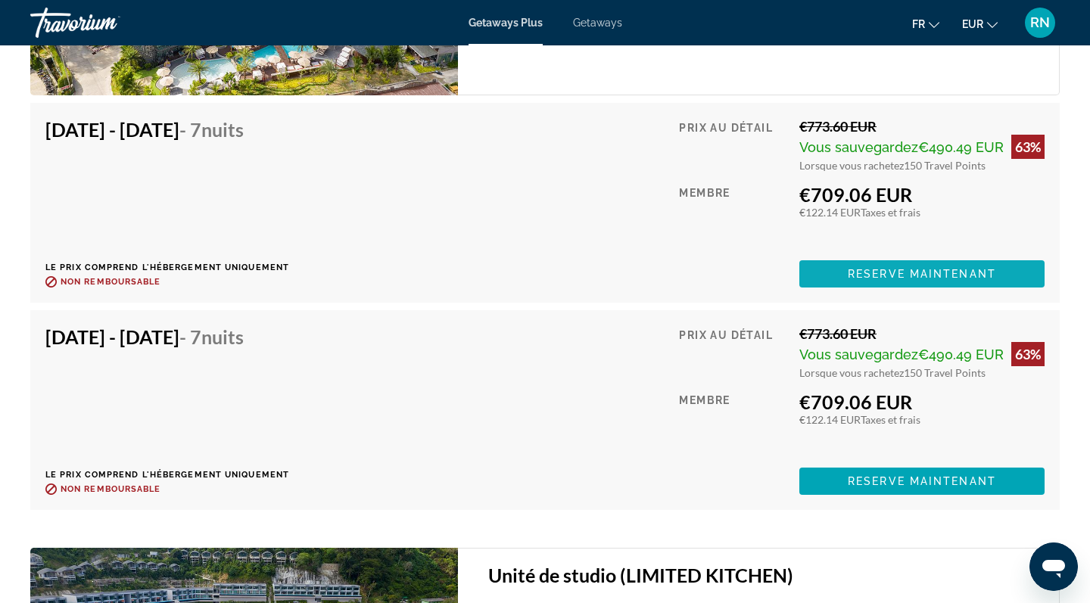
click at [866, 271] on span "Reserve maintenant" at bounding box center [922, 274] width 148 height 12
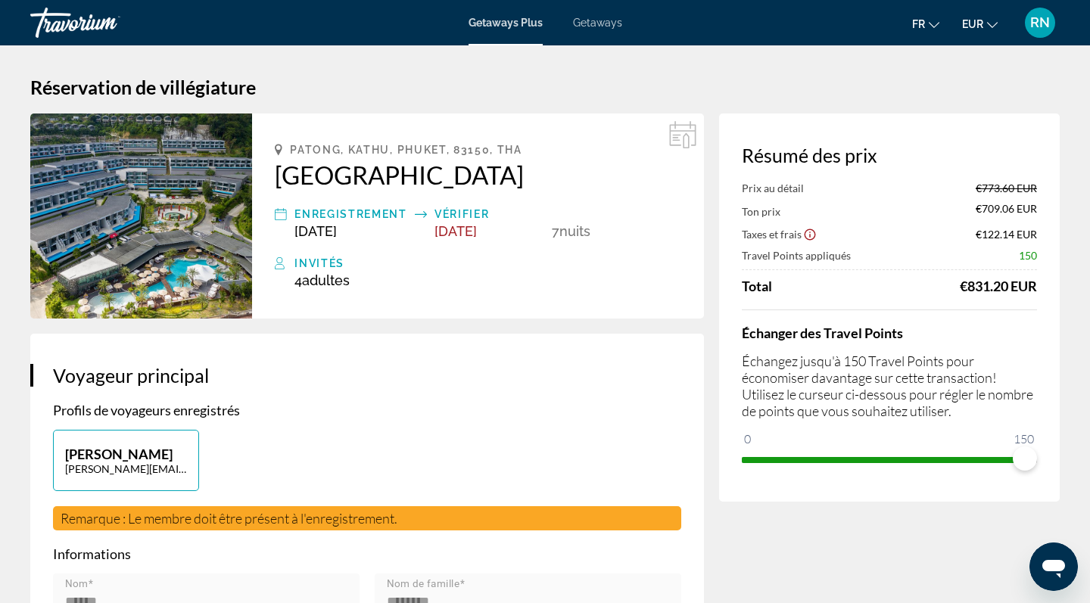
drag, startPoint x: 278, startPoint y: 175, endPoint x: 310, endPoint y: 175, distance: 31.8
click at [534, 183] on h2 "[GEOGRAPHIC_DATA]" at bounding box center [478, 175] width 406 height 30
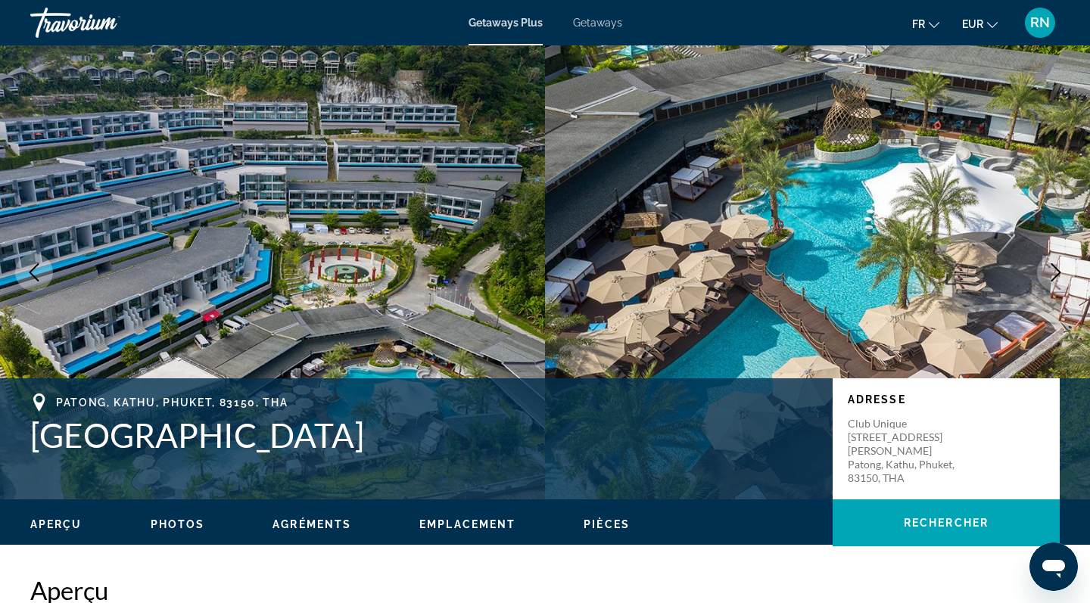
drag, startPoint x: 361, startPoint y: 430, endPoint x: 10, endPoint y: 428, distance: 351.2
click at [10, 428] on div "Patong, Kathu, [GEOGRAPHIC_DATA], 83150, [GEOGRAPHIC_DATA] Adresse Club Unique …" at bounding box center [545, 439] width 1090 height 91
copy h1 "[GEOGRAPHIC_DATA]"
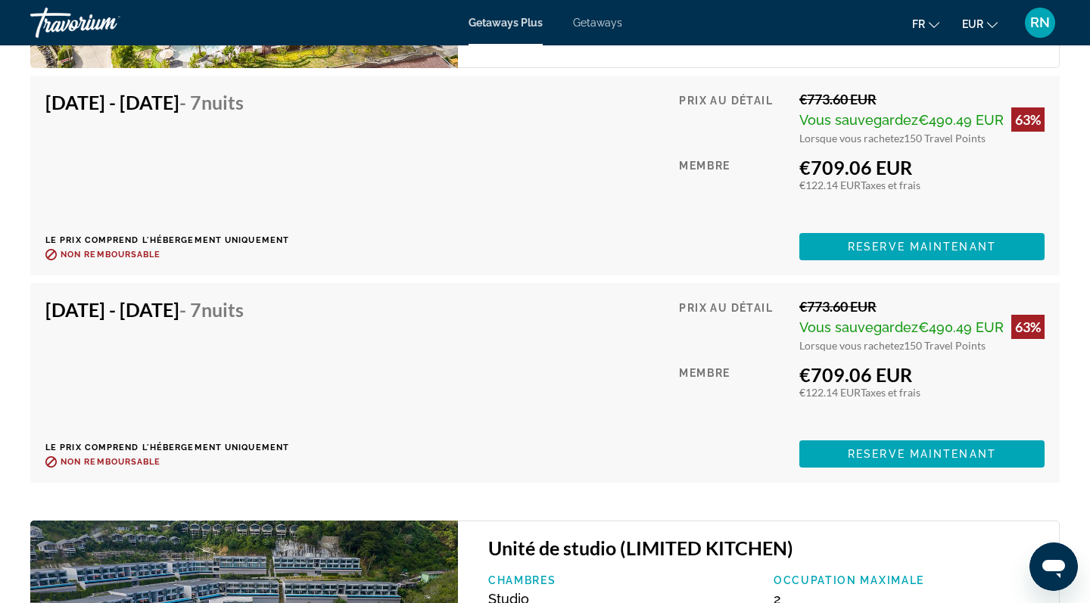
scroll to position [2811, 0]
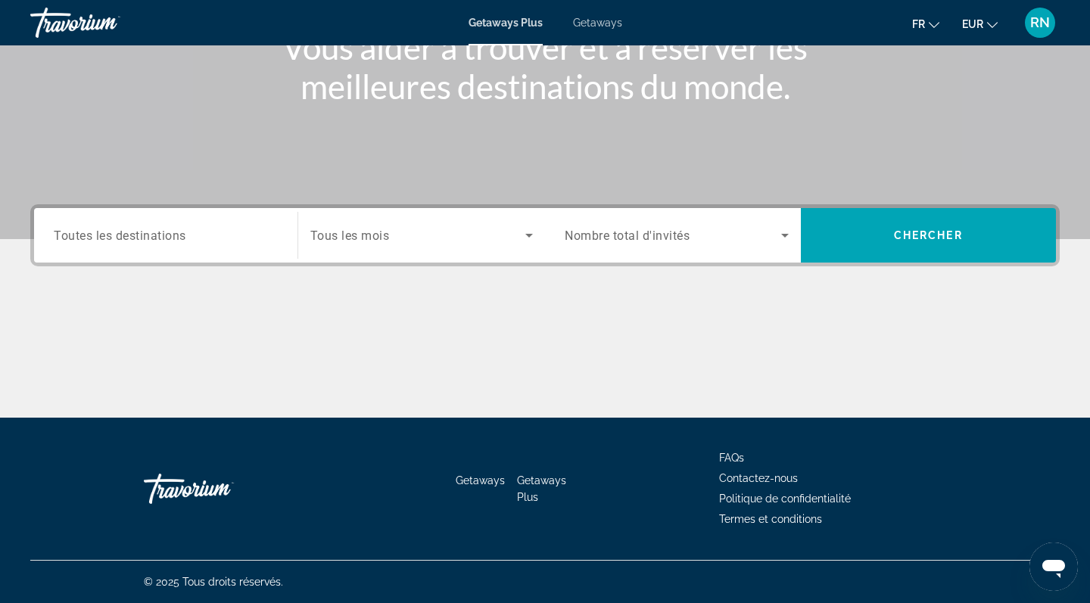
scroll to position [215, 0]
click at [192, 251] on div "Search widget" at bounding box center [166, 235] width 224 height 43
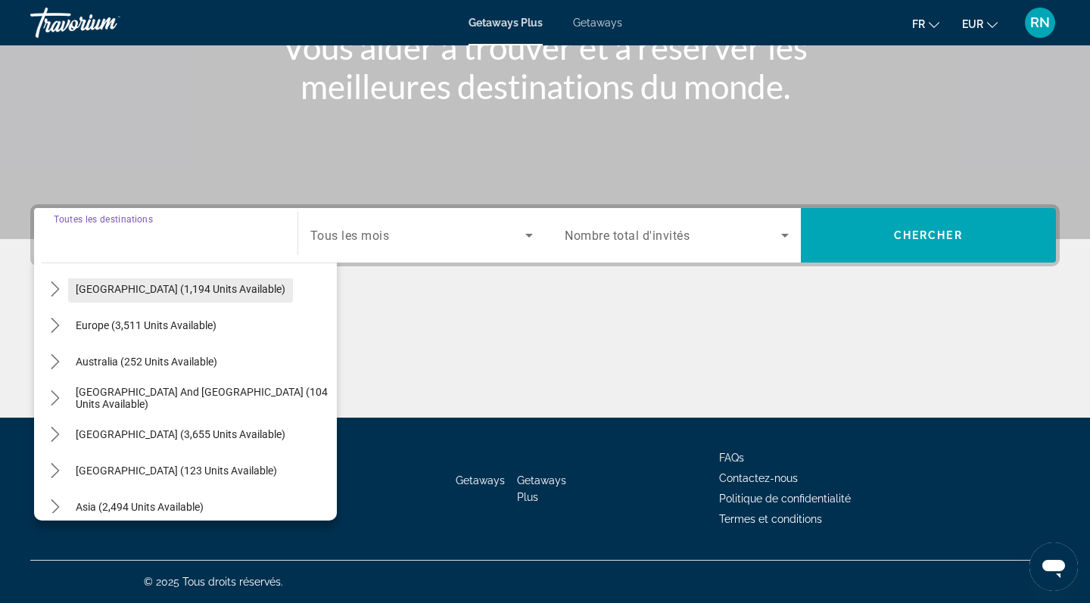
scroll to position [159, 0]
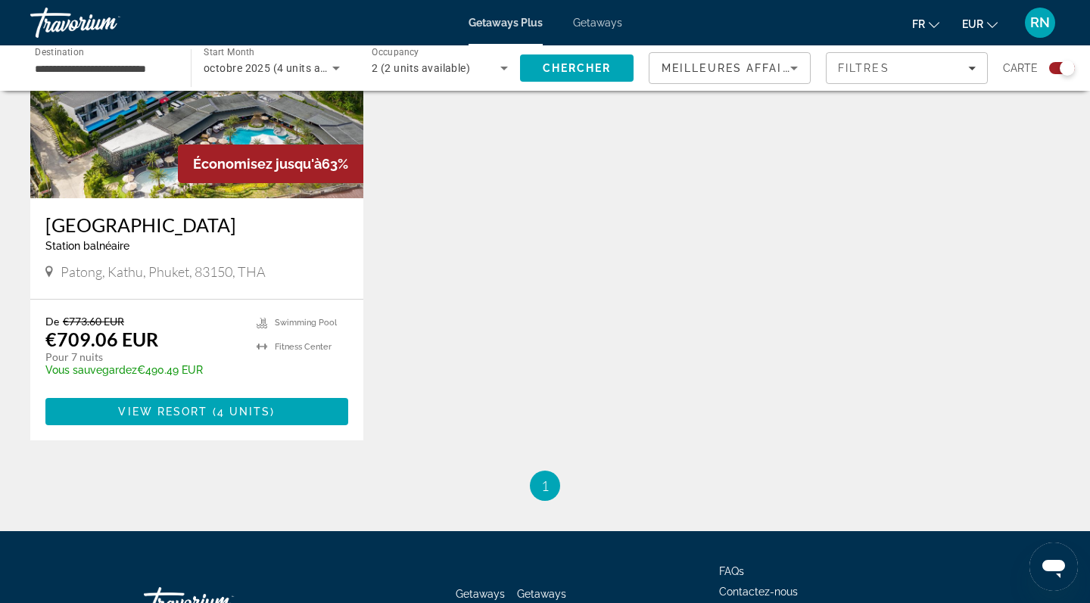
scroll to position [659, 0]
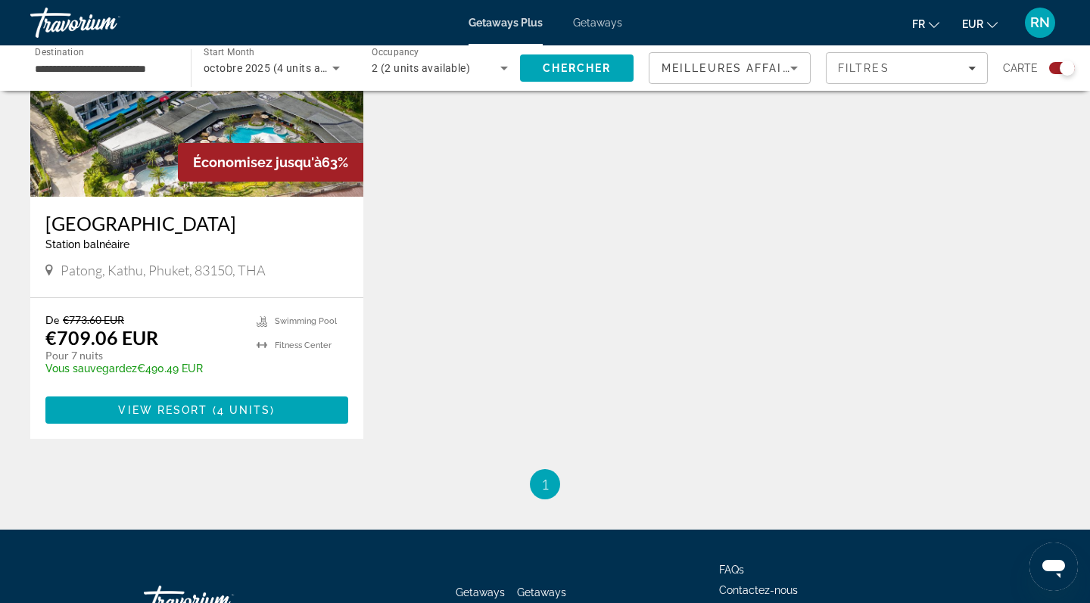
click at [146, 289] on div "[GEOGRAPHIC_DATA] balnéaire - Ceci est une station d'adultes seulement [PERSON_…" at bounding box center [196, 247] width 333 height 101
click at [181, 411] on span "View Resort" at bounding box center [162, 410] width 89 height 12
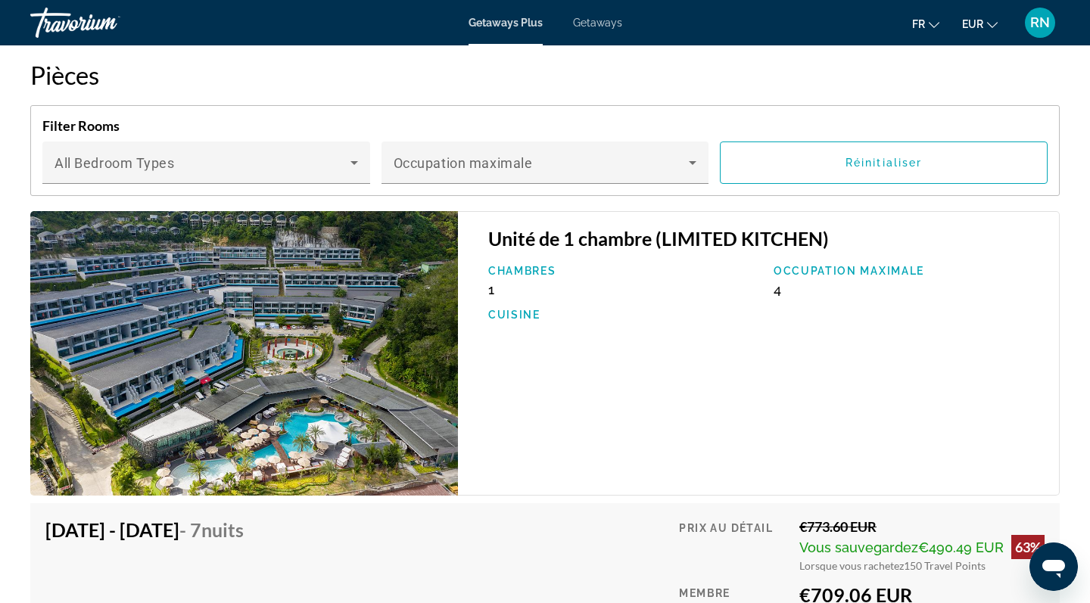
scroll to position [2395, 0]
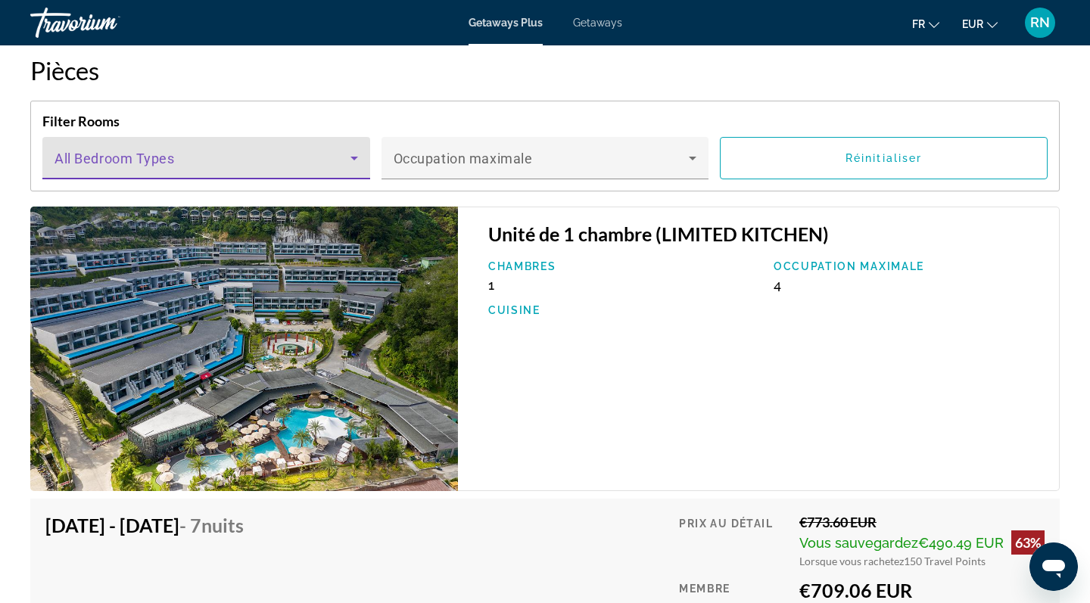
click at [197, 157] on span "Main content" at bounding box center [202, 164] width 296 height 18
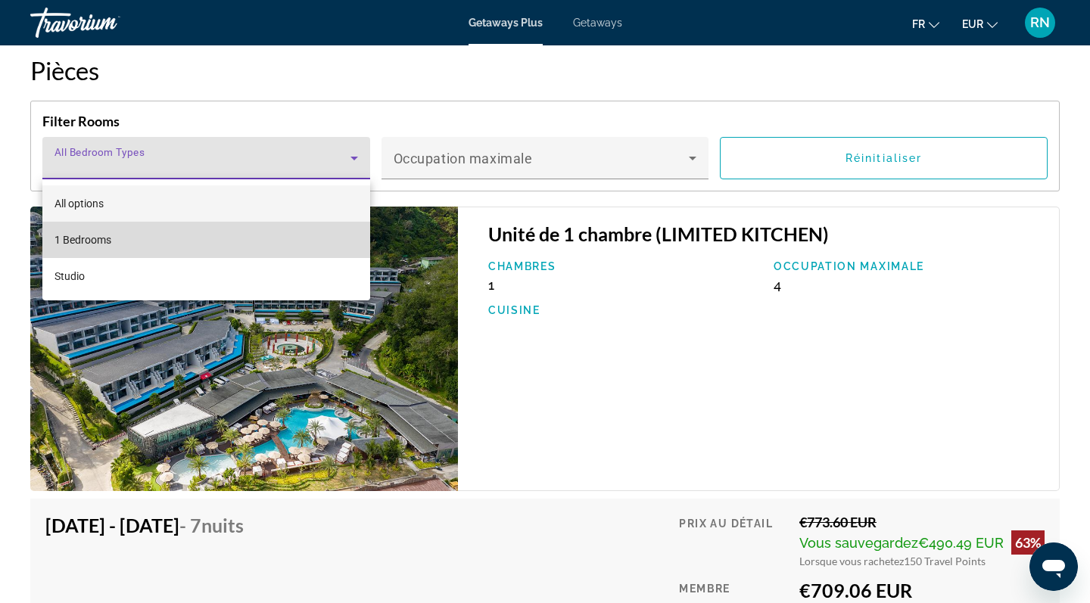
click at [209, 234] on mat-option "1 Bedrooms" at bounding box center [206, 240] width 328 height 36
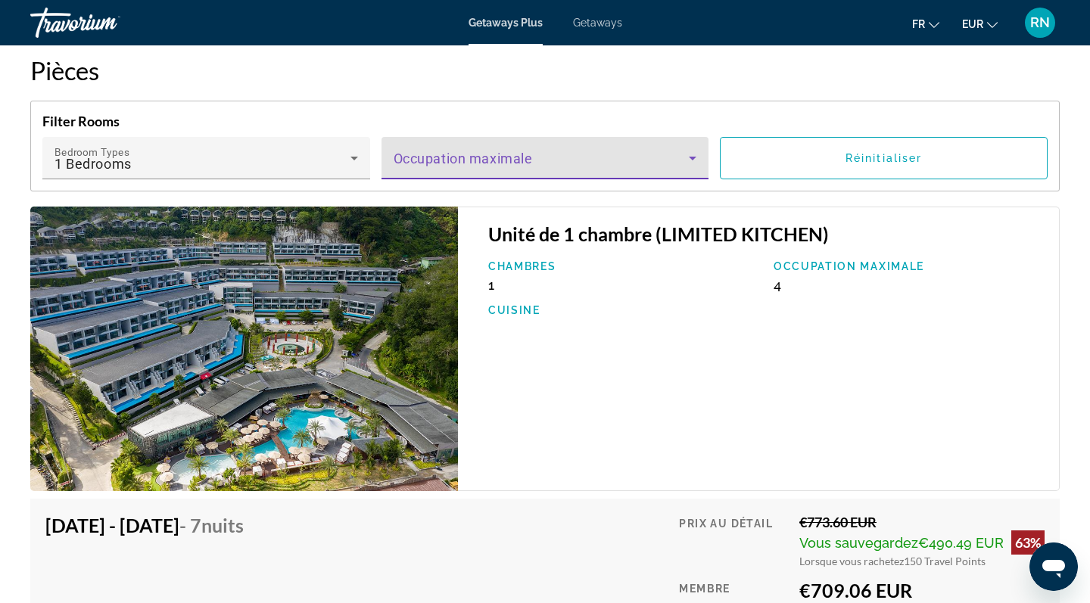
click at [425, 157] on span "Main content" at bounding box center [542, 164] width 296 height 18
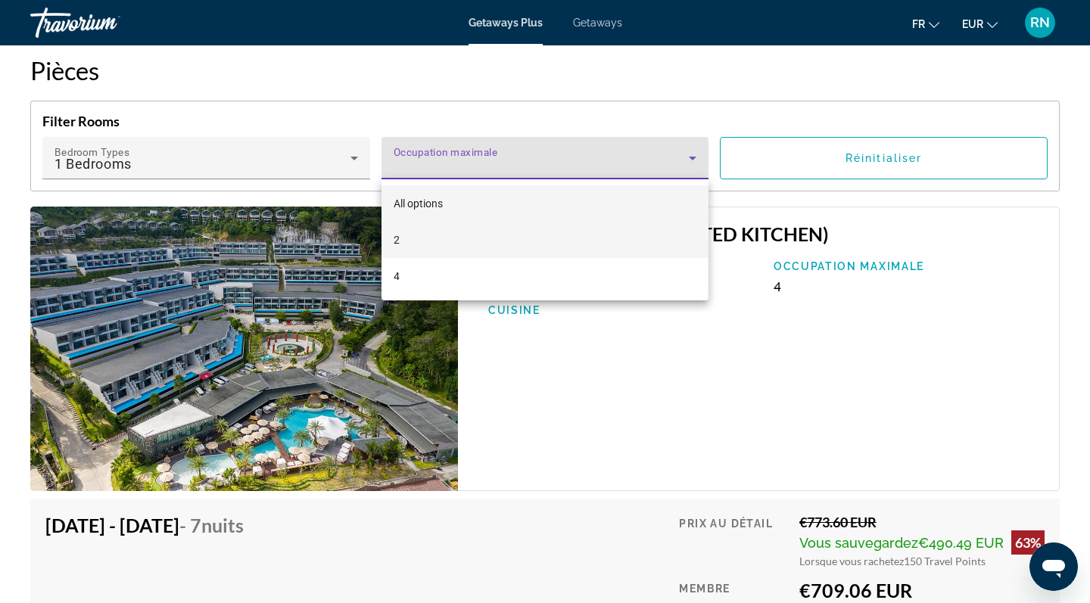
click at [405, 242] on mat-option "2" at bounding box center [545, 240] width 328 height 36
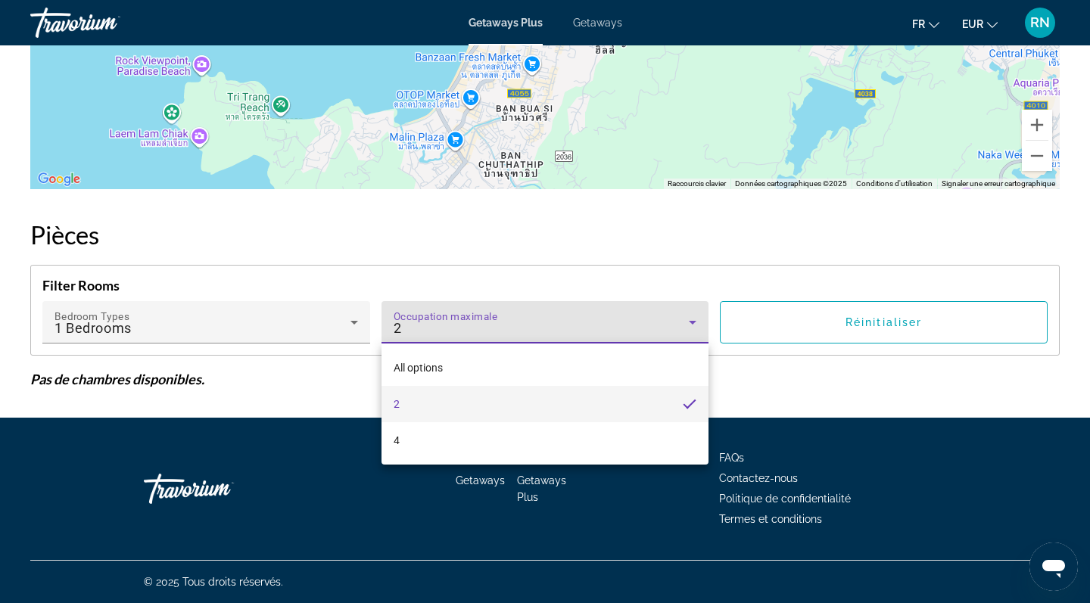
scroll to position [2231, 0]
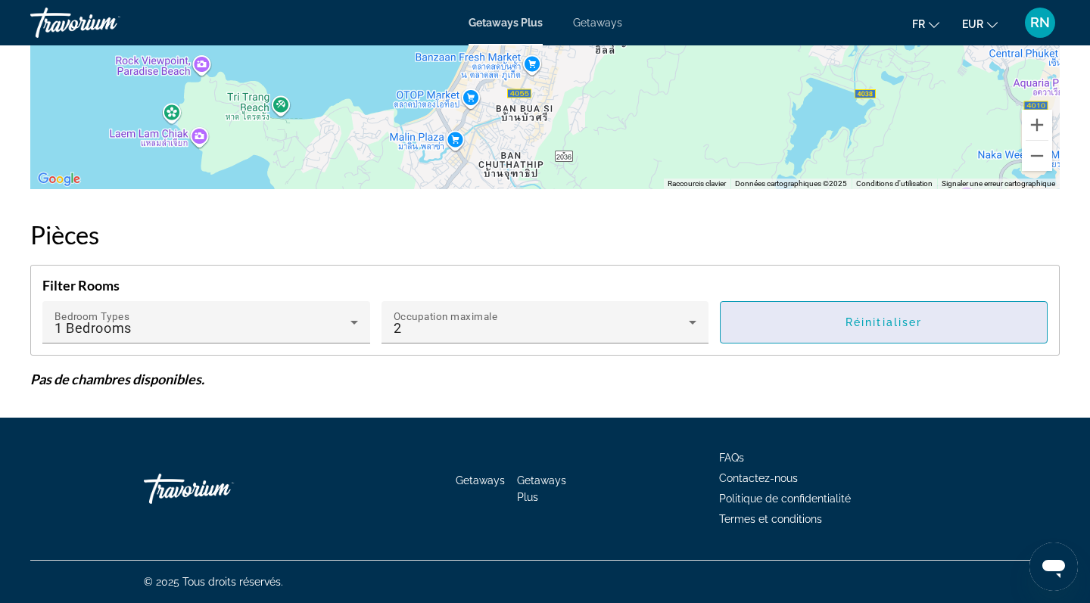
click at [816, 313] on span "Main content" at bounding box center [884, 322] width 326 height 36
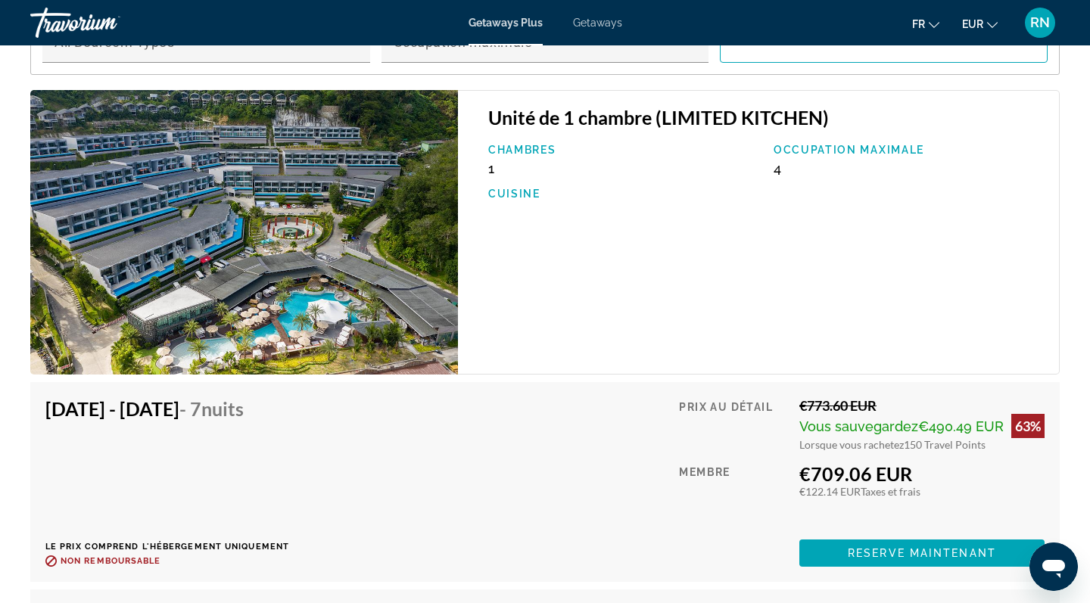
scroll to position [2511, 0]
